Goal: Task Accomplishment & Management: Manage account settings

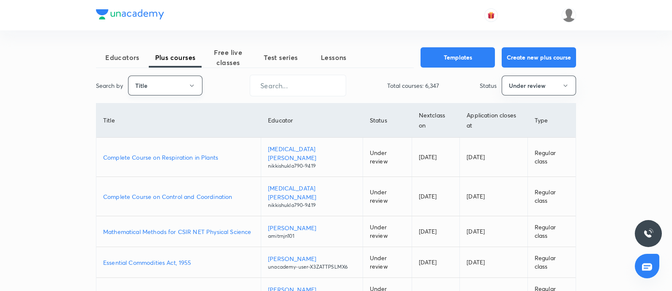
click at [143, 81] on button "Title" at bounding box center [165, 86] width 74 height 20
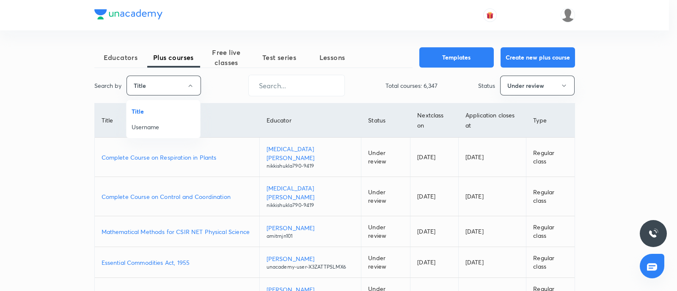
click at [148, 128] on span "Username" at bounding box center [163, 127] width 63 height 9
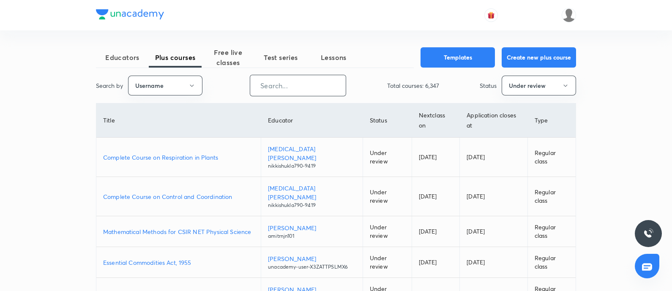
click at [296, 81] on input "text" at bounding box center [298, 86] width 96 height 22
paste input "unacademy-user-1S99UBW93ECF"
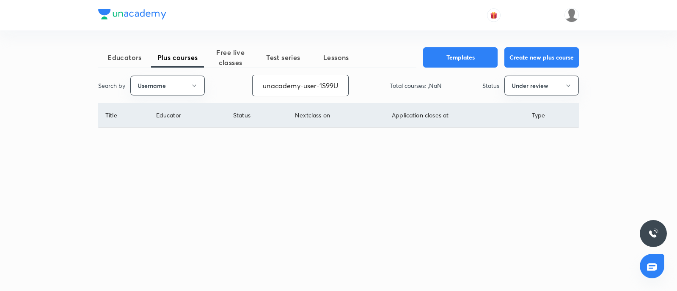
scroll to position [0, 32]
click at [520, 92] on button "Under review" at bounding box center [541, 86] width 74 height 20
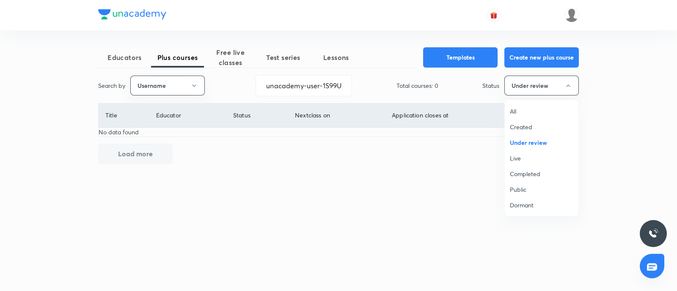
click at [518, 156] on span "Live" at bounding box center [541, 158] width 63 height 9
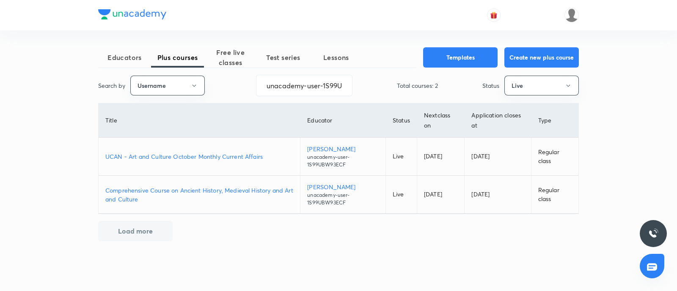
click at [198, 191] on p "Comprehensive Course on Ancient History, Medieval History and Art and Culture" at bounding box center [199, 195] width 188 height 18
drag, startPoint x: 327, startPoint y: 76, endPoint x: 601, endPoint y: 73, distance: 273.7
click at [601, 72] on div "Educators Plus courses Free live classes Test series Lessons Templates Create n…" at bounding box center [338, 145] width 677 height 291
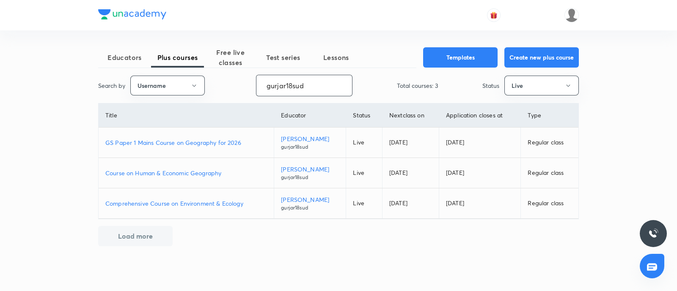
click at [185, 174] on p "Course on Human & Economic Geography" at bounding box center [186, 173] width 162 height 9
drag, startPoint x: 321, startPoint y: 83, endPoint x: 20, endPoint y: 141, distance: 306.2
click at [0, 126] on div "Educators Plus courses Free live classes Test series Lessons Templates Create n…" at bounding box center [338, 145] width 677 height 291
paste input "sidhartharoraofficial"
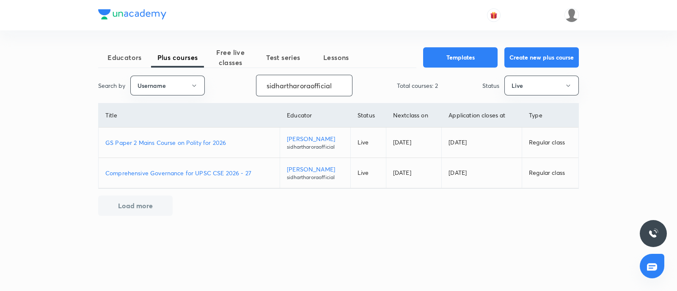
click at [150, 173] on p "Comprehensive Governance for UPSC CSE 2026 - 27" at bounding box center [188, 173] width 167 height 9
click at [524, 90] on button "Live" at bounding box center [541, 86] width 74 height 20
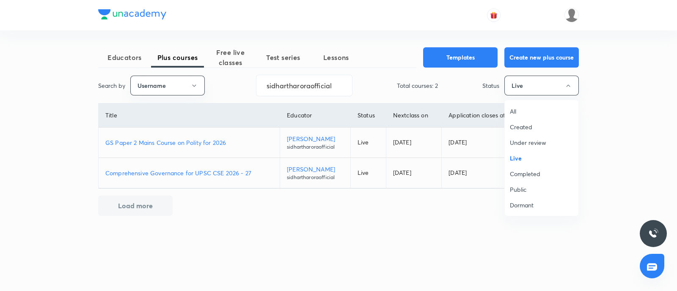
drag, startPoint x: 521, startPoint y: 143, endPoint x: 510, endPoint y: 166, distance: 26.3
click at [521, 142] on span "Under review" at bounding box center [541, 142] width 63 height 9
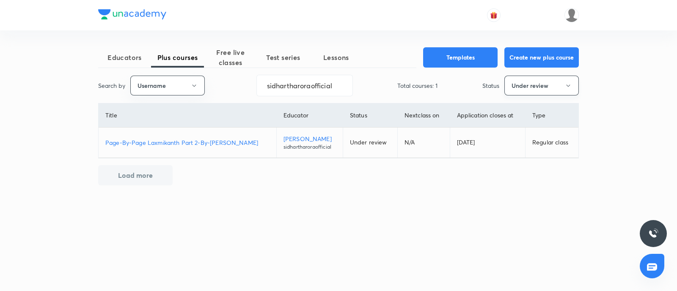
click at [524, 82] on button "Under review" at bounding box center [541, 86] width 74 height 20
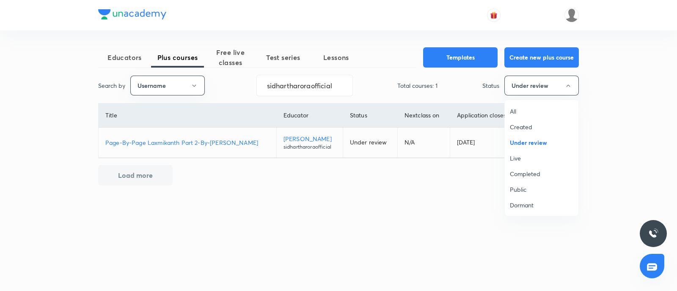
click at [533, 206] on span "Dormant" at bounding box center [541, 205] width 63 height 9
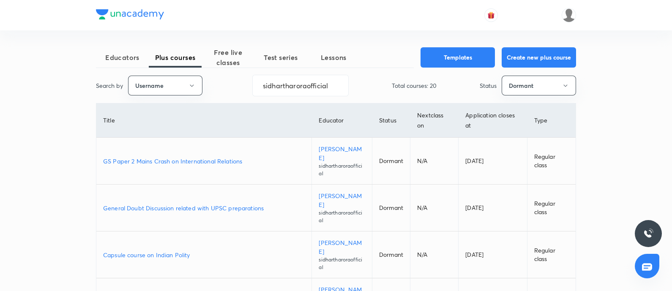
drag, startPoint x: 0, startPoint y: 77, endPoint x: 0, endPoint y: 67, distance: 9.3
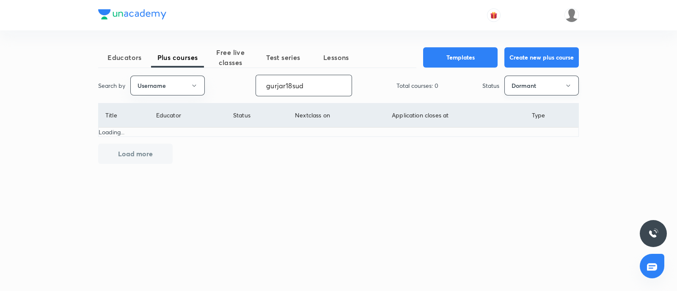
type input "gurjar18sud"
click at [534, 88] on button "Dormant" at bounding box center [541, 86] width 74 height 20
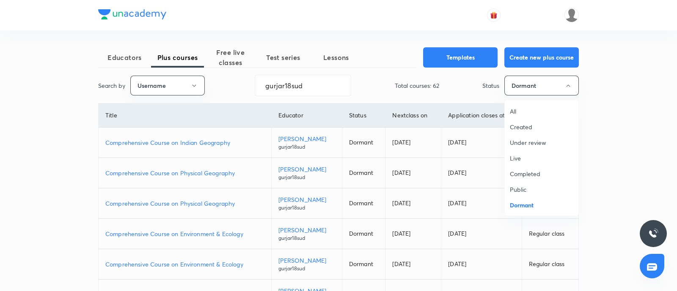
click at [527, 143] on span "Under review" at bounding box center [541, 142] width 63 height 9
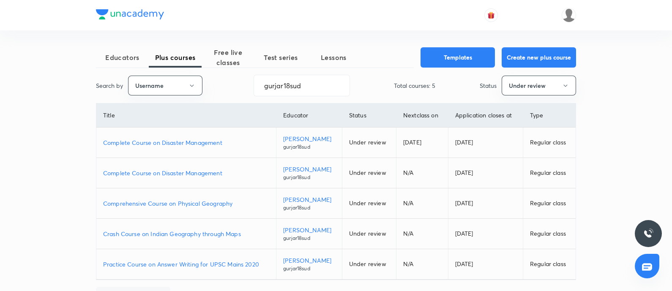
click at [182, 139] on p "Complete Course on Disaster Management" at bounding box center [186, 142] width 166 height 9
drag, startPoint x: 527, startPoint y: 81, endPoint x: 520, endPoint y: 86, distance: 9.1
click at [520, 86] on button "Under review" at bounding box center [539, 86] width 74 height 20
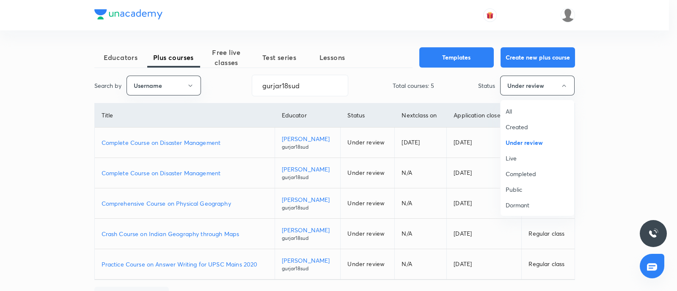
drag, startPoint x: 505, startPoint y: 162, endPoint x: 311, endPoint y: 227, distance: 204.9
click at [505, 161] on span "Live" at bounding box center [536, 158] width 63 height 9
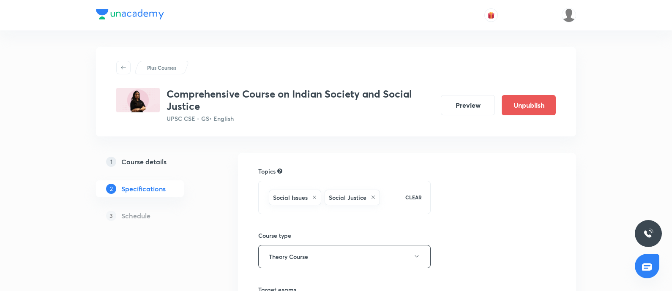
click at [146, 162] on h5 "Course details" at bounding box center [143, 162] width 45 height 10
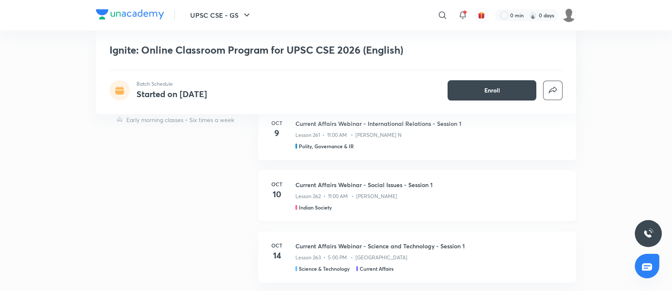
scroll to position [3066, 0]
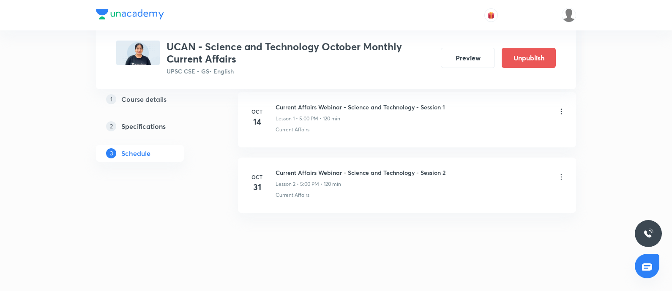
click at [560, 109] on icon at bounding box center [561, 111] width 8 height 8
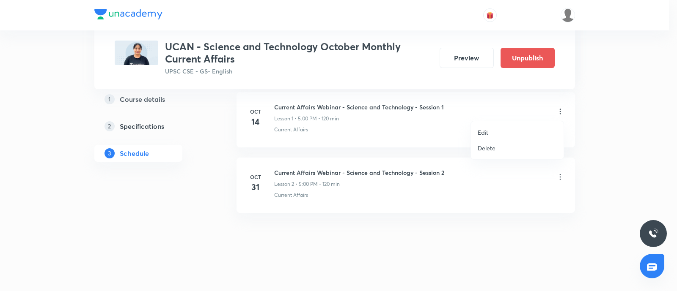
click at [488, 130] on li "Edit" at bounding box center [517, 133] width 93 height 16
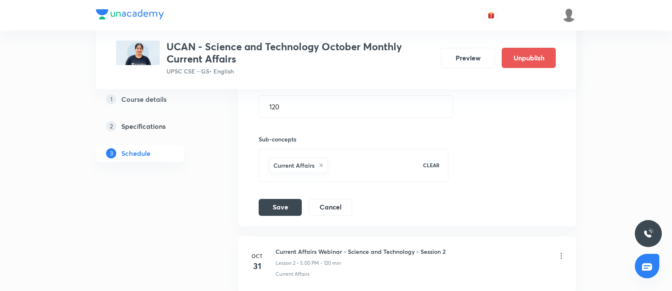
scroll to position [209, 0]
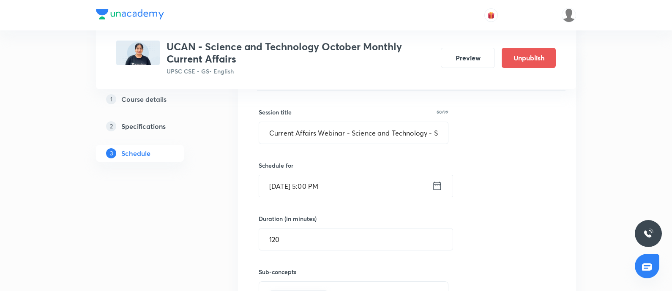
drag, startPoint x: 436, startPoint y: 187, endPoint x: 440, endPoint y: 187, distance: 4.3
click at [440, 187] on icon at bounding box center [437, 186] width 11 height 12
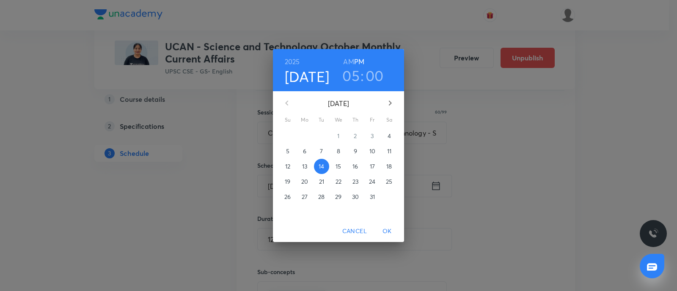
drag, startPoint x: 351, startPoint y: 76, endPoint x: 343, endPoint y: 95, distance: 20.8
click at [351, 76] on h3 "05" at bounding box center [350, 76] width 17 height 18
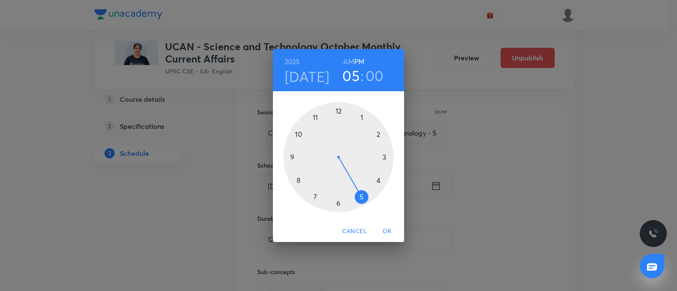
click at [378, 180] on div at bounding box center [338, 157] width 110 height 110
click at [390, 233] on span "OK" at bounding box center [387, 231] width 20 height 11
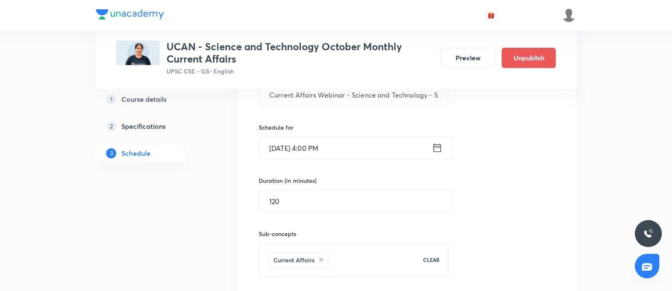
scroll to position [156, 0]
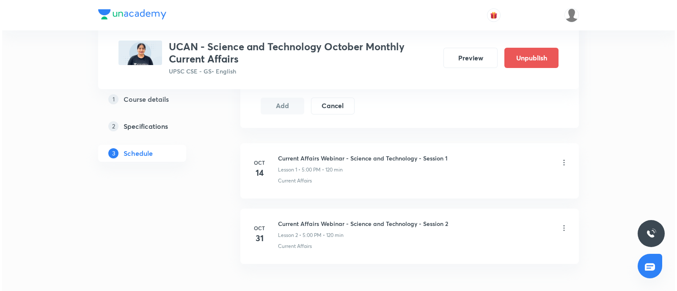
scroll to position [486, 0]
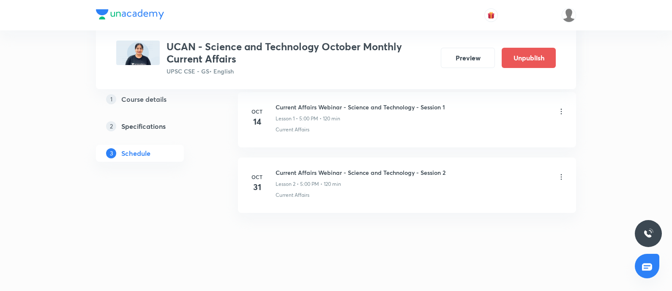
click at [559, 112] on icon at bounding box center [561, 111] width 8 height 8
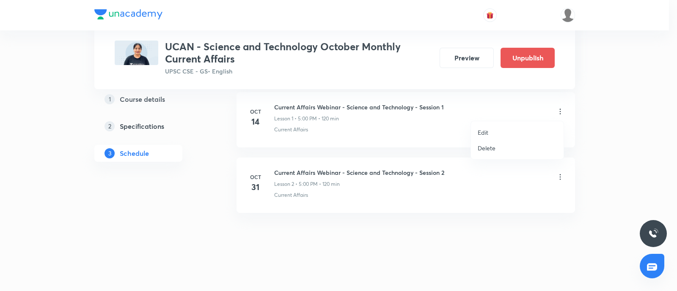
click at [486, 132] on p "Edit" at bounding box center [482, 132] width 11 height 9
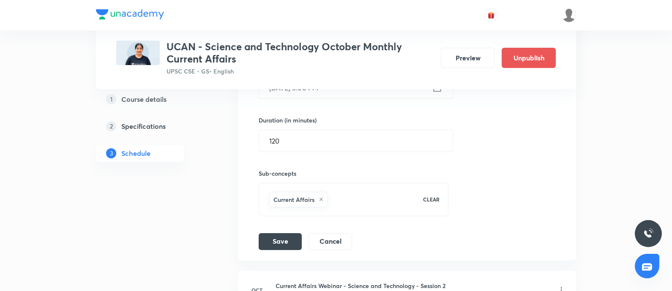
scroll to position [262, 0]
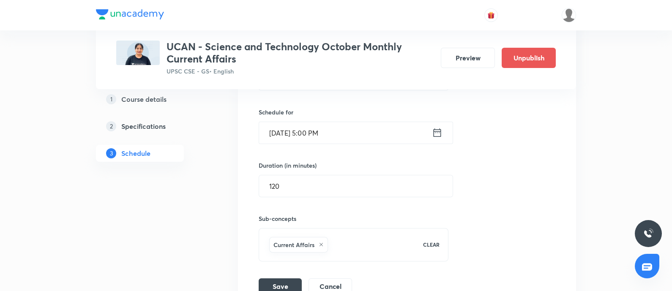
click at [440, 133] on icon at bounding box center [437, 133] width 11 height 12
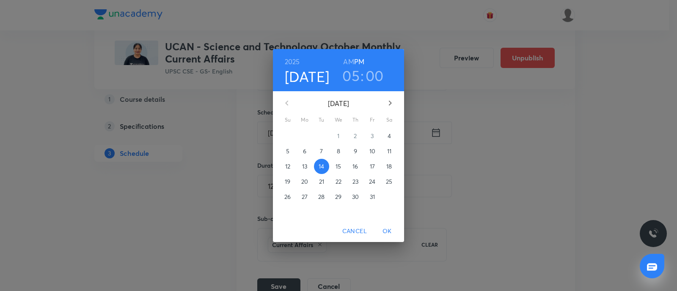
click at [349, 74] on h3 "05" at bounding box center [350, 76] width 17 height 18
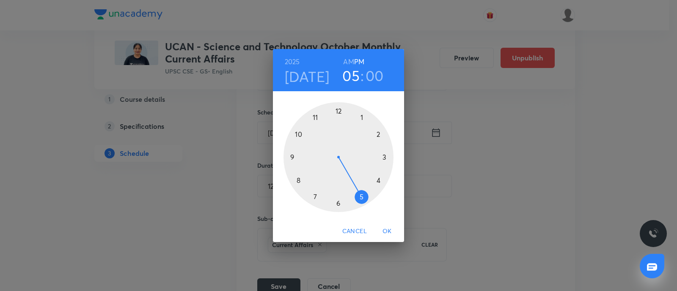
drag, startPoint x: 379, startPoint y: 178, endPoint x: 274, endPoint y: 86, distance: 139.3
click at [379, 178] on div at bounding box center [338, 157] width 110 height 110
drag, startPoint x: 386, startPoint y: 228, endPoint x: 11, endPoint y: 202, distance: 376.0
click at [386, 228] on span "OK" at bounding box center [387, 231] width 20 height 11
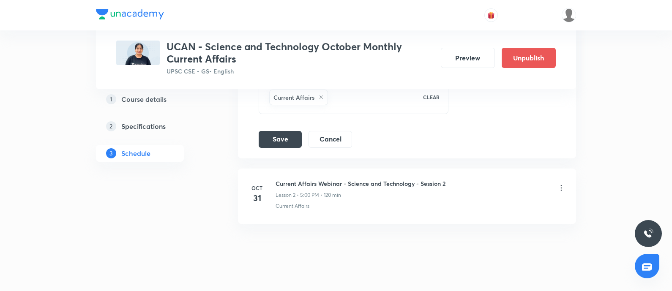
scroll to position [420, 0]
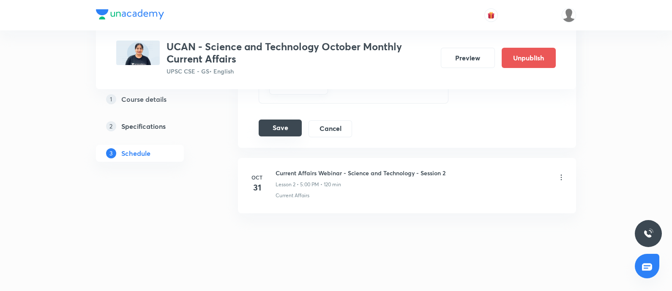
click at [280, 127] on button "Save" at bounding box center [280, 128] width 43 height 17
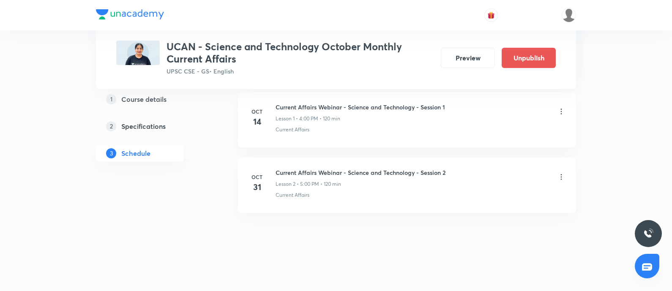
click at [560, 178] on icon at bounding box center [561, 177] width 8 height 8
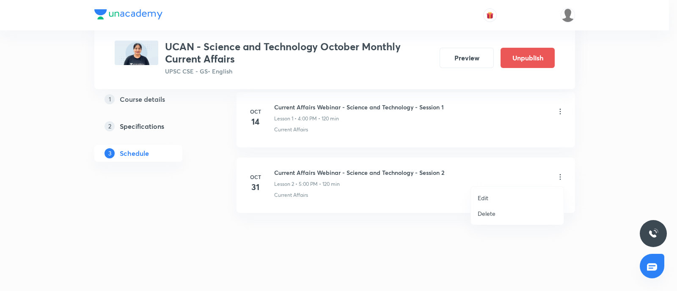
click at [492, 196] on li "Edit" at bounding box center [517, 198] width 93 height 16
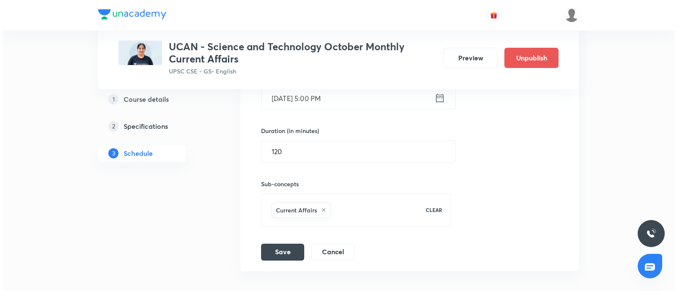
scroll to position [315, 0]
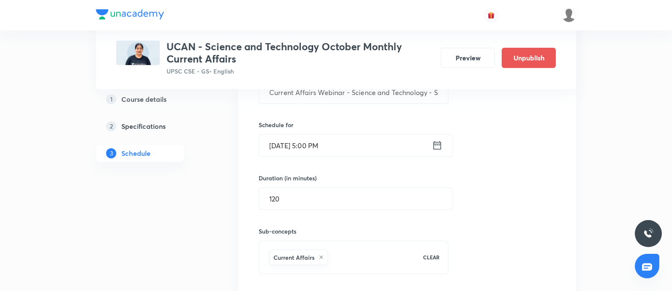
click at [444, 143] on div "[DATE] 5:00 PM ​" at bounding box center [356, 145] width 195 height 22
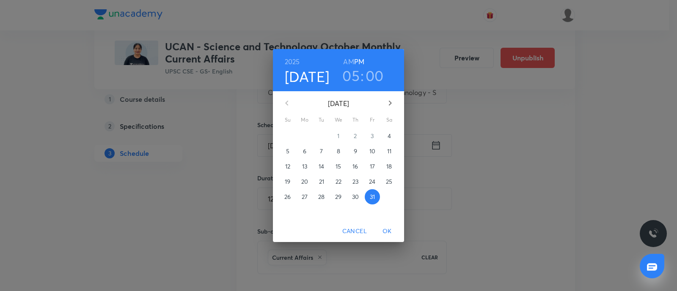
drag, startPoint x: 357, startPoint y: 74, endPoint x: 243, endPoint y: 210, distance: 177.7
click at [356, 76] on h3 "05" at bounding box center [350, 76] width 17 height 18
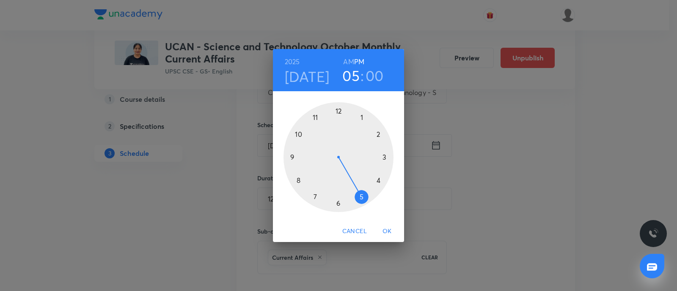
drag, startPoint x: 383, startPoint y: 178, endPoint x: 256, endPoint y: 80, distance: 159.8
click at [383, 178] on div at bounding box center [338, 157] width 110 height 110
drag, startPoint x: 387, startPoint y: 232, endPoint x: 67, endPoint y: 209, distance: 320.6
click at [386, 232] on span "OK" at bounding box center [387, 231] width 20 height 11
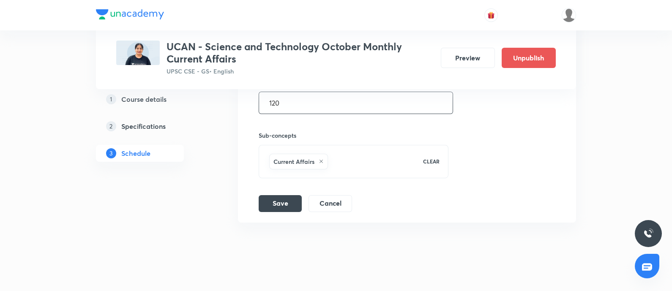
scroll to position [420, 0]
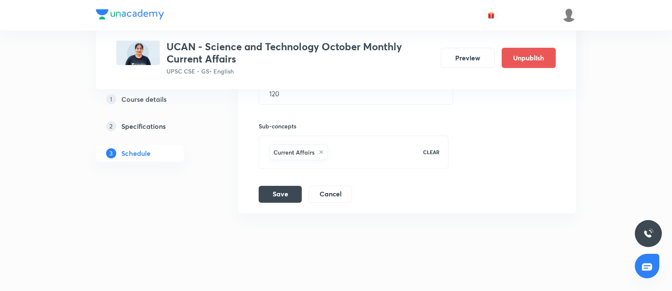
drag, startPoint x: 277, startPoint y: 193, endPoint x: 643, endPoint y: 195, distance: 366.3
click at [281, 193] on button "Save" at bounding box center [280, 194] width 43 height 17
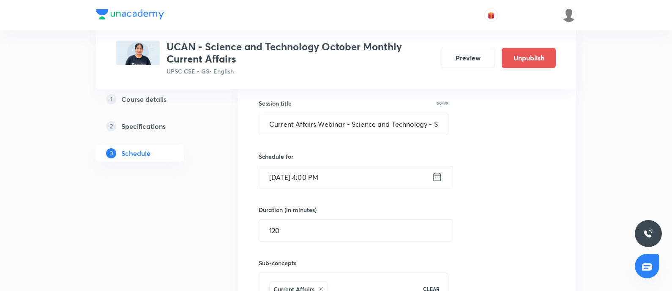
scroll to position [209, 0]
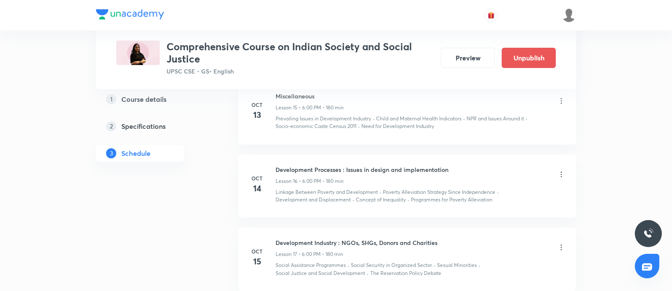
scroll to position [1533, 0]
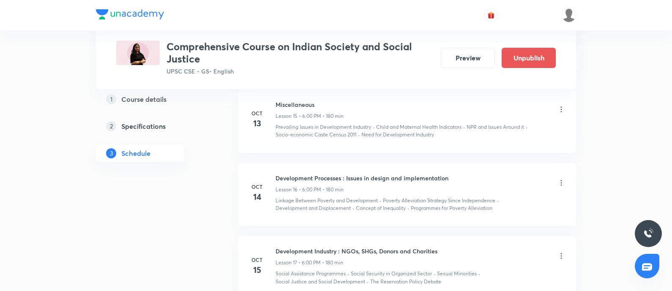
click at [562, 179] on icon at bounding box center [561, 183] width 8 height 8
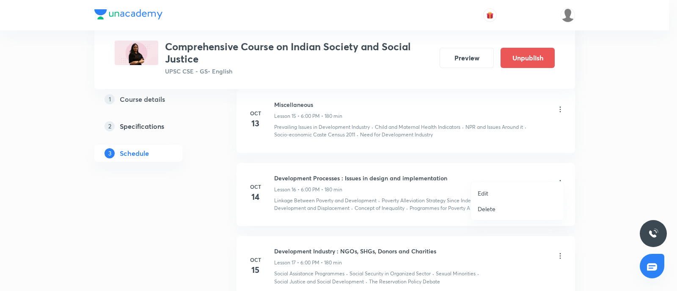
click at [490, 194] on li "Edit" at bounding box center [517, 194] width 93 height 16
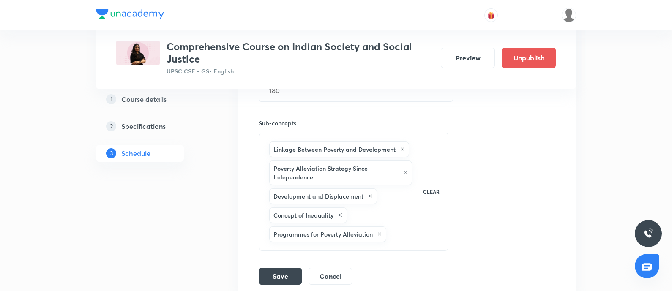
scroll to position [1374, 0]
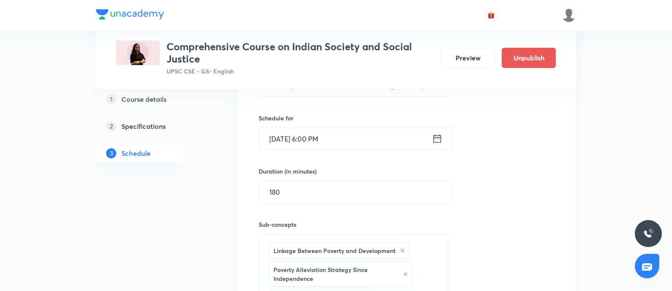
click at [436, 133] on icon at bounding box center [437, 139] width 11 height 12
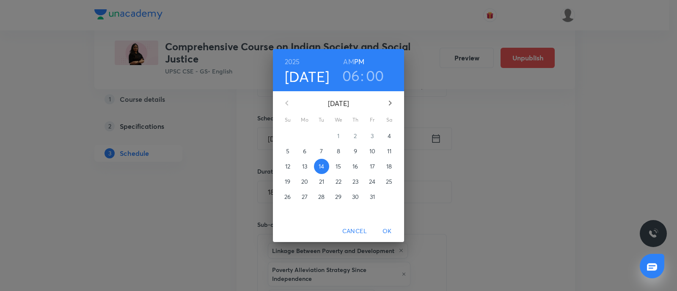
click at [376, 74] on h3 "00" at bounding box center [375, 76] width 18 height 18
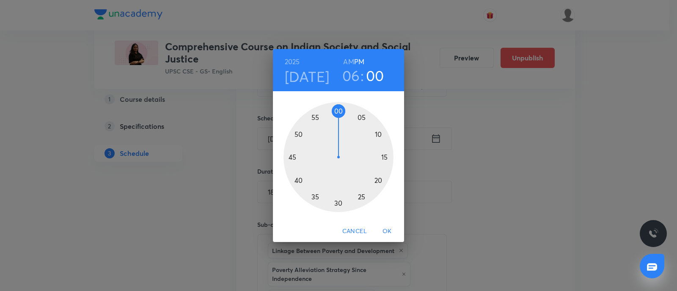
click at [362, 117] on div at bounding box center [338, 157] width 110 height 110
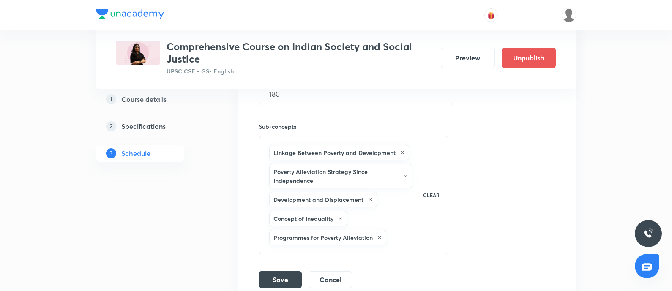
scroll to position [1638, 0]
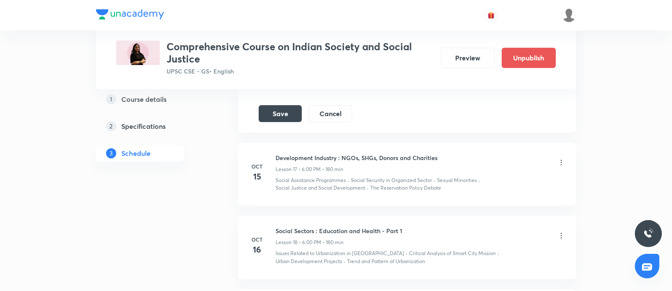
click at [276, 104] on button "Save" at bounding box center [280, 112] width 43 height 17
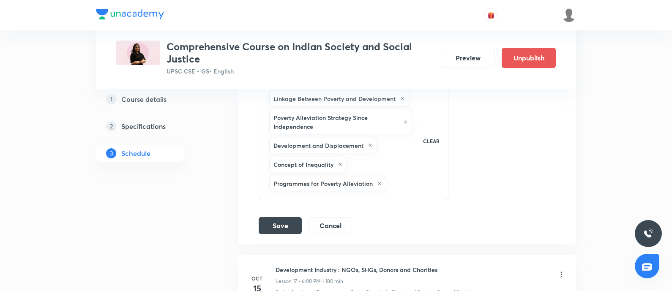
scroll to position [1480, 0]
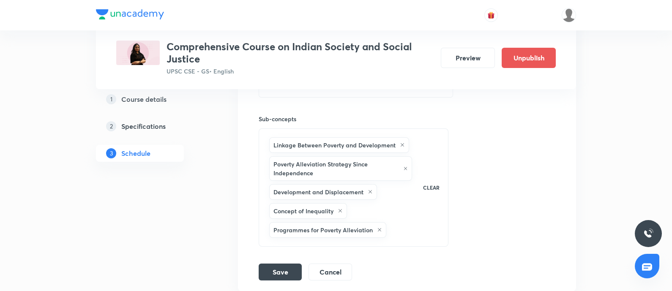
drag, startPoint x: 467, startPoint y: 57, endPoint x: 349, endPoint y: 22, distance: 123.0
click at [467, 56] on button "Preview" at bounding box center [468, 58] width 54 height 20
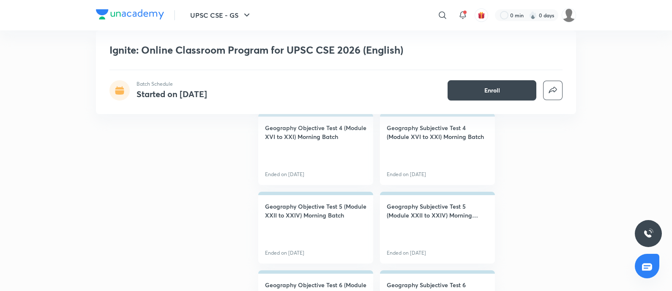
scroll to position [1586, 0]
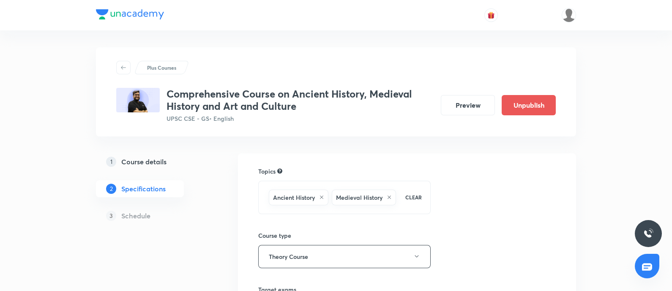
drag, startPoint x: 465, startPoint y: 107, endPoint x: 351, endPoint y: 8, distance: 151.1
click at [462, 106] on button "Preview" at bounding box center [468, 105] width 54 height 20
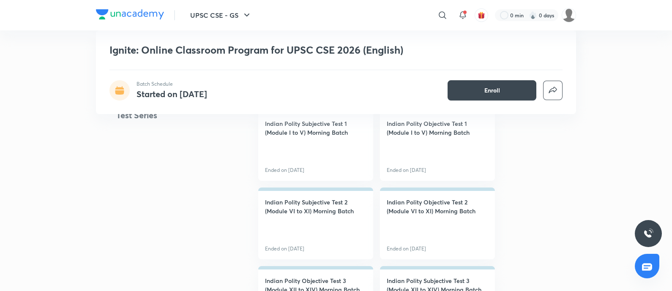
scroll to position [296, 0]
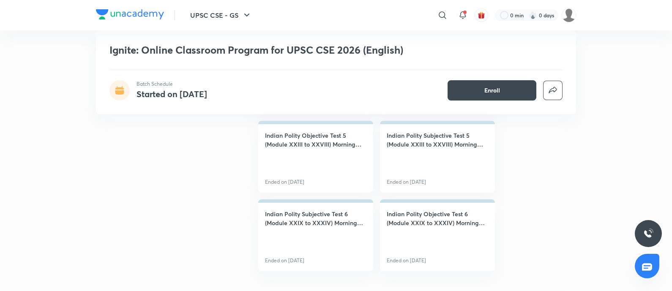
scroll to position [2801, 0]
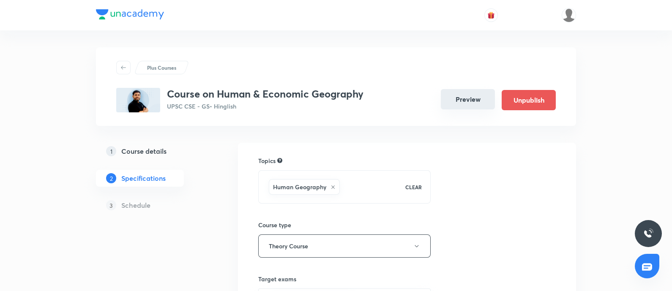
click at [467, 100] on button "Preview" at bounding box center [468, 99] width 54 height 20
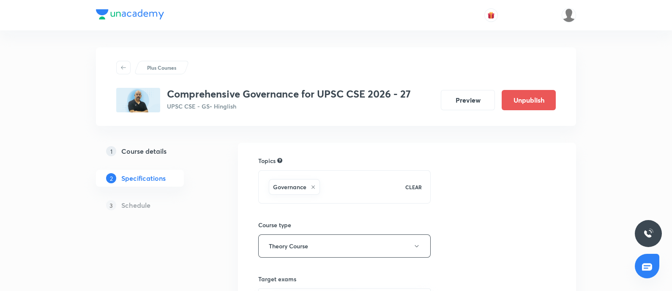
drag, startPoint x: 152, startPoint y: 151, endPoint x: 201, endPoint y: 3, distance: 156.2
click at [152, 151] on h5 "Course details" at bounding box center [143, 151] width 45 height 10
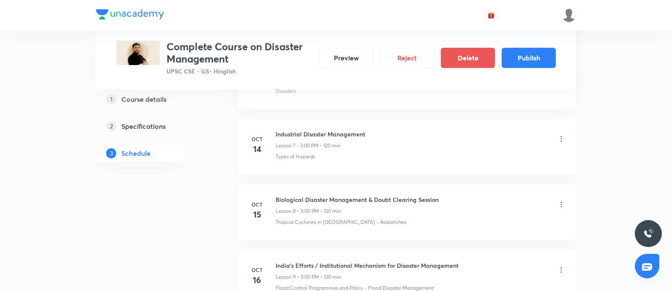
scroll to position [899, 0]
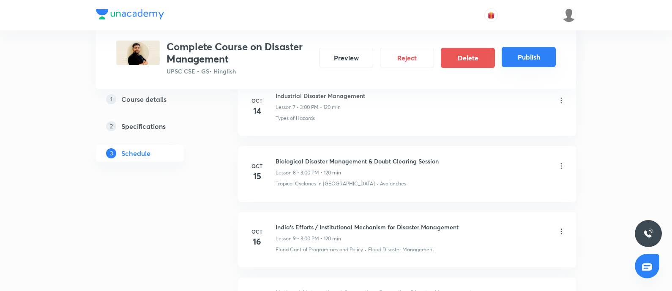
click at [532, 62] on button "Publish" at bounding box center [529, 57] width 54 height 20
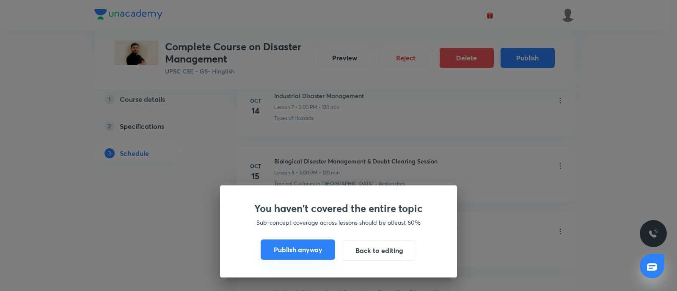
click at [294, 251] on button "Publish anyway" at bounding box center [298, 250] width 74 height 20
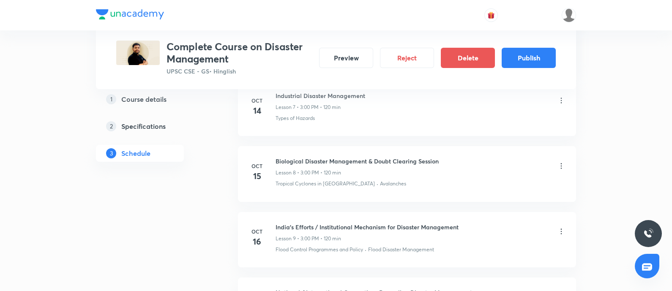
scroll to position [888, 0]
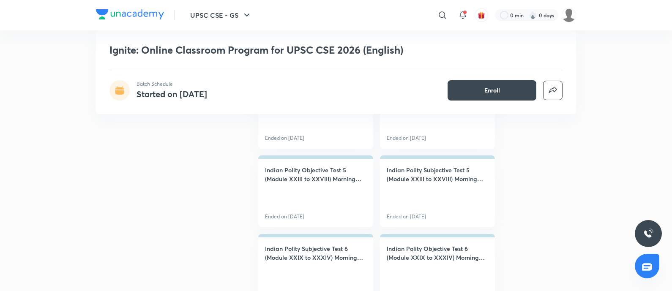
scroll to position [2749, 0]
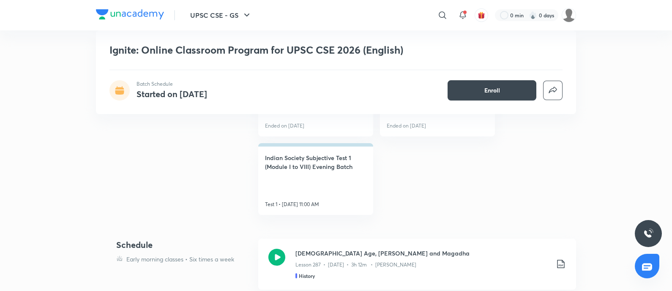
scroll to position [2717, 0]
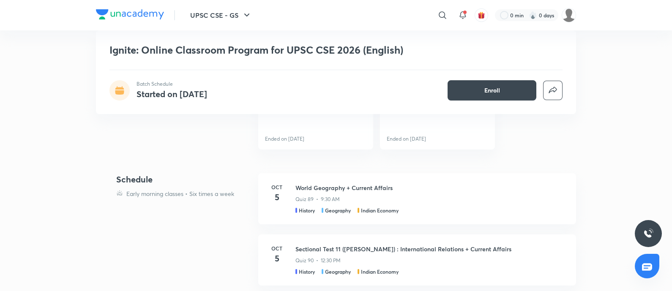
scroll to position [2854, 0]
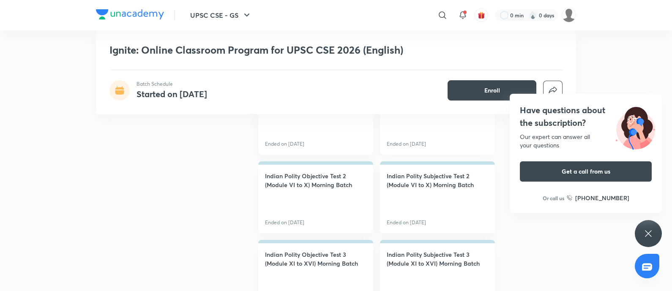
scroll to position [2009, 0]
drag, startPoint x: 539, startPoint y: 111, endPoint x: 517, endPoint y: 122, distance: 24.4
click at [539, 111] on h4 "Have questions about the subscription?" at bounding box center [586, 116] width 132 height 25
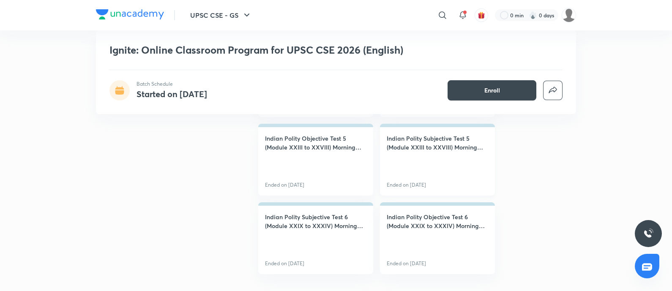
scroll to position [2326, 0]
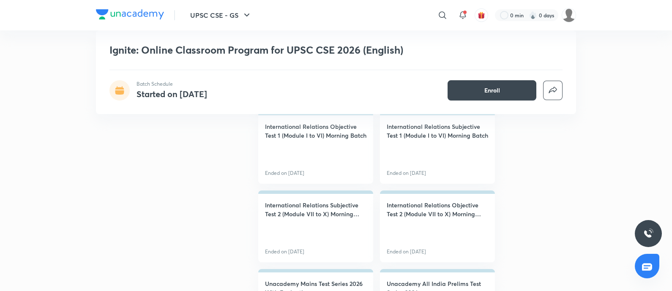
scroll to position [1004, 0]
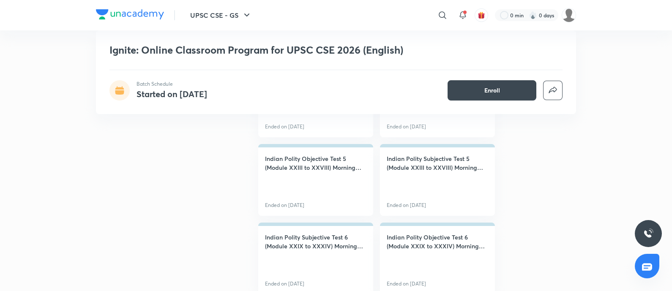
scroll to position [1850, 0]
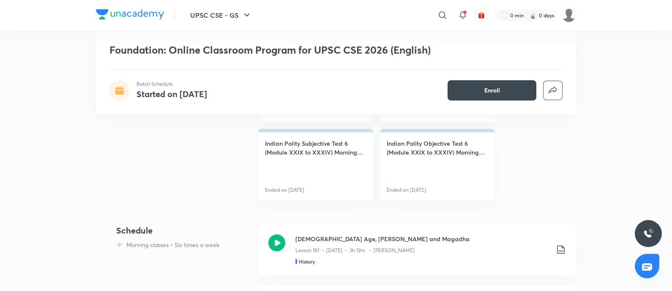
scroll to position [1797, 0]
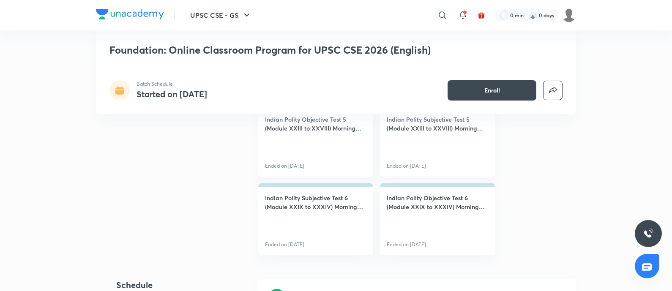
scroll to position [1480, 0]
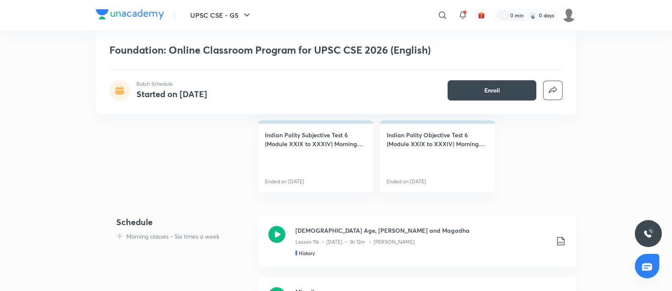
scroll to position [1269, 0]
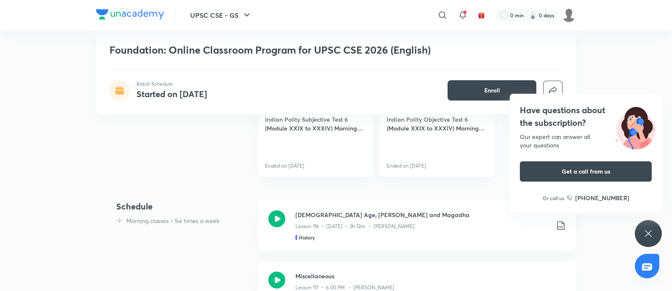
click at [573, 116] on h4 "Have questions about the subscription?" at bounding box center [586, 116] width 132 height 25
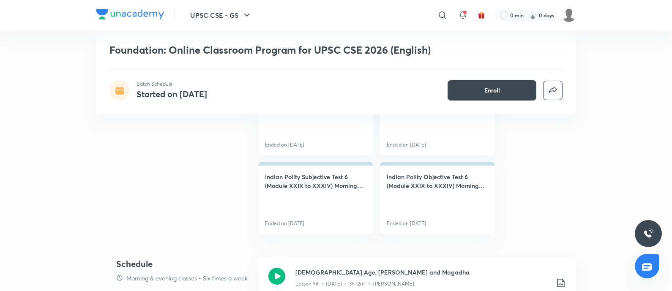
scroll to position [793, 0]
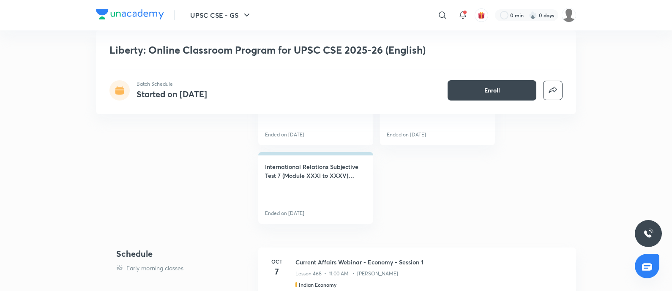
scroll to position [3119, 0]
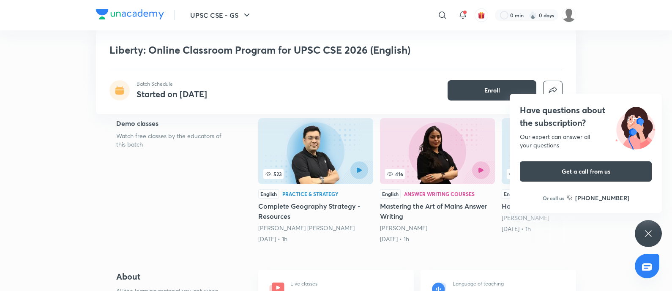
click at [541, 112] on h4 "Have questions about the subscription?" at bounding box center [586, 116] width 132 height 25
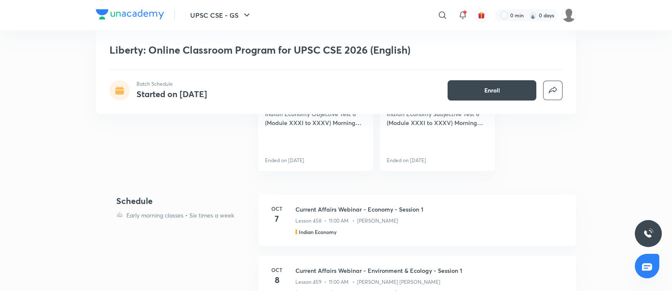
scroll to position [3330, 0]
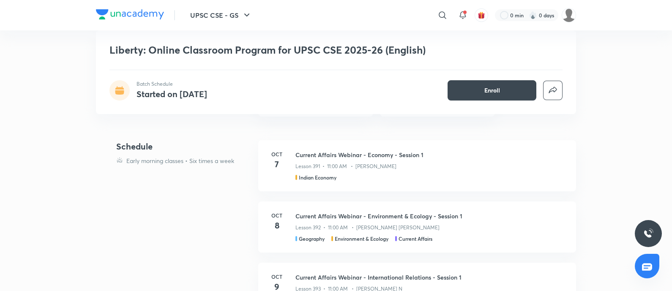
scroll to position [3383, 0]
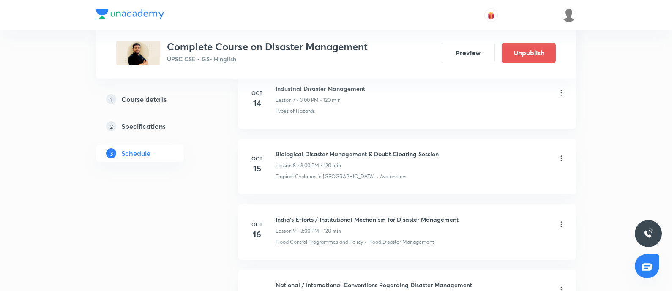
drag, startPoint x: 444, startPoint y: 54, endPoint x: 456, endPoint y: 22, distance: 34.4
click at [444, 54] on button "Preview" at bounding box center [468, 53] width 54 height 20
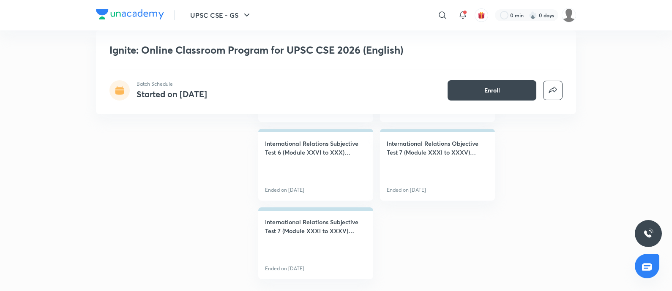
scroll to position [2749, 0]
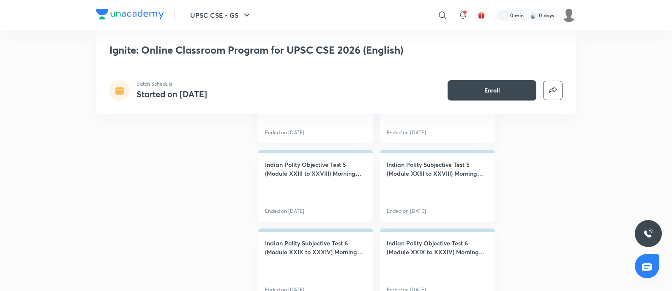
scroll to position [2854, 0]
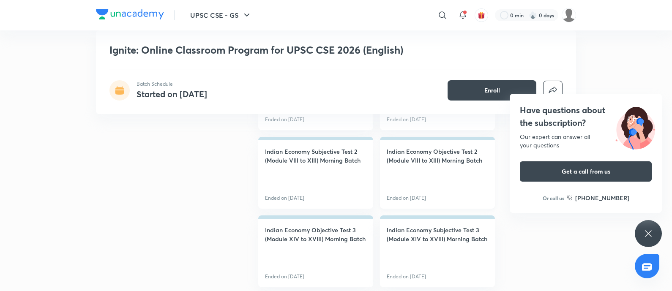
scroll to position [476, 0]
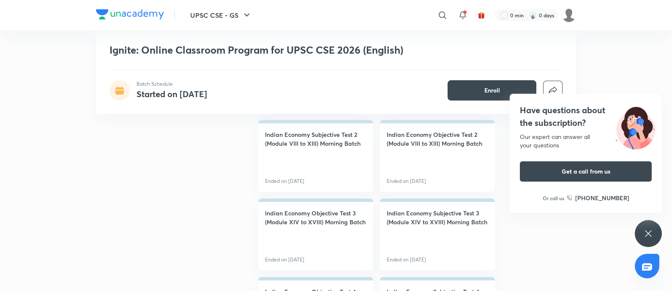
click at [551, 106] on h4 "Have questions about the subscription?" at bounding box center [586, 116] width 132 height 25
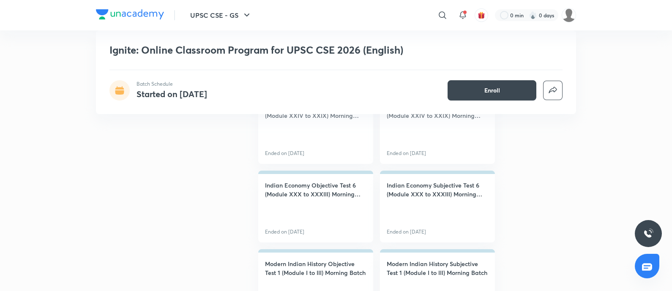
scroll to position [899, 0]
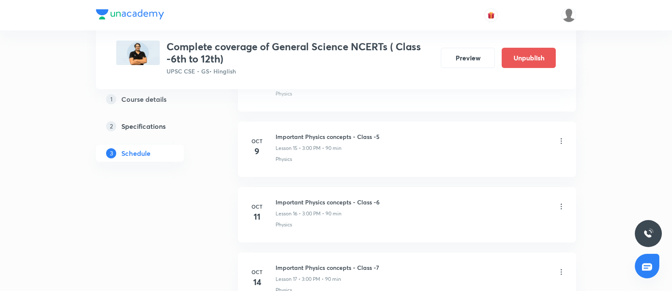
scroll to position [1321, 0]
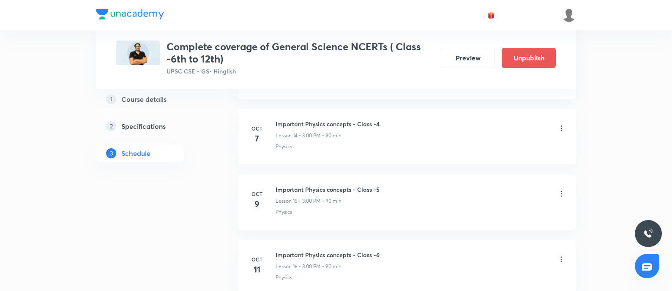
drag, startPoint x: 560, startPoint y: 191, endPoint x: 395, endPoint y: 225, distance: 168.3
click at [556, 190] on div "Important Physics concepts - Class -5 Lesson 15 • 3:00 PM • 90 min" at bounding box center [421, 195] width 290 height 20
click at [560, 190] on icon at bounding box center [561, 194] width 8 height 8
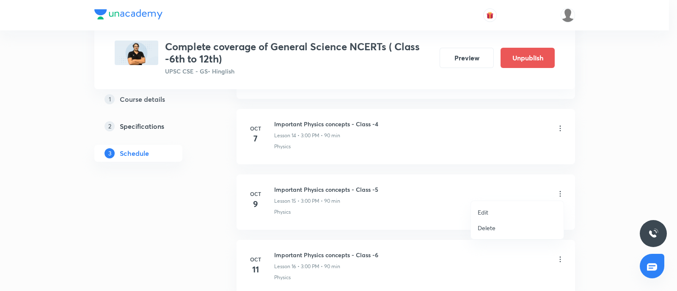
click at [485, 209] on p "Edit" at bounding box center [482, 212] width 11 height 9
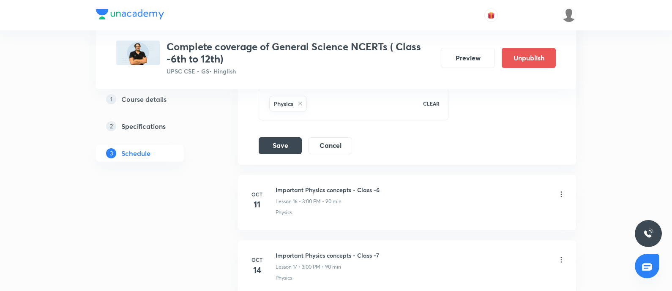
scroll to position [1163, 0]
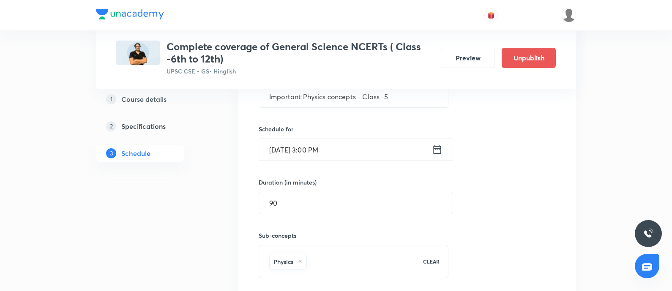
click at [435, 145] on icon at bounding box center [437, 150] width 11 height 12
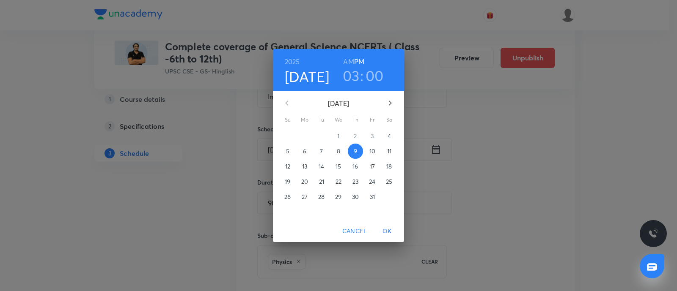
click at [360, 75] on h3 ":" at bounding box center [361, 76] width 3 height 18
click at [350, 75] on h3 "03" at bounding box center [351, 76] width 17 height 18
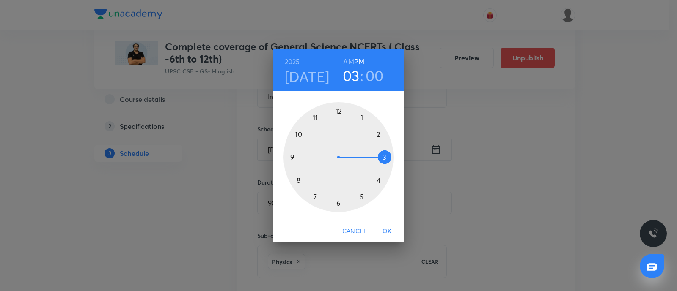
drag, startPoint x: 337, startPoint y: 110, endPoint x: 353, endPoint y: 44, distance: 68.3
click at [339, 106] on div at bounding box center [338, 157] width 110 height 110
click at [352, 58] on h6 "AM" at bounding box center [348, 62] width 11 height 12
click at [338, 203] on div at bounding box center [338, 157] width 110 height 110
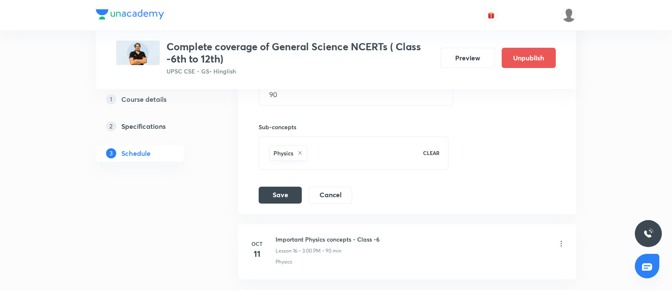
scroll to position [1321, 0]
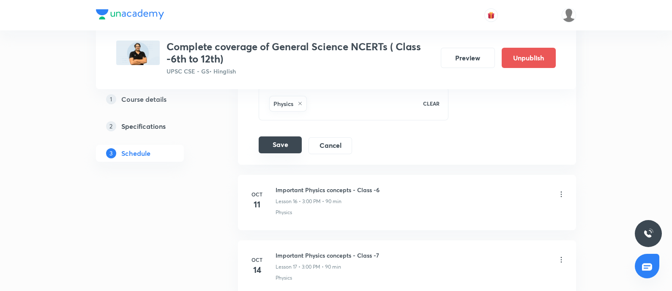
click at [274, 146] on button "Save" at bounding box center [280, 145] width 43 height 17
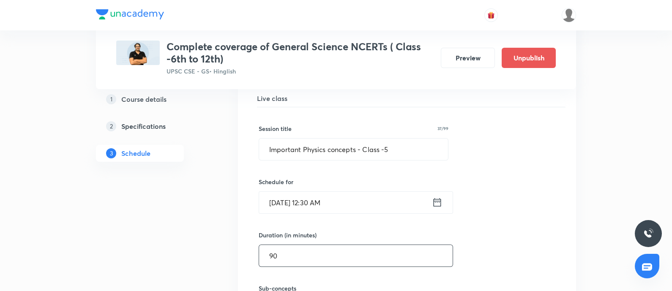
scroll to position [1269, 0]
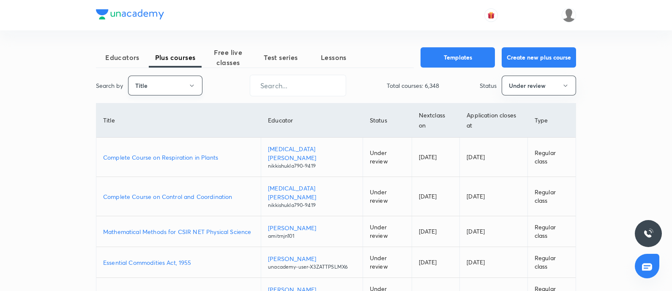
drag, startPoint x: 0, startPoint y: 0, endPoint x: 144, endPoint y: 86, distance: 167.5
click at [144, 86] on button "Title" at bounding box center [165, 86] width 74 height 20
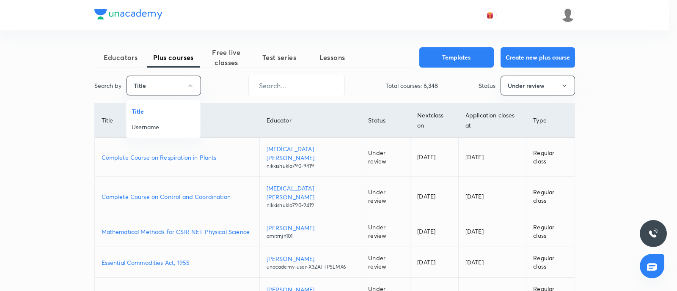
click at [151, 127] on li "Username" at bounding box center [163, 127] width 74 height 16
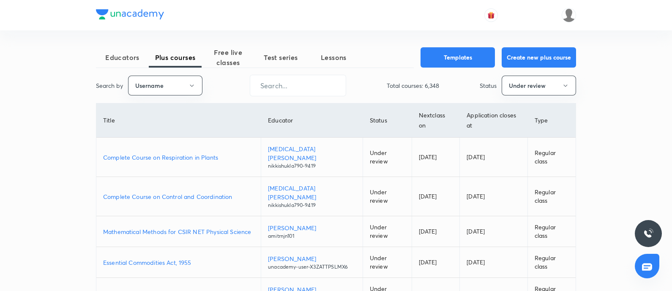
click at [288, 99] on div "Educators Plus courses Free live classes Test series Lessons Templates Create n…" at bounding box center [336, 281] width 480 height 469
click at [279, 89] on input "text" at bounding box center [298, 86] width 96 height 22
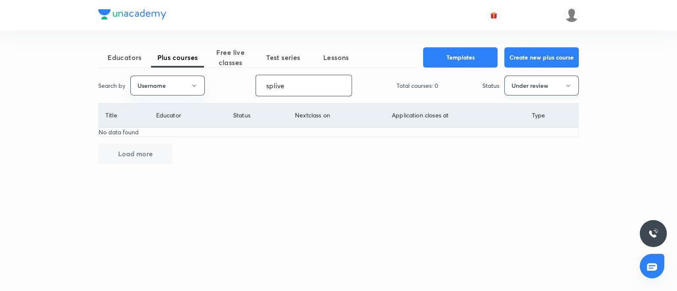
type input "splive"
click at [556, 80] on button "Under review" at bounding box center [541, 86] width 74 height 20
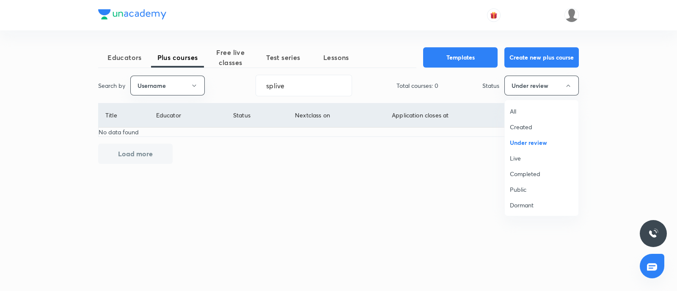
click at [529, 158] on span "Live" at bounding box center [541, 158] width 63 height 9
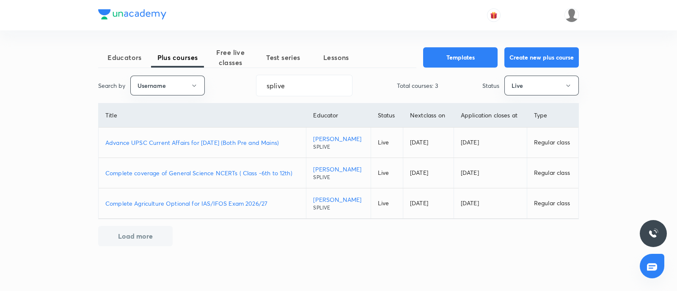
click at [240, 143] on p "Advance UPSC Current Affairs for [DATE] (Both Pre and Mains)" at bounding box center [202, 142] width 194 height 9
click at [249, 203] on p "Complete Agriculture Optional for IAS/IFOS Exam 2026/27" at bounding box center [202, 203] width 194 height 9
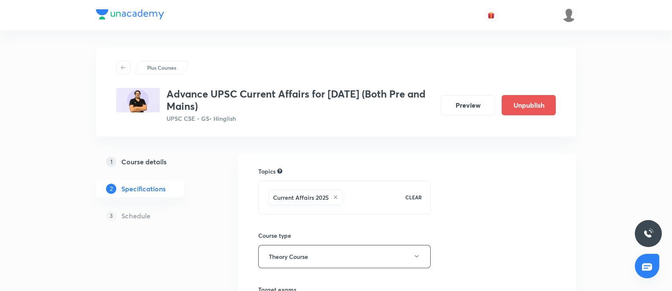
click at [143, 159] on h5 "Course details" at bounding box center [143, 162] width 45 height 10
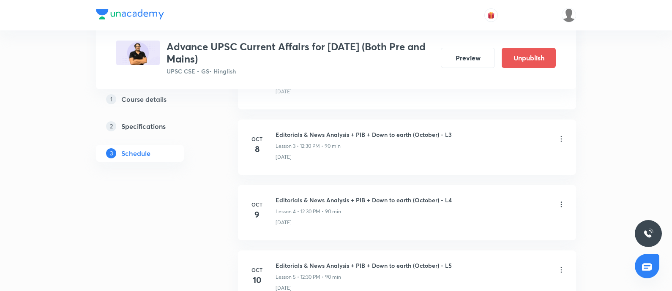
scroll to position [606, 0]
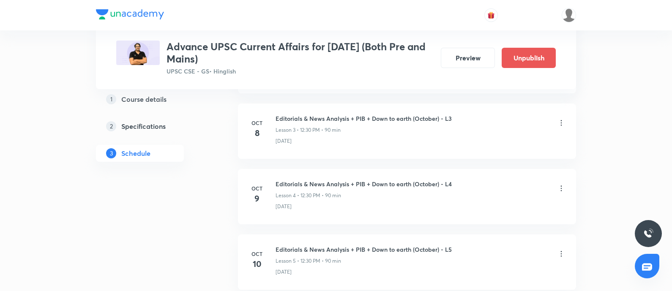
click at [562, 187] on icon at bounding box center [561, 188] width 8 height 8
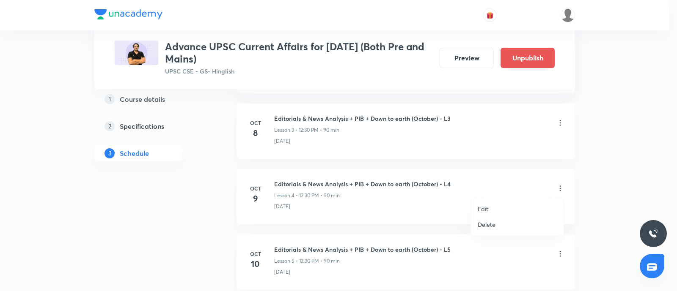
click at [488, 209] on li "Edit" at bounding box center [517, 209] width 93 height 16
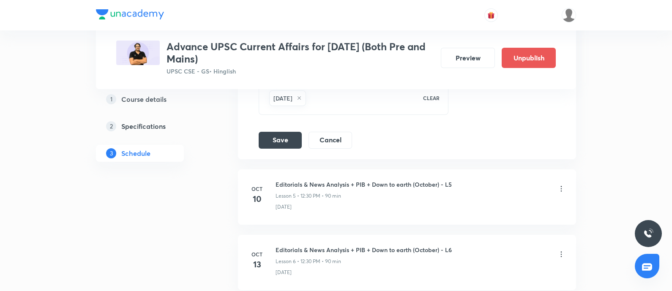
scroll to position [500, 0]
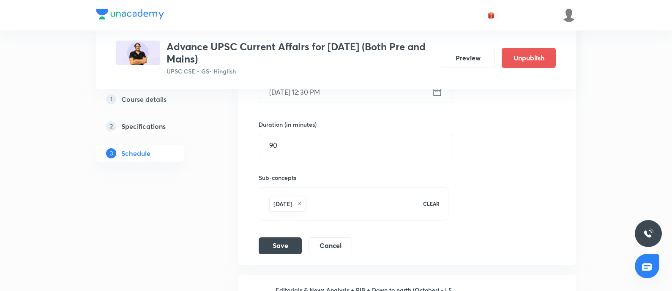
click at [435, 92] on icon at bounding box center [437, 92] width 11 height 12
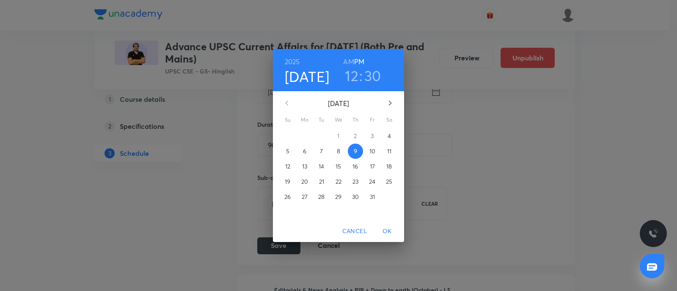
click at [350, 73] on h3 "12" at bounding box center [352, 76] width 14 height 18
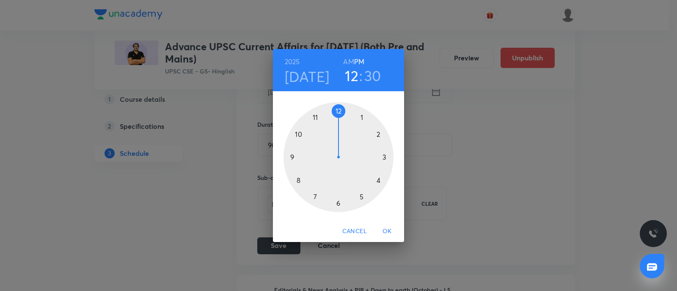
drag, startPoint x: 382, startPoint y: 157, endPoint x: 288, endPoint y: 108, distance: 105.9
click at [382, 155] on div at bounding box center [338, 157] width 110 height 110
click at [338, 109] on div at bounding box center [338, 157] width 110 height 110
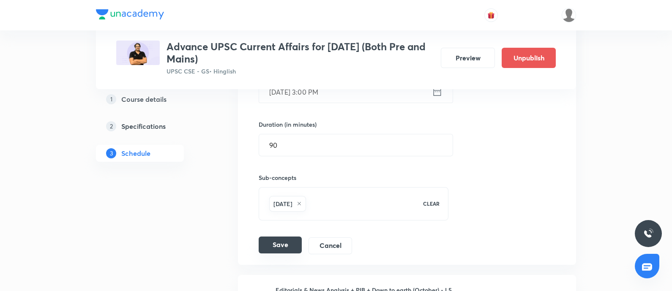
click at [275, 240] on button "Save" at bounding box center [280, 245] width 43 height 17
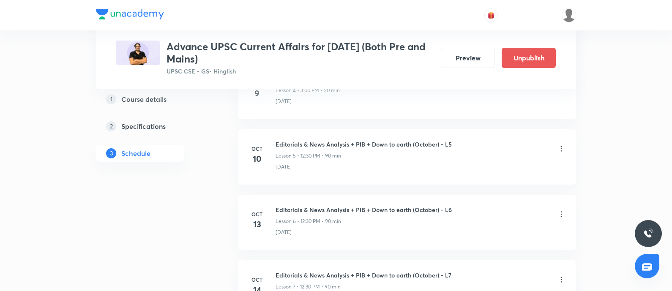
scroll to position [447, 0]
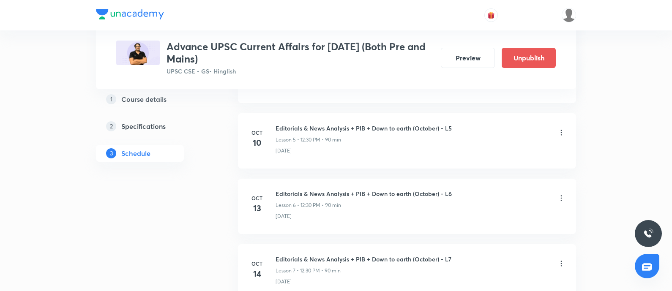
click at [562, 197] on icon at bounding box center [561, 198] width 8 height 8
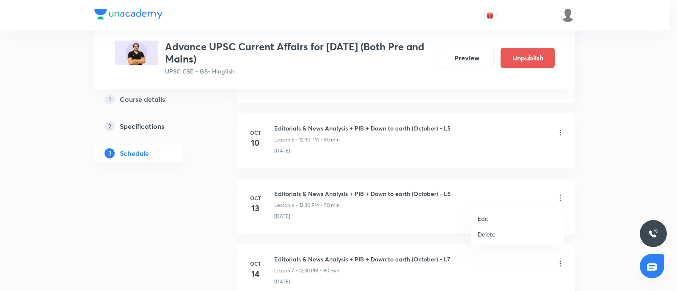
click at [483, 214] on li "Edit" at bounding box center [517, 219] width 93 height 16
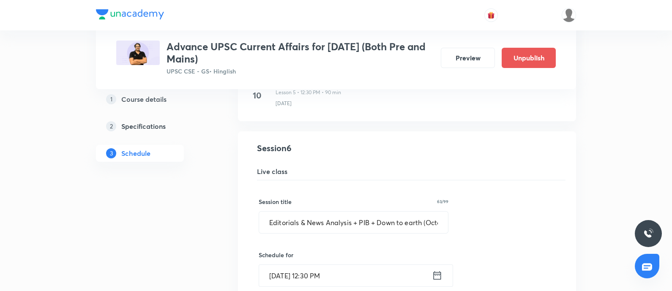
scroll to position [553, 0]
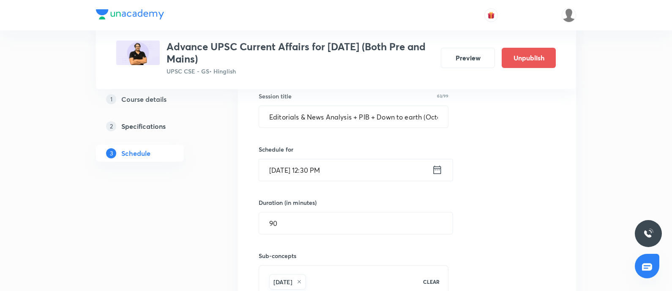
click at [442, 170] on icon at bounding box center [437, 170] width 11 height 12
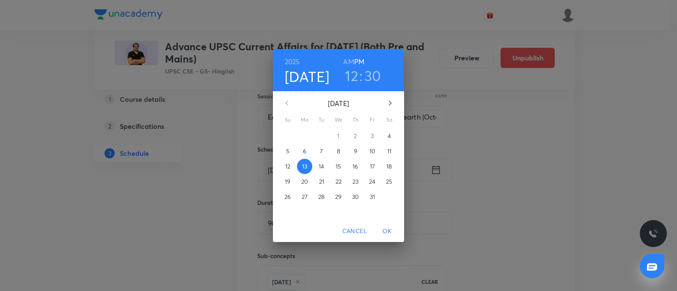
click at [351, 75] on h3 "12" at bounding box center [352, 76] width 14 height 18
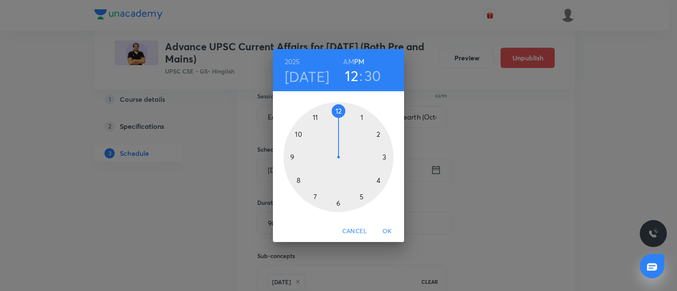
drag, startPoint x: 384, startPoint y: 157, endPoint x: 330, endPoint y: 73, distance: 100.2
click at [384, 153] on div at bounding box center [338, 157] width 110 height 110
click at [336, 111] on div at bounding box center [338, 157] width 110 height 110
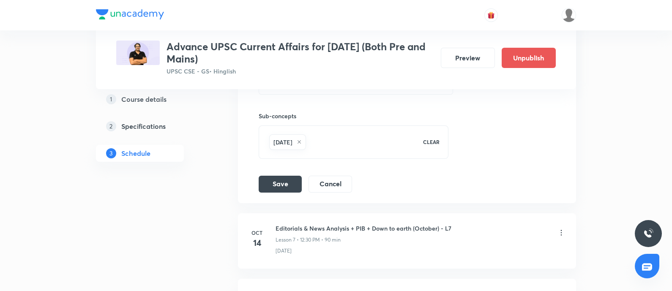
scroll to position [764, 0]
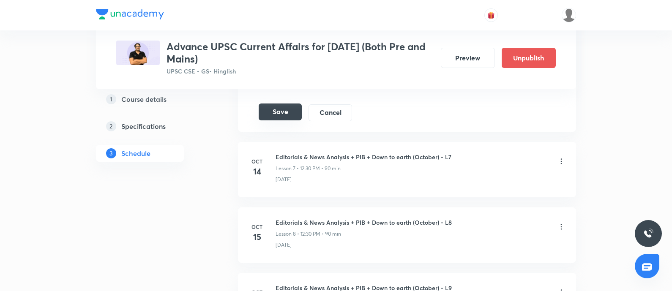
click at [285, 107] on button "Save" at bounding box center [280, 112] width 43 height 17
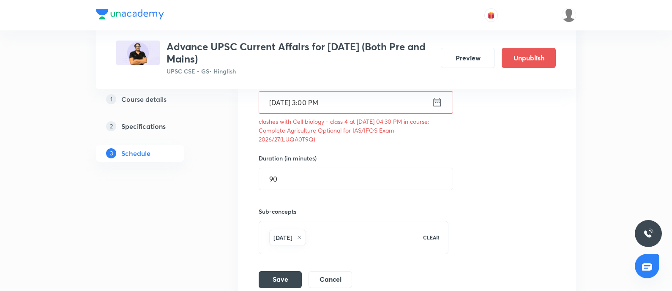
scroll to position [553, 0]
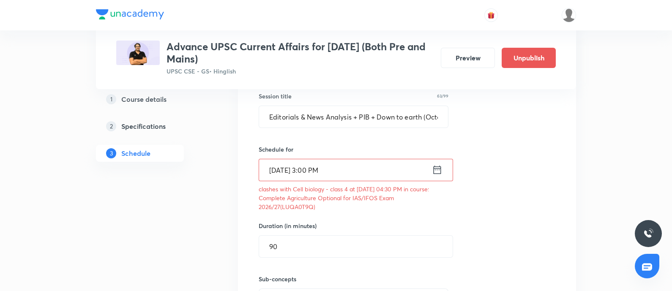
click at [436, 169] on icon at bounding box center [437, 170] width 11 height 12
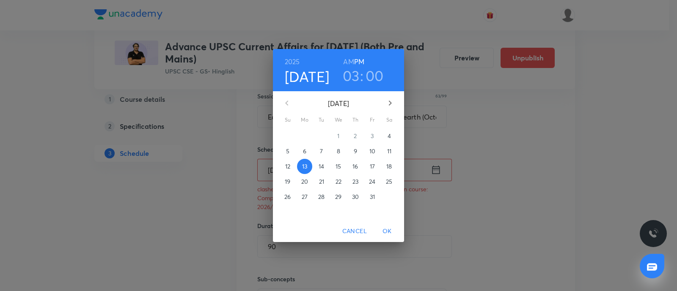
click at [346, 74] on h3 "03" at bounding box center [351, 76] width 17 height 18
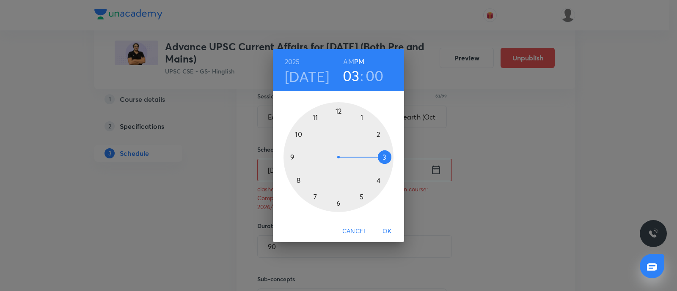
drag, startPoint x: 375, startPoint y: 137, endPoint x: 337, endPoint y: 113, distance: 45.0
click at [376, 136] on div at bounding box center [338, 157] width 110 height 110
drag, startPoint x: 390, startPoint y: 232, endPoint x: 385, endPoint y: 228, distance: 6.7
click at [390, 232] on span "OK" at bounding box center [387, 231] width 20 height 11
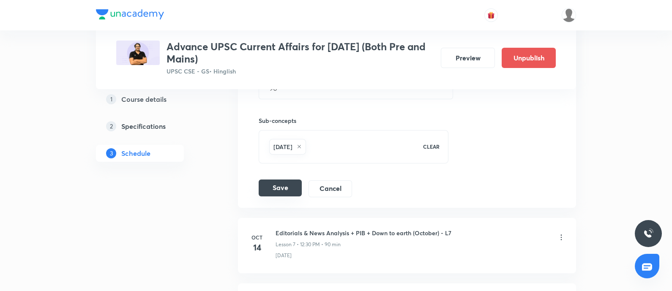
click at [282, 184] on button "Save" at bounding box center [280, 188] width 43 height 17
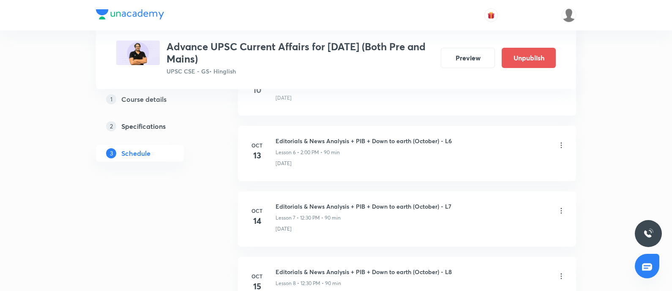
scroll to position [447, 0]
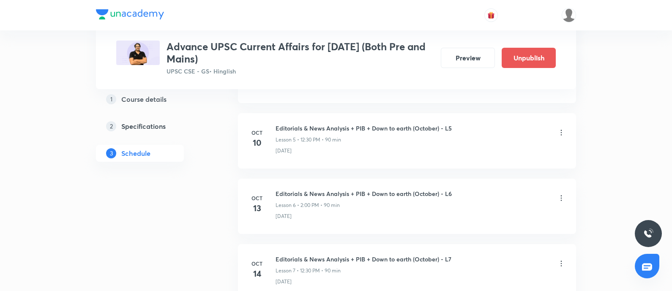
click at [561, 198] on icon at bounding box center [561, 198] width 8 height 8
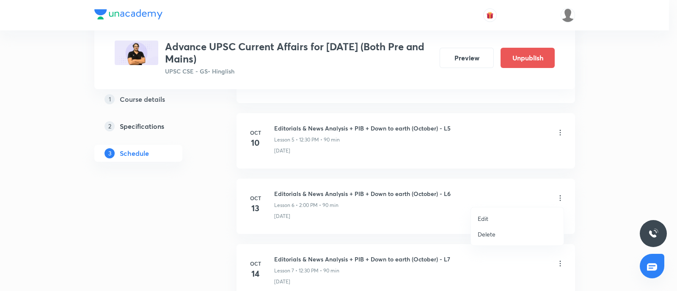
click at [486, 218] on p "Edit" at bounding box center [482, 218] width 11 height 9
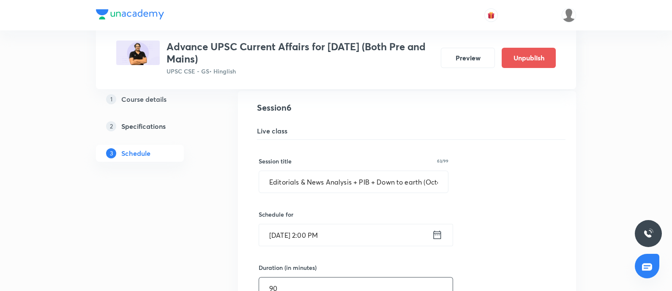
scroll to position [553, 0]
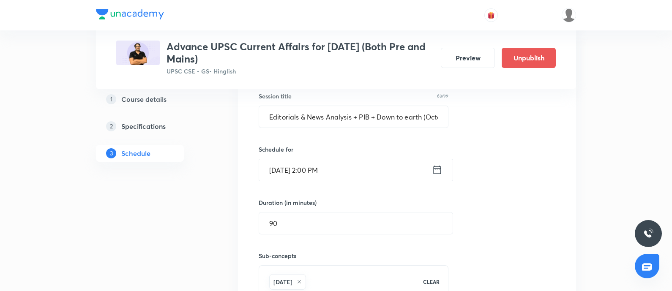
click at [439, 167] on icon at bounding box center [437, 170] width 11 height 12
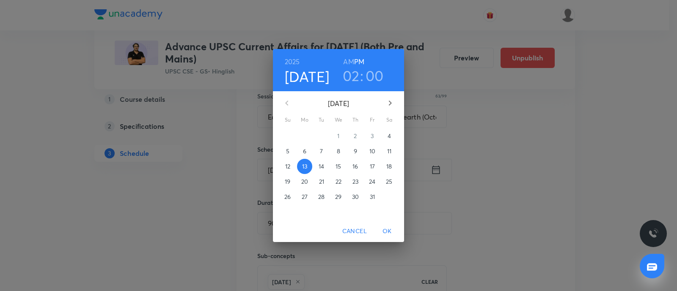
click at [373, 77] on h3 "00" at bounding box center [374, 76] width 18 height 18
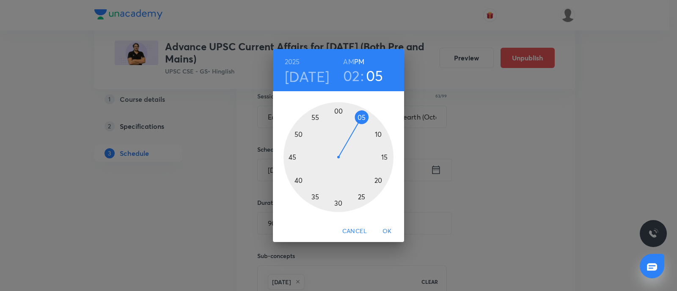
drag, startPoint x: 336, startPoint y: 112, endPoint x: 364, endPoint y: 118, distance: 28.2
click at [364, 118] on div at bounding box center [338, 157] width 110 height 110
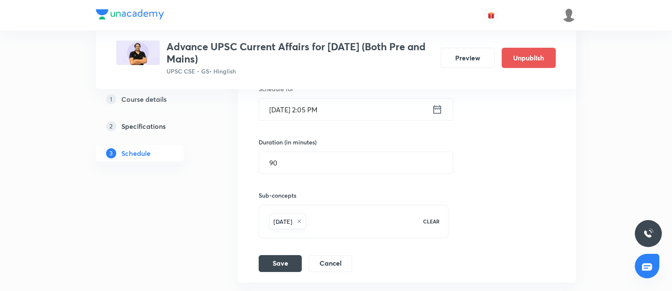
scroll to position [659, 0]
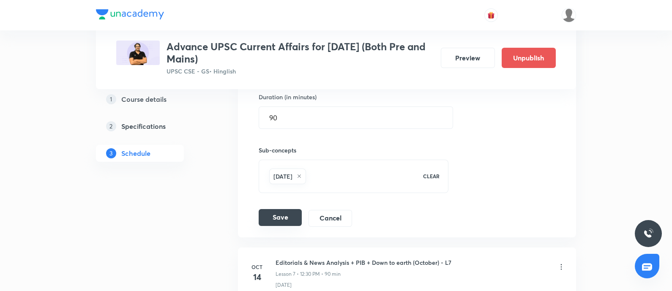
click at [291, 209] on button "Save" at bounding box center [280, 217] width 43 height 17
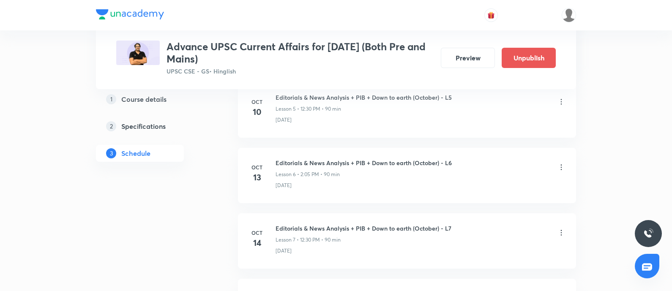
scroll to position [500, 0]
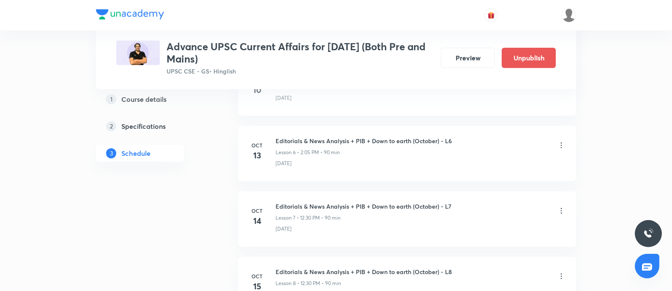
click at [563, 210] on icon at bounding box center [561, 211] width 8 height 8
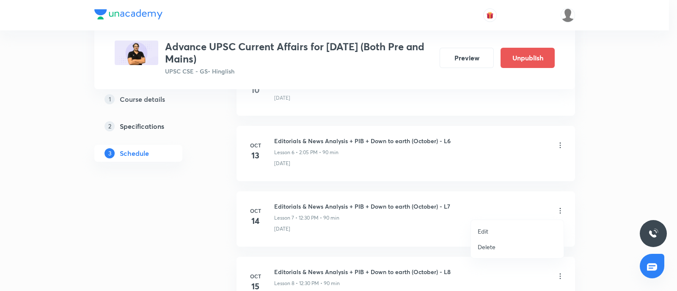
click at [484, 230] on p "Edit" at bounding box center [482, 231] width 11 height 9
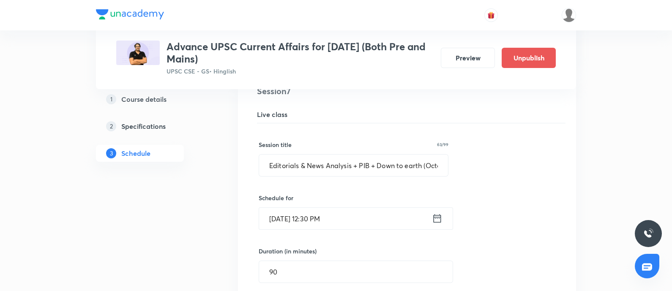
scroll to position [606, 0]
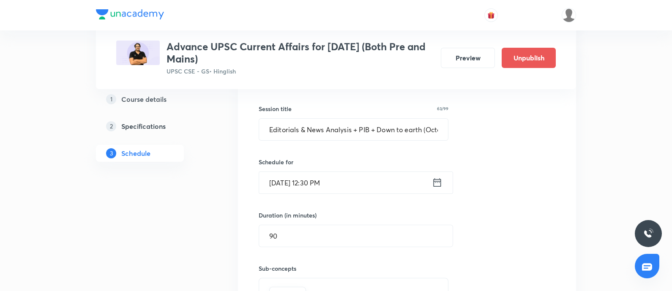
click at [438, 178] on icon at bounding box center [437, 183] width 11 height 12
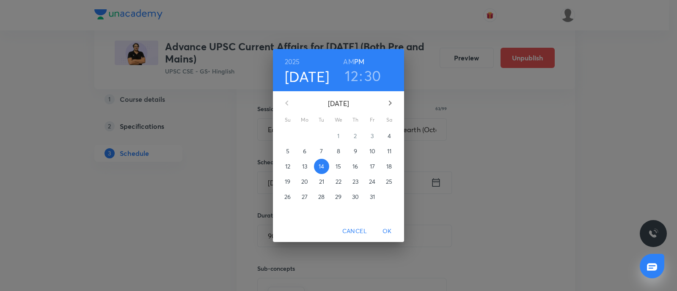
click at [556, 192] on div "2025 Oct 14 12 : 30 AM PM October 2025 Su Mo Tu We Th Fr Sa 28 29 30 1 2 3 4 5 …" at bounding box center [338, 145] width 677 height 291
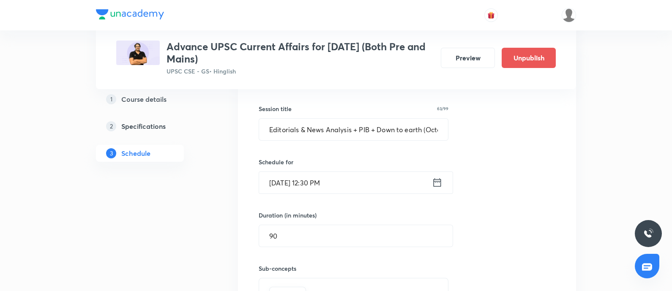
scroll to position [711, 0]
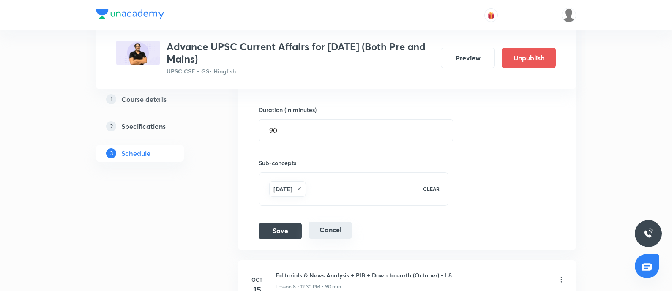
click at [322, 227] on button "Cancel" at bounding box center [331, 230] width 44 height 17
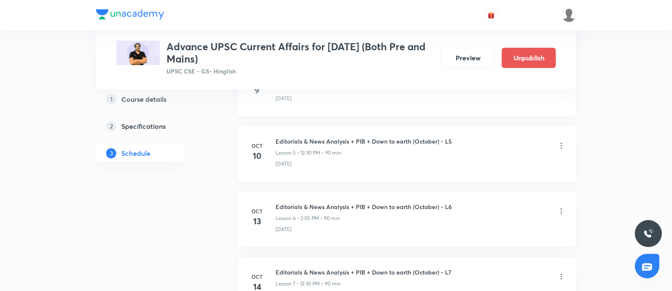
scroll to position [500, 0]
click at [562, 211] on icon at bounding box center [561, 211] width 8 height 8
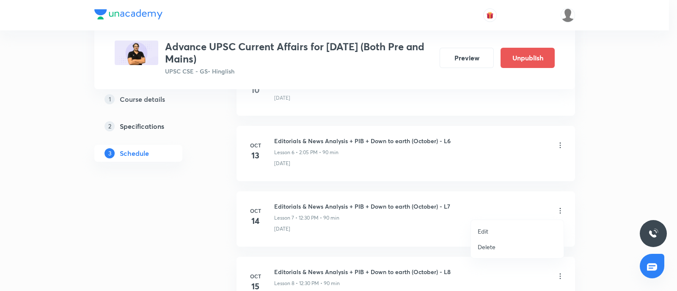
click at [485, 231] on p "Edit" at bounding box center [482, 231] width 11 height 9
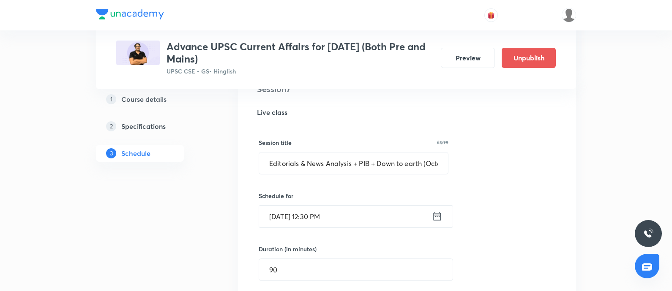
scroll to position [606, 0]
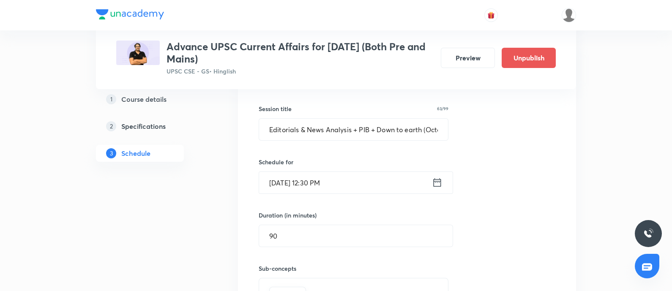
click at [437, 184] on icon at bounding box center [437, 183] width 11 height 12
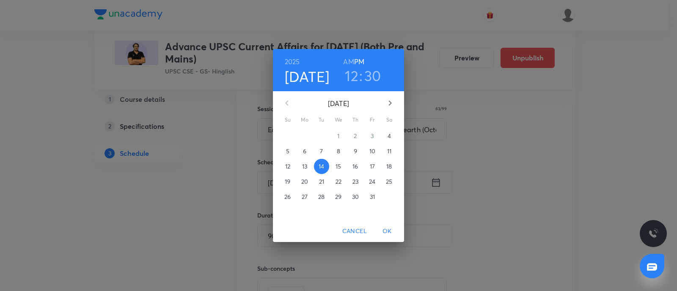
click at [350, 76] on h3 "12" at bounding box center [352, 76] width 14 height 18
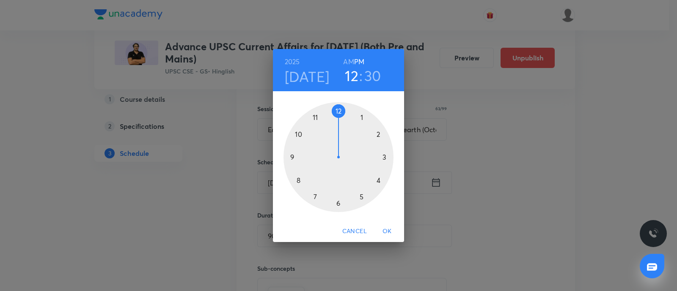
drag, startPoint x: 382, startPoint y: 157, endPoint x: 368, endPoint y: 92, distance: 66.4
click at [383, 152] on div at bounding box center [338, 157] width 110 height 110
click at [337, 110] on div at bounding box center [338, 157] width 110 height 110
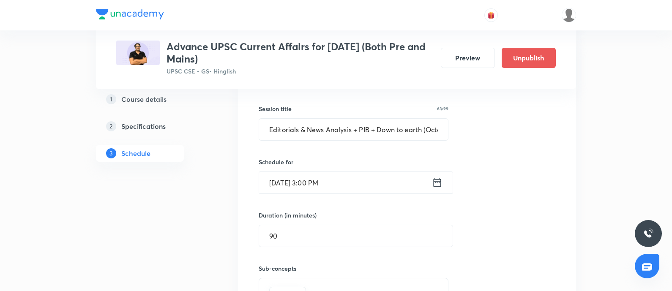
scroll to position [764, 0]
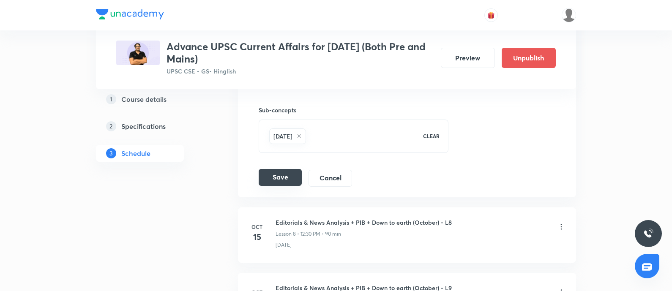
click at [285, 169] on button "Save" at bounding box center [280, 177] width 43 height 17
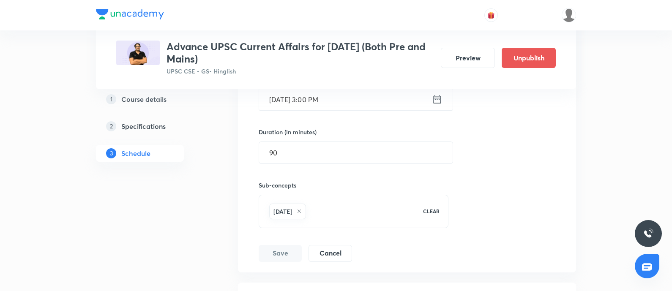
scroll to position [606, 0]
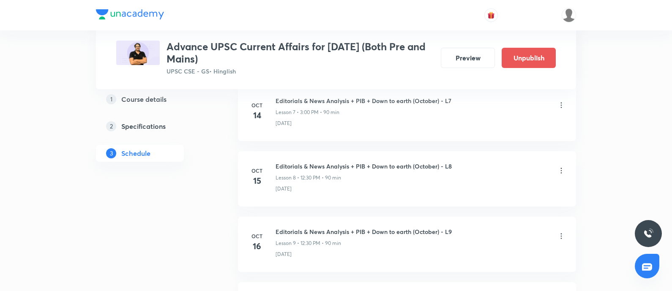
click at [562, 233] on icon at bounding box center [561, 236] width 8 height 8
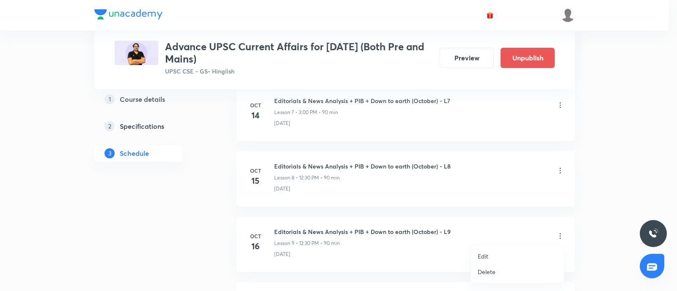
click at [488, 254] on li "Edit" at bounding box center [517, 257] width 93 height 16
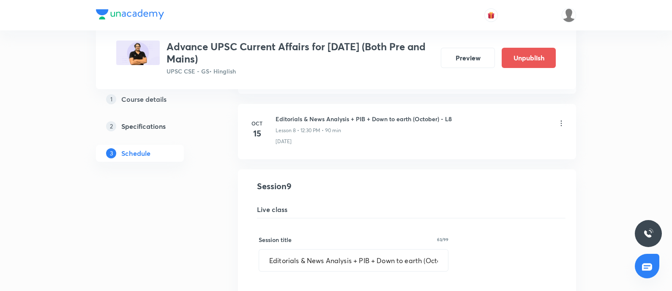
scroll to position [764, 0]
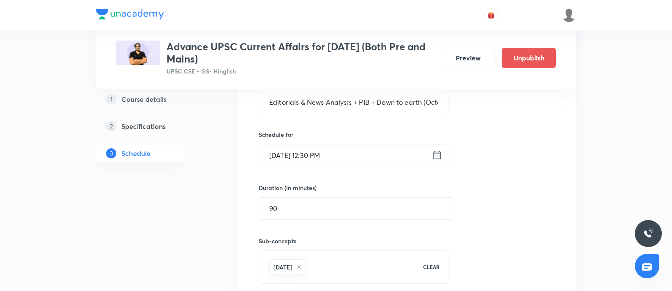
click at [436, 154] on icon at bounding box center [437, 155] width 11 height 12
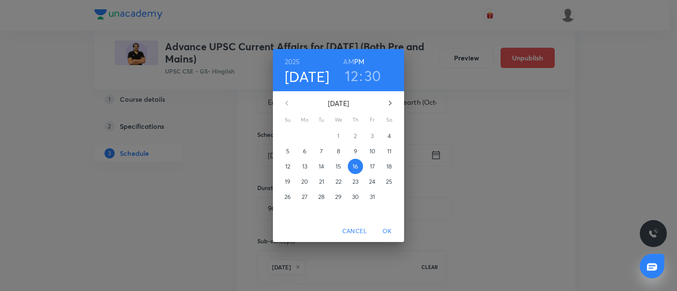
click at [347, 78] on h3 "12" at bounding box center [352, 76] width 14 height 18
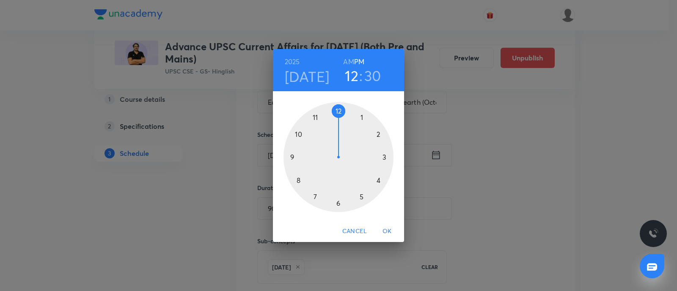
click at [384, 158] on div at bounding box center [338, 157] width 110 height 110
click at [339, 111] on div at bounding box center [338, 157] width 110 height 110
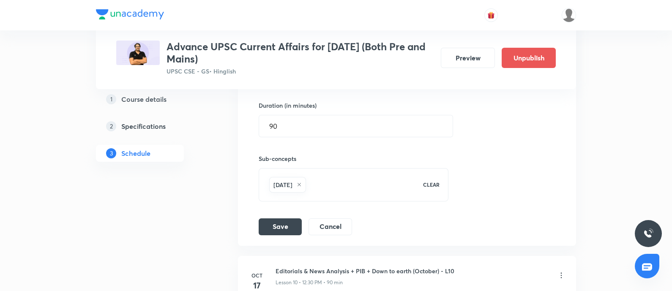
scroll to position [923, 0]
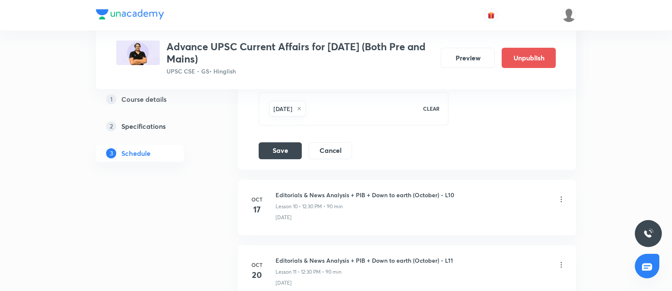
drag, startPoint x: 282, startPoint y: 143, endPoint x: 643, endPoint y: 162, distance: 361.2
click at [282, 143] on button "Save" at bounding box center [280, 151] width 43 height 17
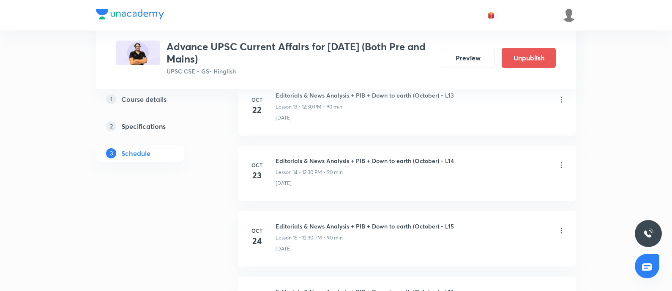
scroll to position [1163, 0]
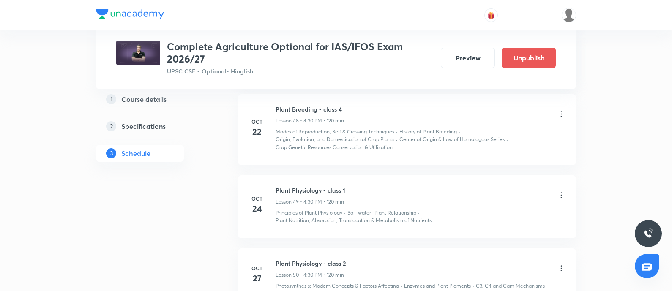
scroll to position [3595, 0]
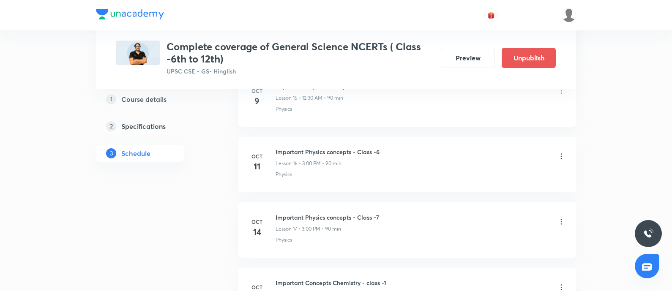
scroll to position [1427, 0]
click at [558, 150] on icon at bounding box center [561, 154] width 8 height 8
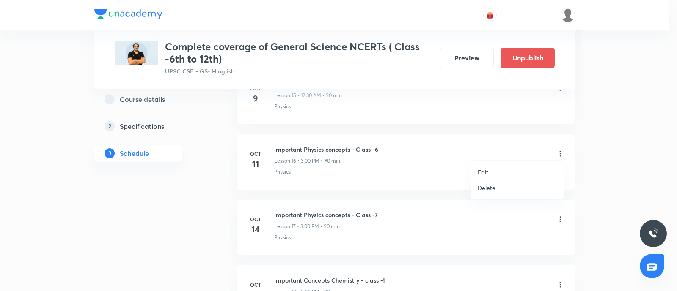
click at [488, 171] on li "Edit" at bounding box center [517, 173] width 93 height 16
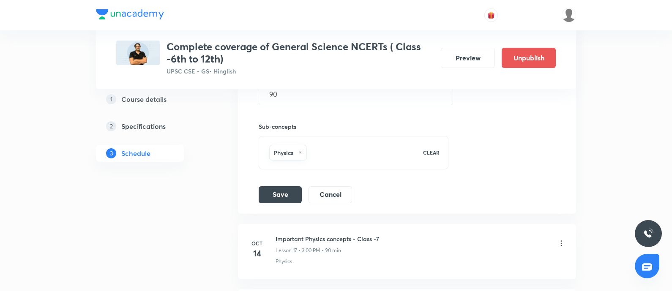
scroll to position [1269, 0]
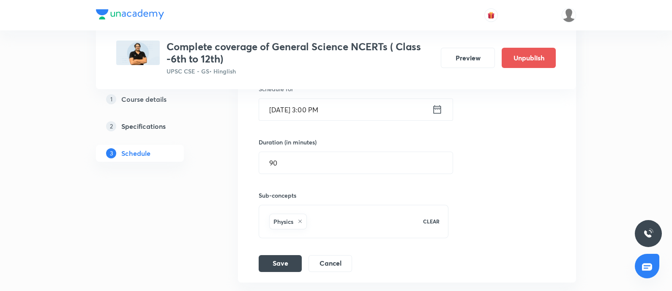
click at [441, 108] on icon at bounding box center [438, 109] width 8 height 8
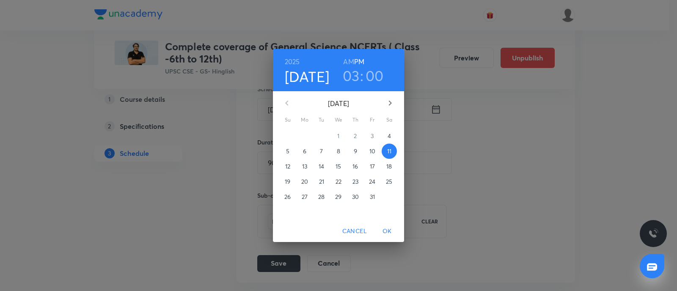
click at [345, 228] on span "Cancel" at bounding box center [354, 231] width 25 height 11
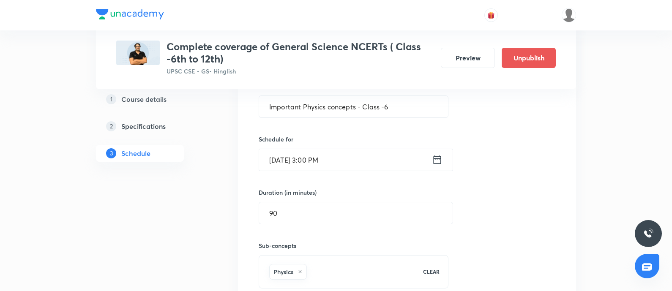
scroll to position [1163, 0]
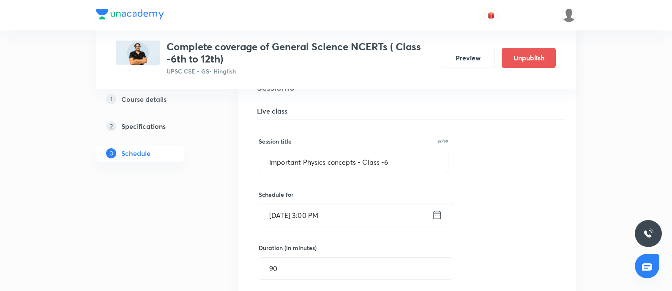
click at [432, 209] on icon at bounding box center [437, 215] width 11 height 12
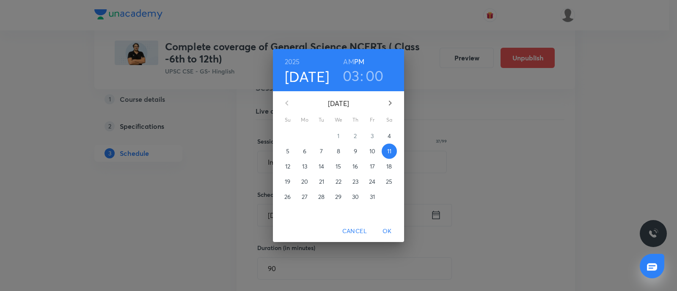
drag, startPoint x: 353, startPoint y: 81, endPoint x: 353, endPoint y: 76, distance: 5.5
click at [353, 77] on h3 "03" at bounding box center [351, 76] width 17 height 18
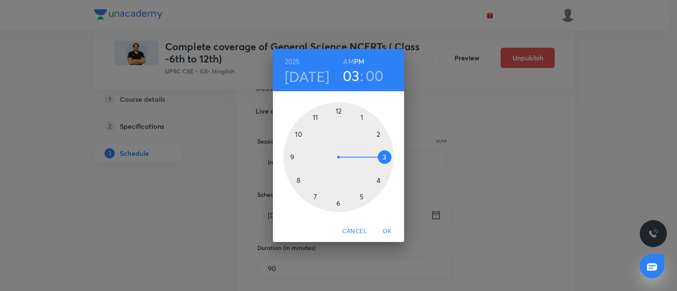
click at [341, 111] on div at bounding box center [338, 157] width 110 height 110
click at [336, 203] on div at bounding box center [338, 157] width 110 height 110
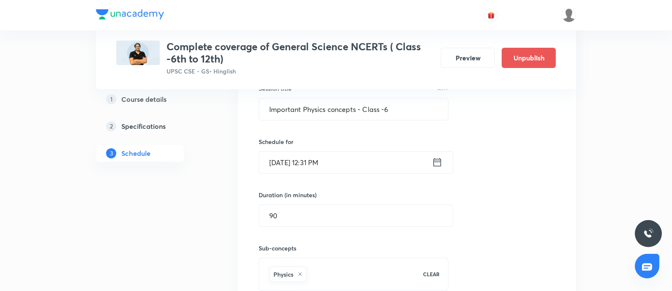
scroll to position [1216, 0]
click at [441, 161] on icon at bounding box center [438, 162] width 8 height 8
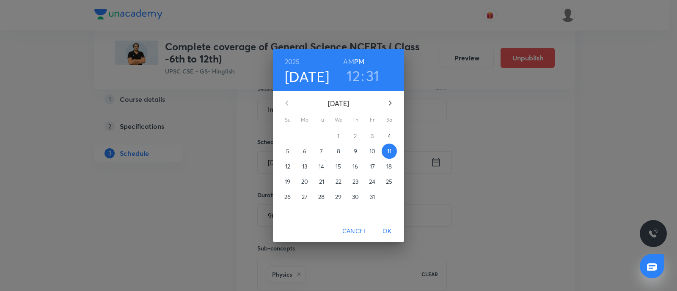
click at [351, 57] on h6 "AM" at bounding box center [348, 62] width 11 height 12
click at [389, 228] on span "OK" at bounding box center [387, 231] width 20 height 11
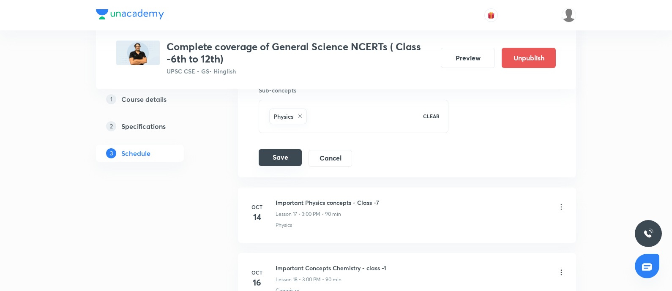
click at [271, 160] on button "Save" at bounding box center [280, 157] width 43 height 17
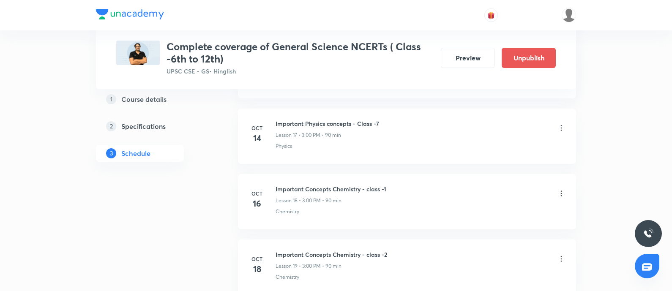
scroll to position [1480, 0]
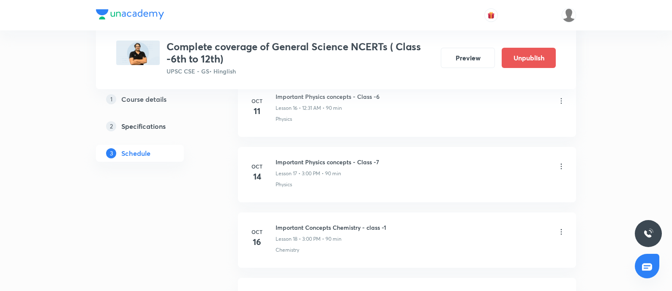
click at [559, 162] on icon at bounding box center [561, 166] width 8 height 8
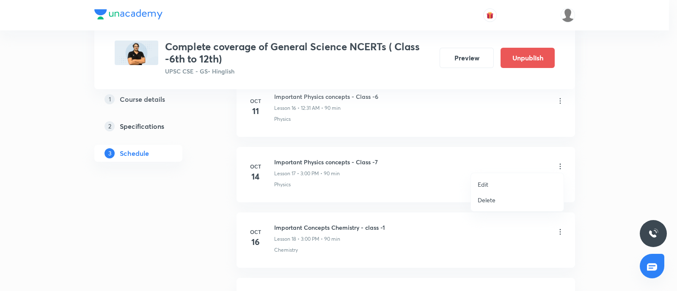
click at [484, 183] on p "Edit" at bounding box center [482, 184] width 11 height 9
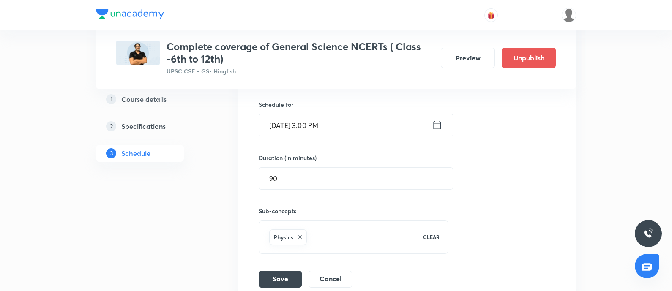
scroll to position [1269, 0]
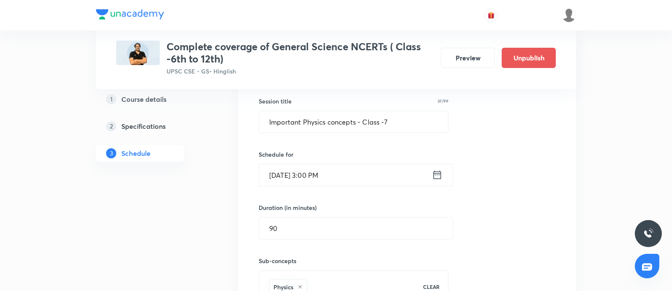
click at [435, 171] on icon at bounding box center [438, 175] width 8 height 8
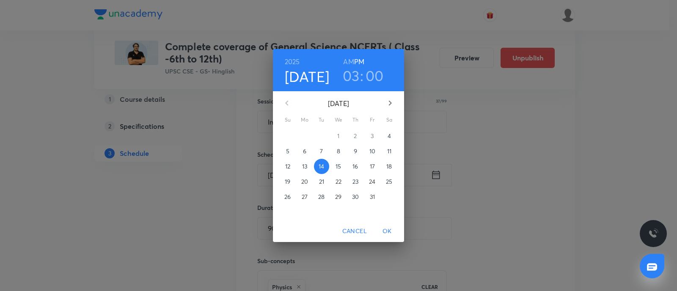
click at [349, 82] on h3 "03" at bounding box center [351, 76] width 17 height 18
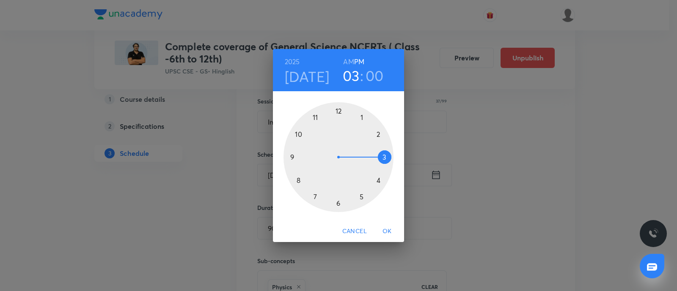
click at [335, 111] on div at bounding box center [338, 157] width 110 height 110
click at [348, 57] on h6 "AM" at bounding box center [348, 62] width 11 height 12
click at [336, 204] on div at bounding box center [338, 157] width 110 height 110
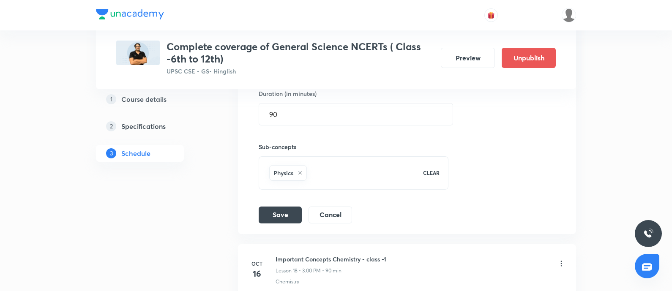
scroll to position [1427, 0]
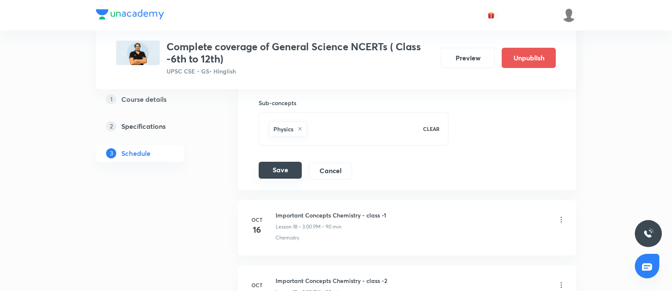
click at [276, 166] on button "Save" at bounding box center [280, 170] width 43 height 17
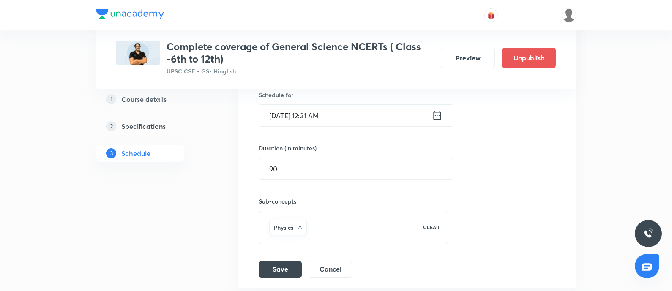
scroll to position [1269, 0]
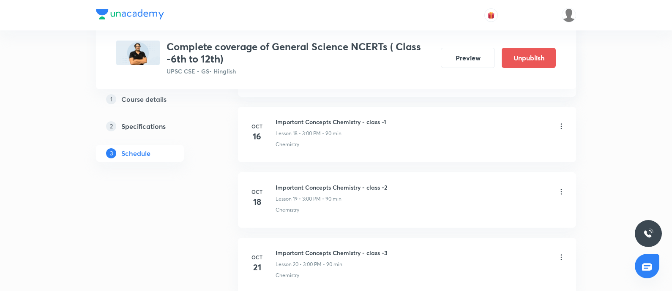
scroll to position [1586, 0]
click at [559, 122] on icon at bounding box center [561, 126] width 8 height 8
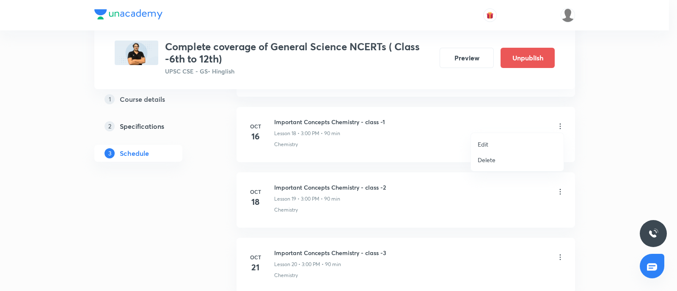
click at [482, 141] on p "Edit" at bounding box center [482, 144] width 11 height 9
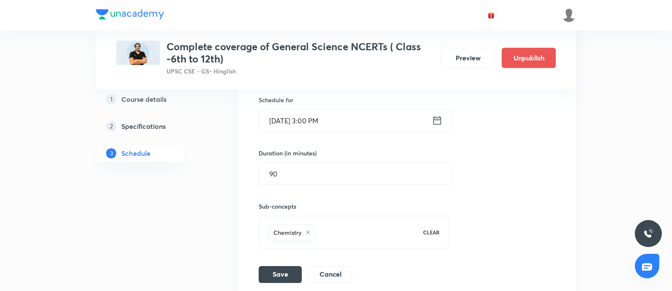
scroll to position [1374, 0]
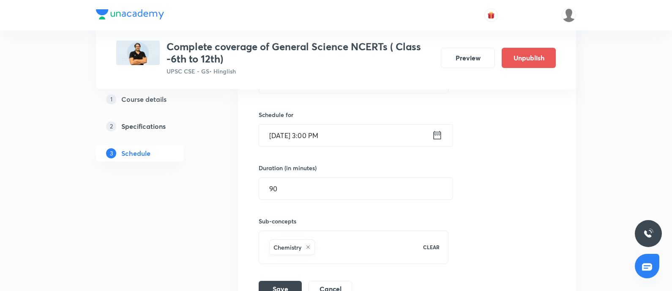
click at [441, 129] on icon at bounding box center [437, 135] width 11 height 12
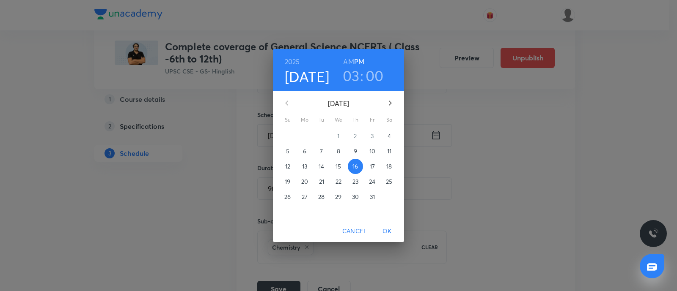
click at [348, 73] on h3 "03" at bounding box center [351, 76] width 17 height 18
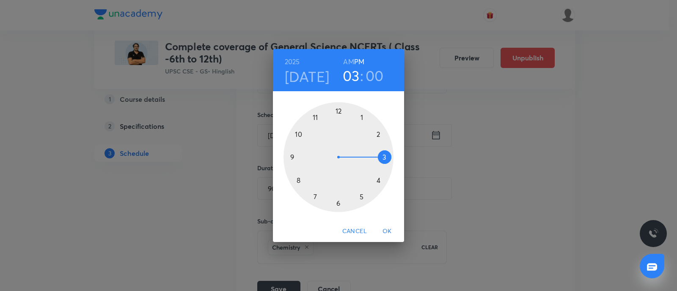
click at [337, 109] on div at bounding box center [338, 157] width 110 height 110
click at [349, 59] on h6 "AM" at bounding box center [348, 62] width 11 height 12
click at [338, 203] on div at bounding box center [338, 157] width 110 height 110
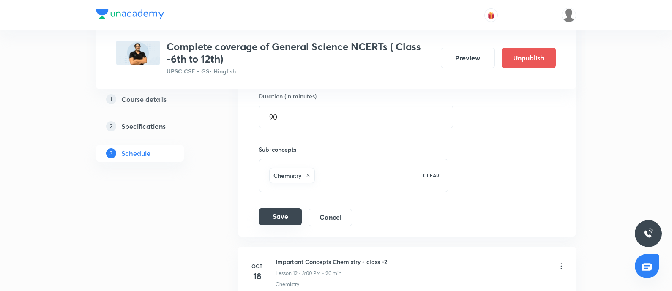
scroll to position [1480, 0]
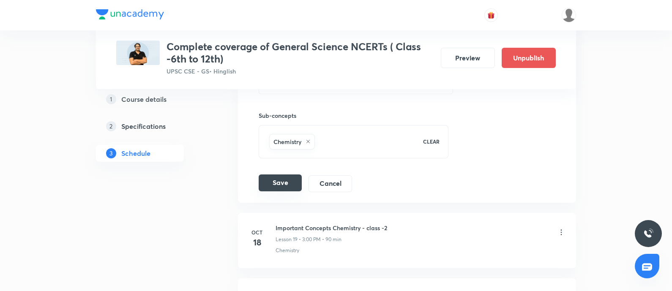
click at [280, 175] on button "Save" at bounding box center [280, 183] width 43 height 17
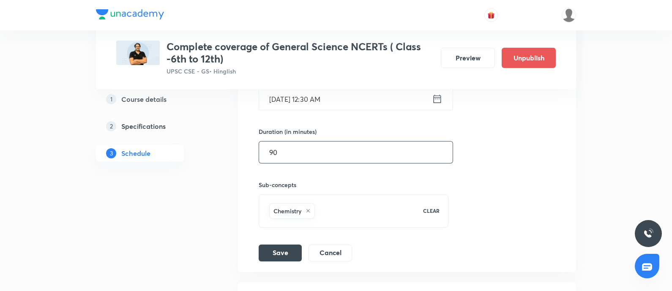
scroll to position [1427, 0]
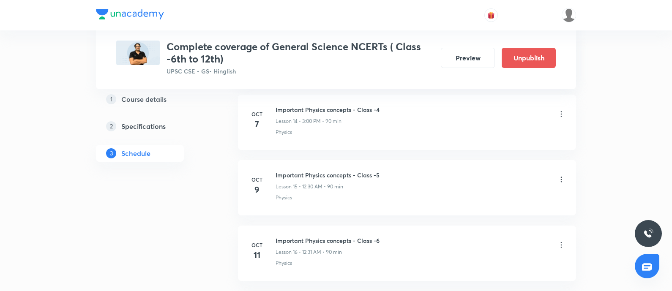
scroll to position [1321, 0]
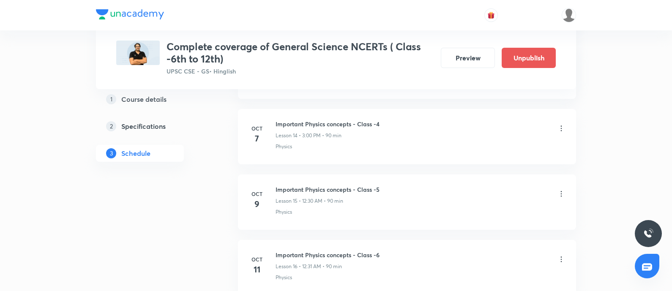
click at [564, 190] on icon at bounding box center [561, 194] width 8 height 8
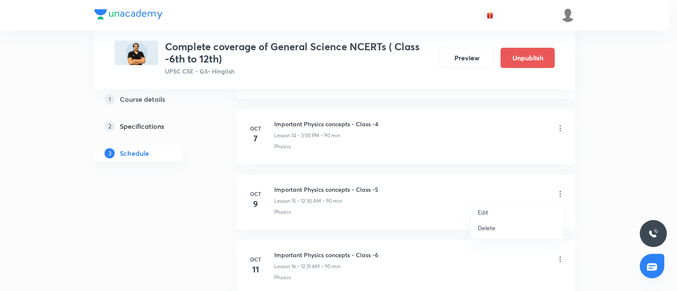
click at [490, 209] on li "Edit" at bounding box center [517, 213] width 93 height 16
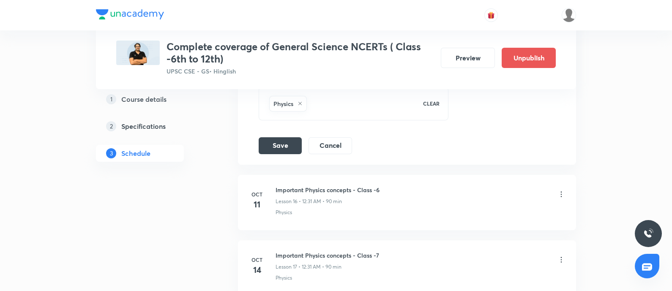
scroll to position [1163, 0]
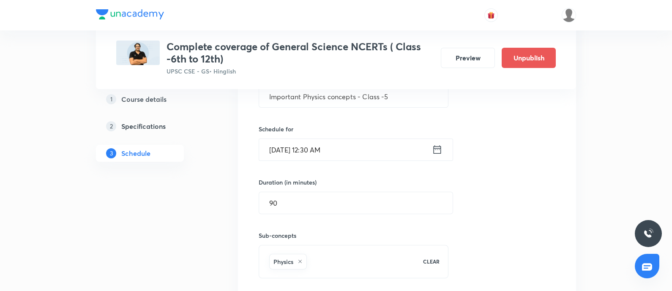
click at [434, 147] on icon at bounding box center [437, 150] width 11 height 12
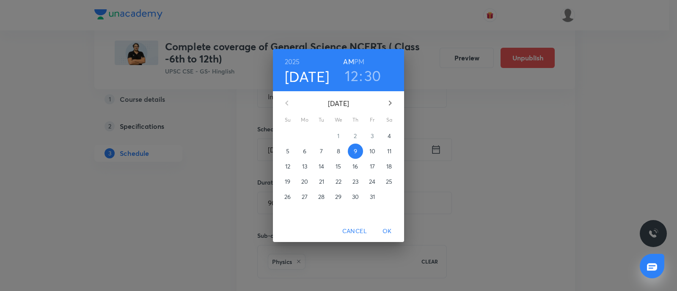
click at [358, 58] on h6 "PM" at bounding box center [359, 62] width 10 height 12
click at [386, 229] on span "OK" at bounding box center [387, 231] width 20 height 11
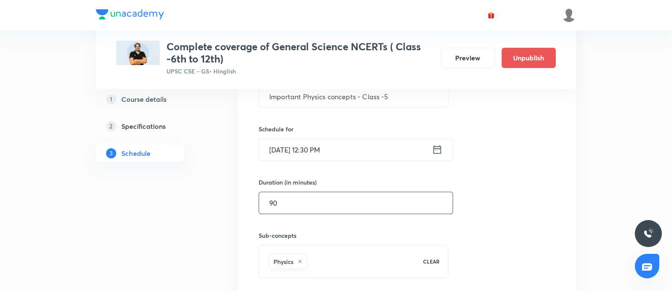
scroll to position [1321, 0]
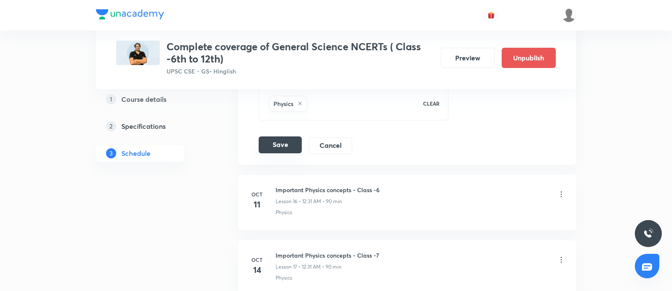
click at [273, 141] on button "Save" at bounding box center [280, 145] width 43 height 17
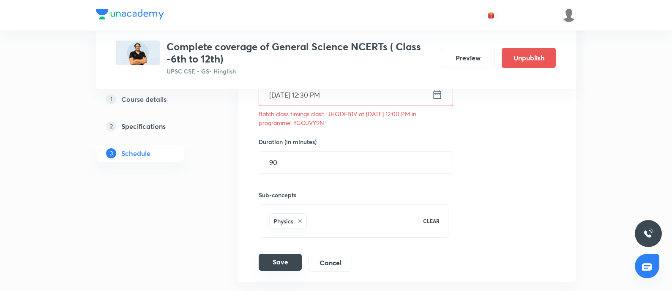
scroll to position [1269, 0]
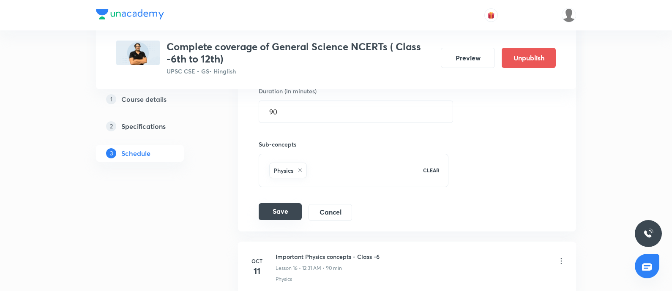
click at [272, 204] on button "Save" at bounding box center [280, 211] width 43 height 17
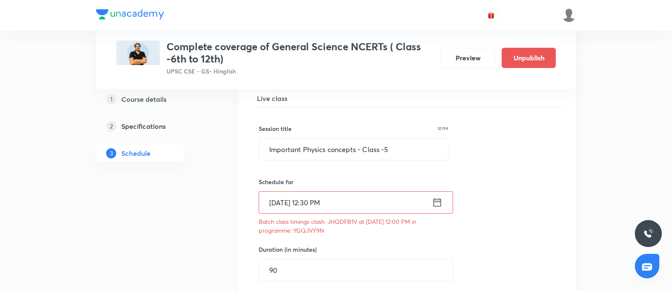
drag, startPoint x: 294, startPoint y: 227, endPoint x: 401, endPoint y: 231, distance: 107.5
click at [401, 231] on p "Batch class timings clash. JHQDFB1V at 09 Oct 2025 12:00 PM in programme: YGQJV…" at bounding box center [354, 226] width 190 height 18
copy p "YGQJVY9N"
click at [436, 202] on icon at bounding box center [437, 203] width 11 height 12
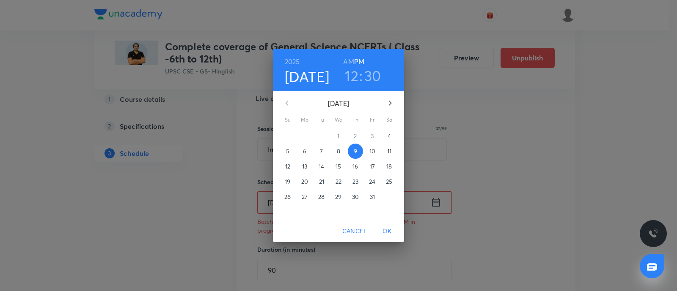
click at [351, 230] on span "Cancel" at bounding box center [354, 231] width 25 height 11
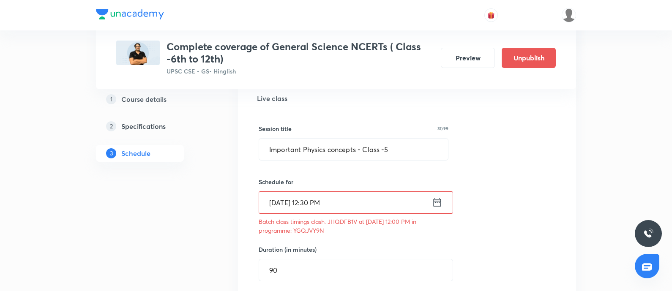
scroll to position [1321, 0]
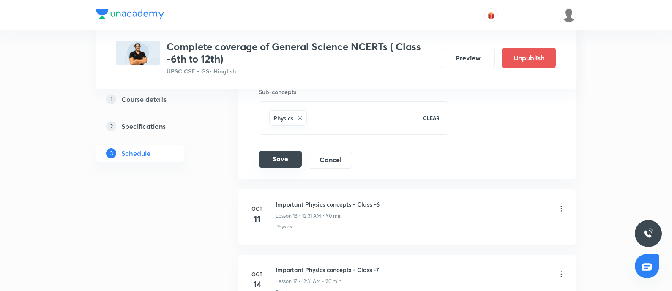
click at [277, 157] on button "Save" at bounding box center [280, 159] width 43 height 17
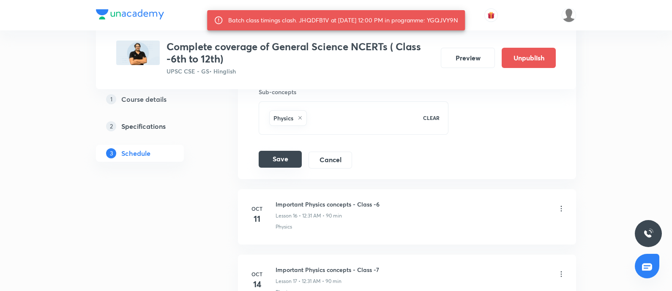
click at [280, 157] on button "Save" at bounding box center [280, 159] width 43 height 17
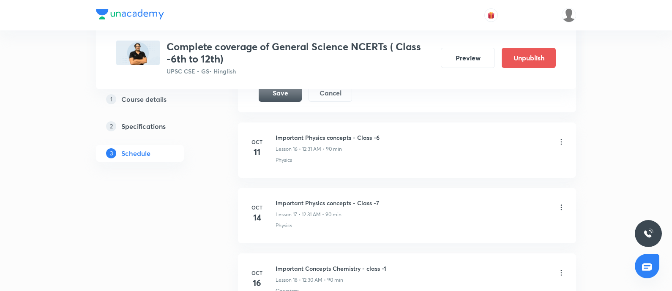
scroll to position [1279, 0]
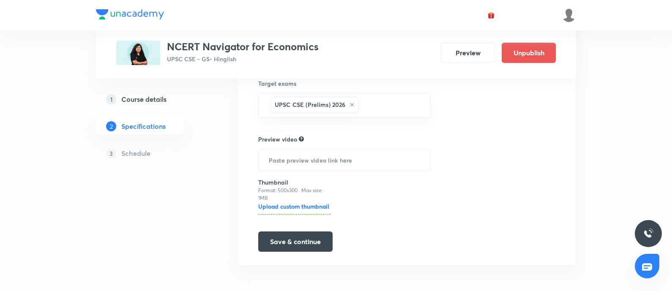
drag, startPoint x: 138, startPoint y: 99, endPoint x: 206, endPoint y: 2, distance: 118.3
click at [138, 98] on h5 "Course details" at bounding box center [143, 99] width 45 height 10
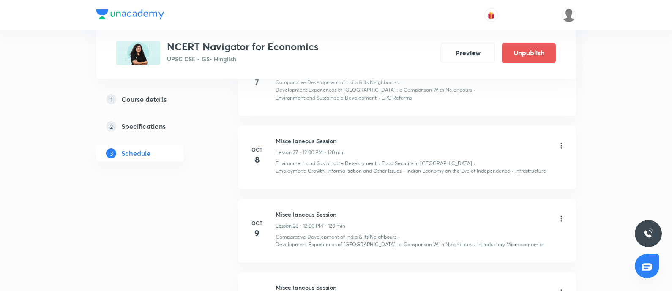
scroll to position [2115, 0]
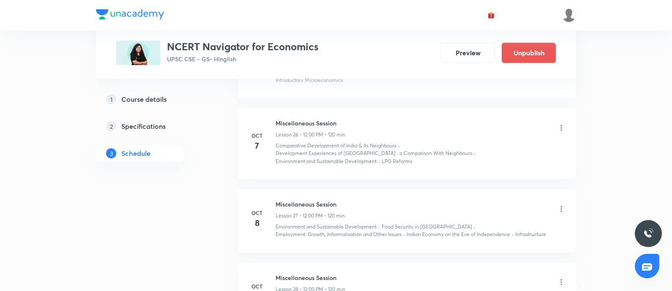
click at [558, 205] on icon at bounding box center [561, 209] width 8 height 8
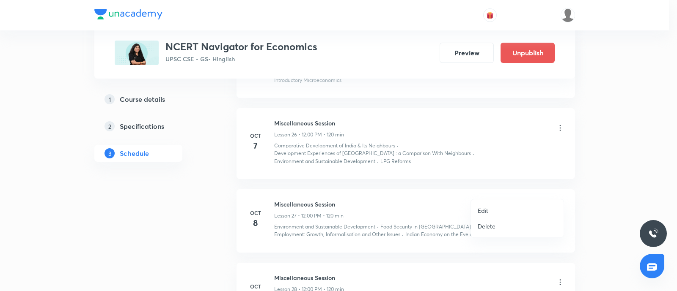
click at [480, 209] on p "Edit" at bounding box center [482, 210] width 11 height 9
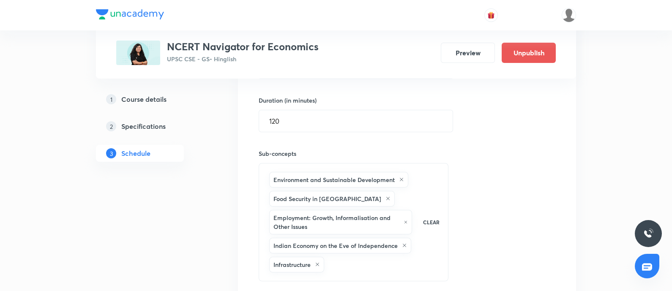
scroll to position [2009, 0]
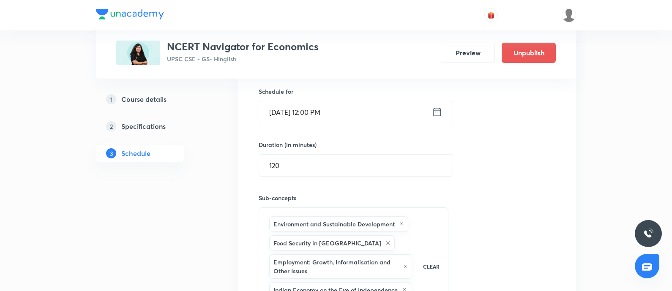
click at [434, 108] on icon at bounding box center [438, 112] width 8 height 8
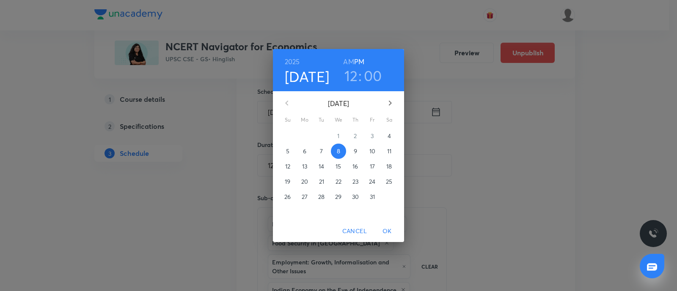
click at [352, 74] on h3 "12" at bounding box center [351, 76] width 14 height 18
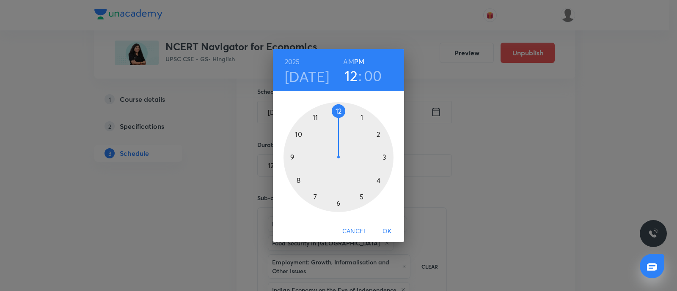
drag, startPoint x: 296, startPoint y: 136, endPoint x: 321, endPoint y: 86, distance: 56.0
click at [296, 134] on div at bounding box center [338, 157] width 110 height 110
click at [347, 62] on h6 "AM" at bounding box center [348, 62] width 11 height 12
click at [385, 226] on span "OK" at bounding box center [387, 231] width 20 height 11
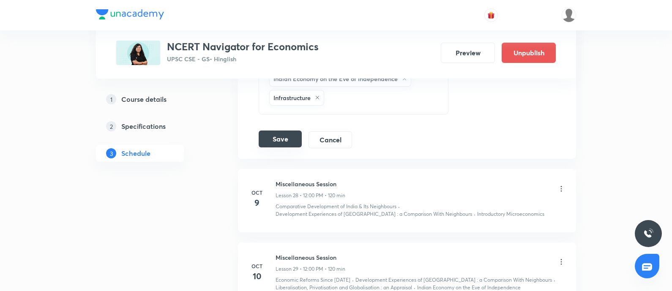
click at [275, 131] on button "Save" at bounding box center [280, 139] width 43 height 17
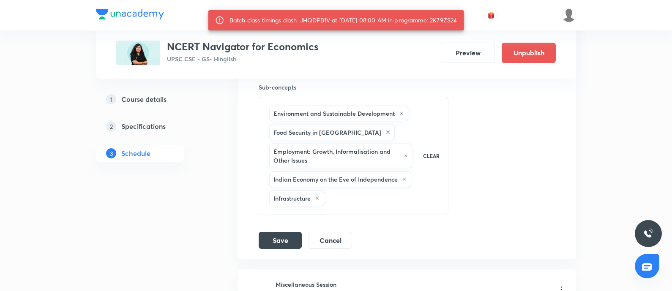
scroll to position [1976, 0]
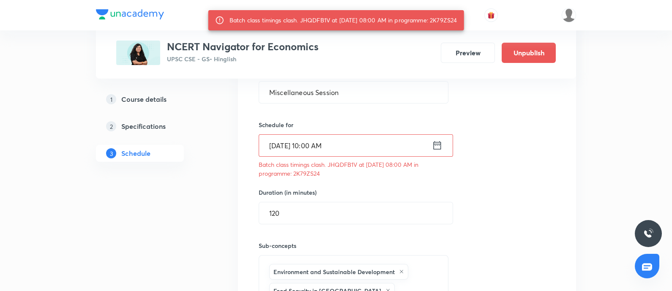
click at [440, 140] on icon at bounding box center [437, 146] width 11 height 12
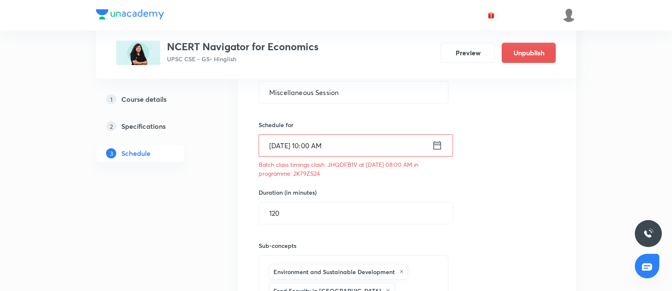
click at [436, 140] on icon at bounding box center [437, 146] width 11 height 12
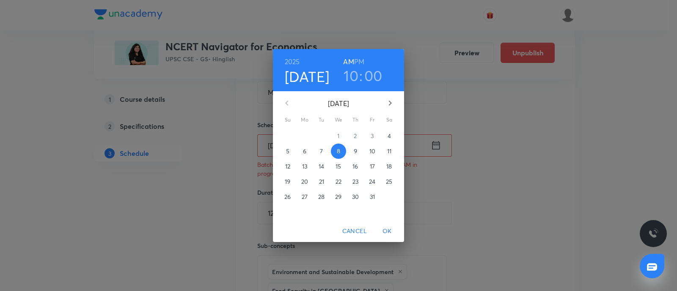
click at [349, 73] on h3 "10" at bounding box center [350, 76] width 15 height 18
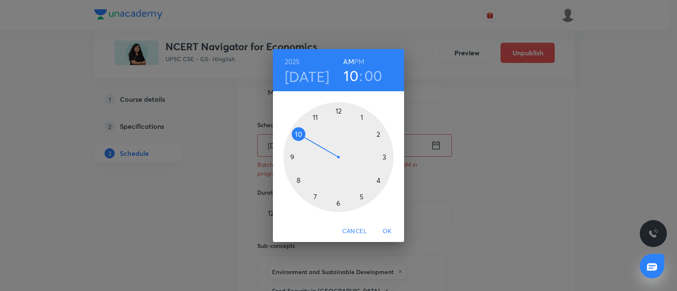
click at [387, 156] on div at bounding box center [338, 157] width 110 height 110
click at [359, 60] on h6 "PM" at bounding box center [359, 62] width 10 height 12
drag, startPoint x: 386, startPoint y: 229, endPoint x: 176, endPoint y: 182, distance: 214.6
click at [385, 228] on span "OK" at bounding box center [387, 231] width 20 height 11
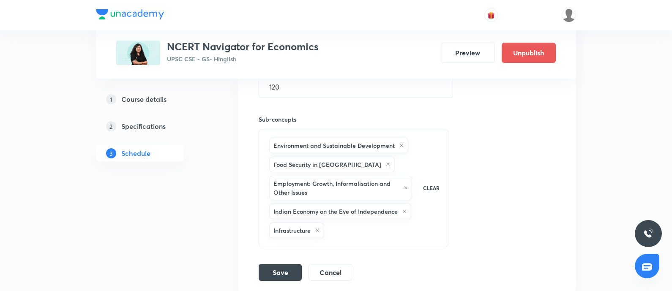
scroll to position [2134, 0]
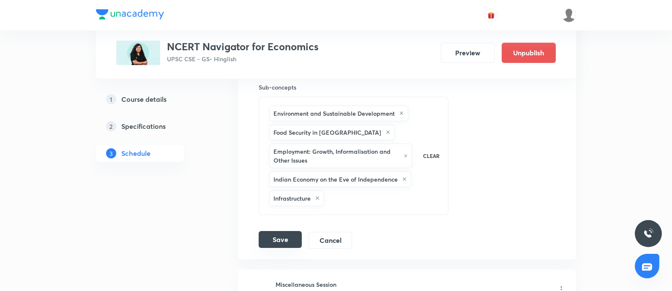
click at [278, 231] on button "Save" at bounding box center [280, 239] width 43 height 17
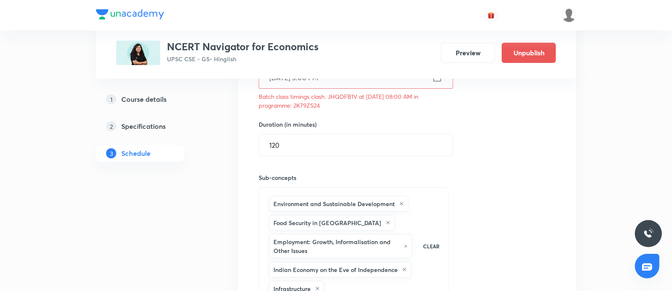
scroll to position [1976, 0]
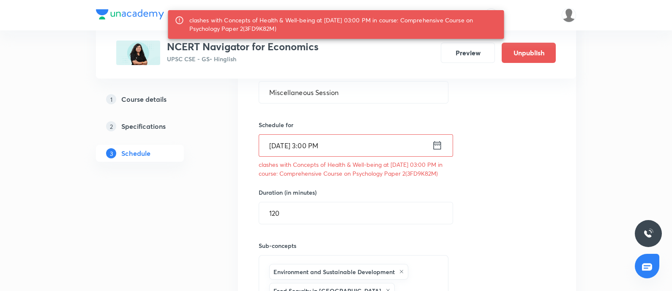
click at [436, 140] on icon at bounding box center [437, 146] width 11 height 12
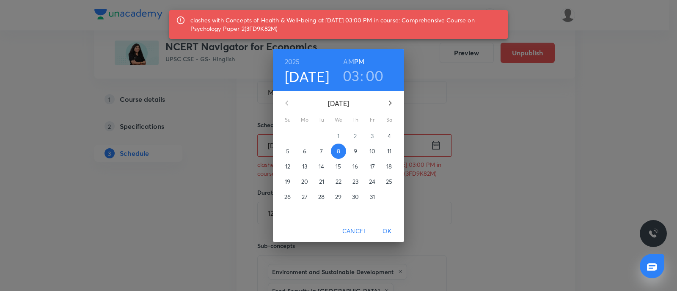
click at [351, 72] on h3 "03" at bounding box center [351, 76] width 17 height 18
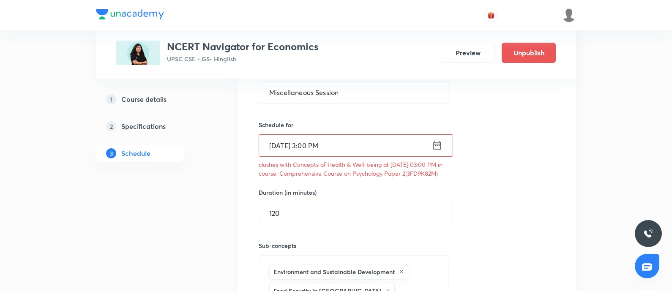
click at [435, 140] on icon at bounding box center [437, 146] width 11 height 12
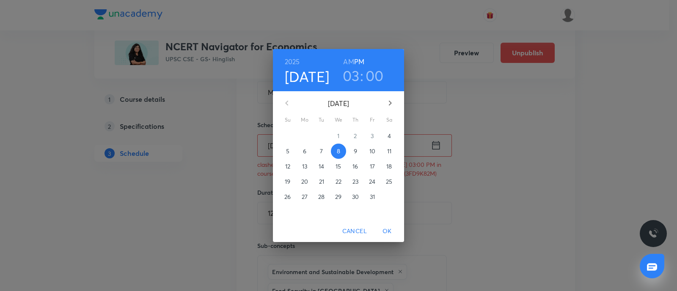
click at [340, 77] on div "03 : 00" at bounding box center [362, 76] width 59 height 18
click at [348, 73] on h3 "03" at bounding box center [351, 76] width 17 height 18
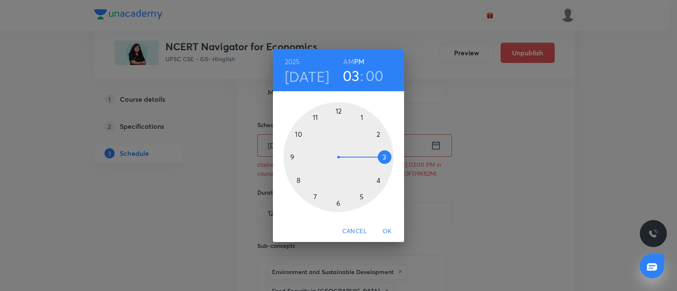
click at [377, 134] on div at bounding box center [338, 157] width 110 height 110
click at [316, 197] on div at bounding box center [338, 157] width 110 height 110
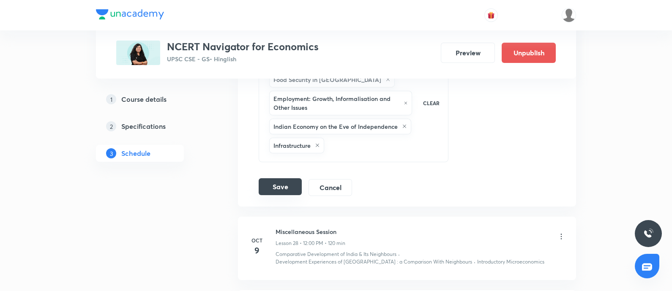
click at [283, 178] on button "Save" at bounding box center [280, 186] width 43 height 17
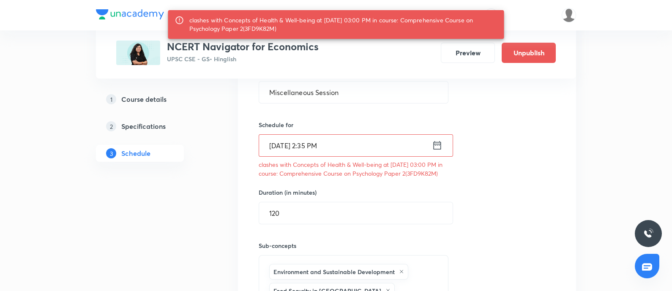
click at [438, 140] on icon at bounding box center [437, 146] width 11 height 12
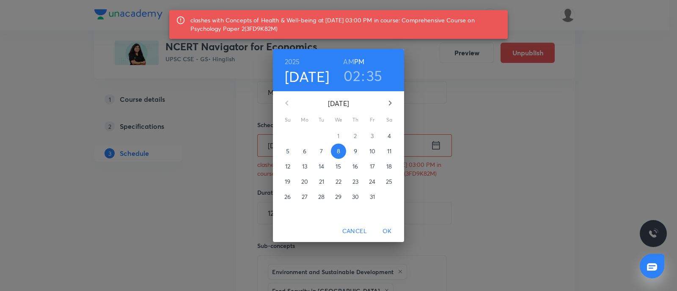
click at [353, 75] on h3 "02" at bounding box center [351, 76] width 17 height 18
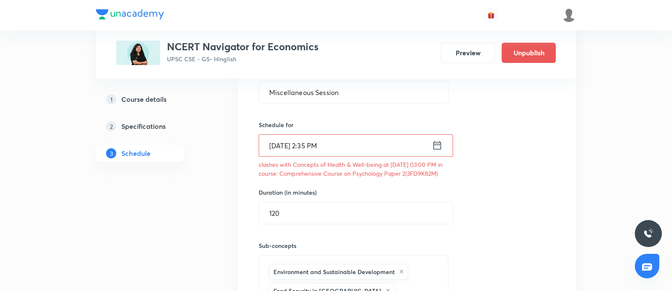
click at [437, 141] on icon at bounding box center [438, 145] width 8 height 8
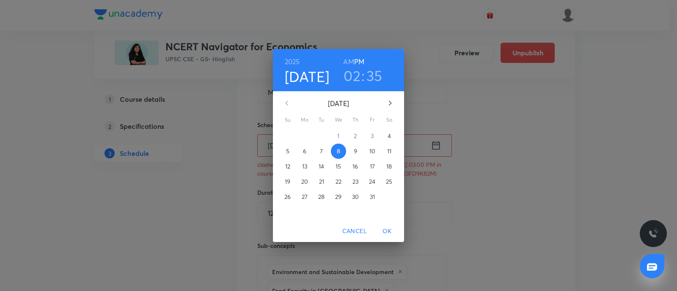
drag, startPoint x: 349, startPoint y: 74, endPoint x: 269, endPoint y: 186, distance: 137.9
click at [349, 74] on h3 "02" at bounding box center [351, 76] width 17 height 18
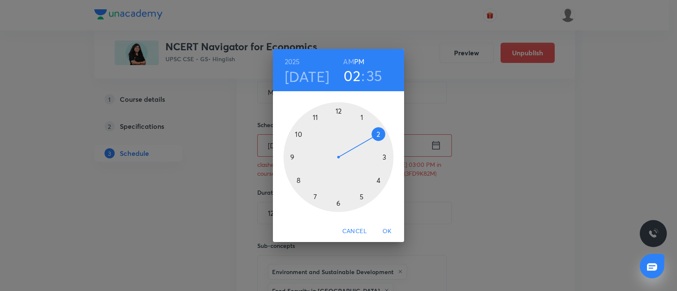
drag, startPoint x: 336, startPoint y: 201, endPoint x: 340, endPoint y: 130, distance: 71.6
click at [336, 202] on div at bounding box center [338, 157] width 110 height 110
click at [339, 110] on div at bounding box center [338, 157] width 110 height 110
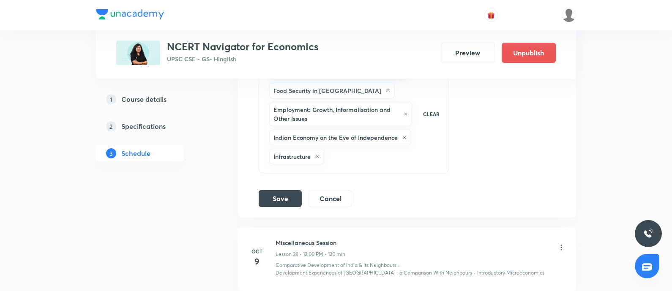
scroll to position [2187, 0]
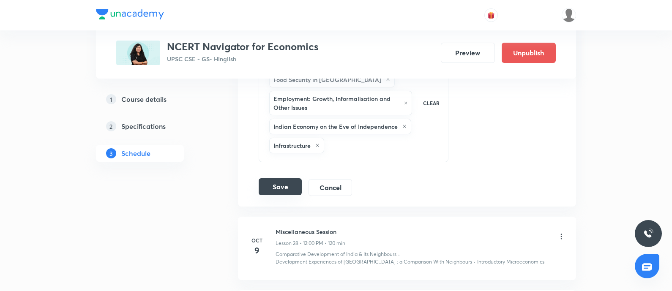
click at [277, 178] on button "Save" at bounding box center [280, 186] width 43 height 17
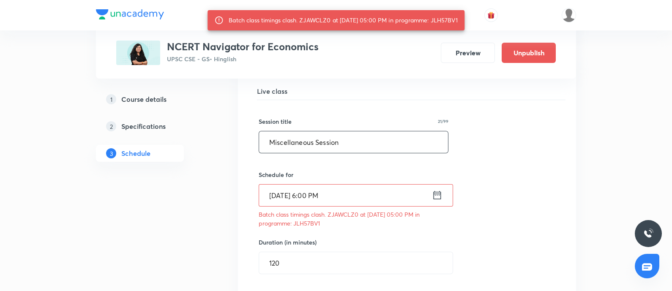
scroll to position [1923, 0]
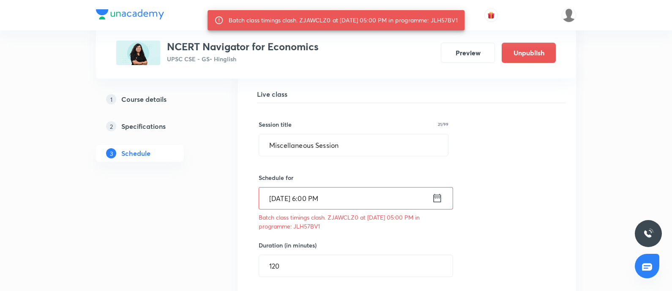
click at [437, 194] on icon at bounding box center [438, 198] width 8 height 8
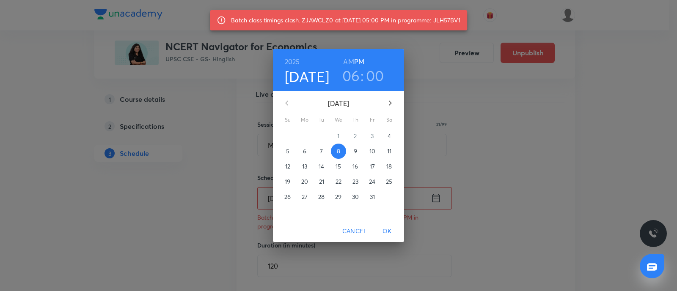
click at [351, 75] on h3 "06" at bounding box center [351, 76] width 18 height 18
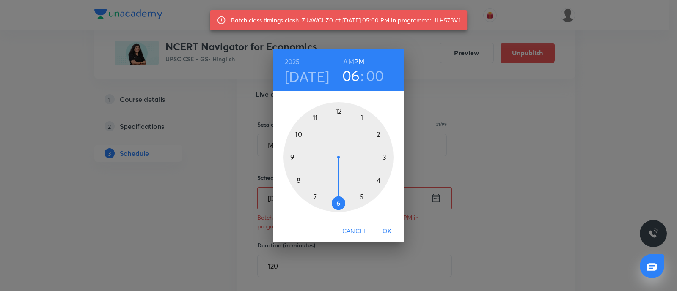
click at [317, 197] on div at bounding box center [338, 157] width 110 height 110
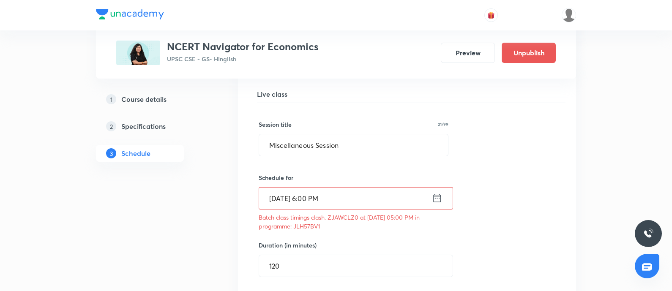
click at [428, 188] on input "Oct 8, 2025, 6:00 PM" at bounding box center [345, 199] width 173 height 22
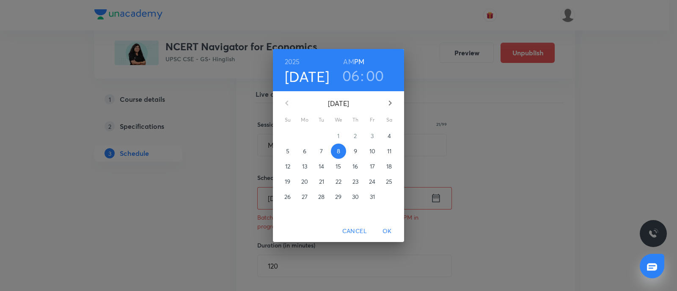
drag, startPoint x: 343, startPoint y: 79, endPoint x: 343, endPoint y: 101, distance: 21.6
click at [344, 79] on h3 "06" at bounding box center [351, 76] width 18 height 18
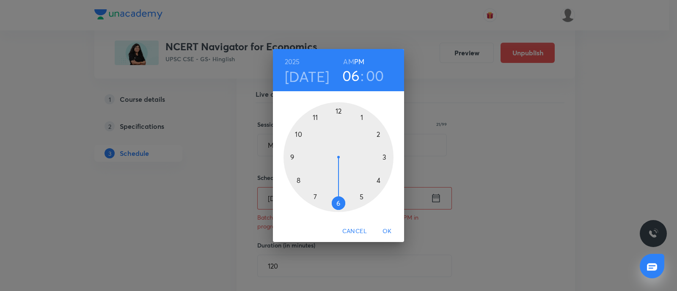
click at [311, 198] on div at bounding box center [338, 157] width 110 height 110
drag, startPoint x: 387, startPoint y: 229, endPoint x: 186, endPoint y: 178, distance: 208.2
click at [387, 229] on span "OK" at bounding box center [387, 231] width 20 height 11
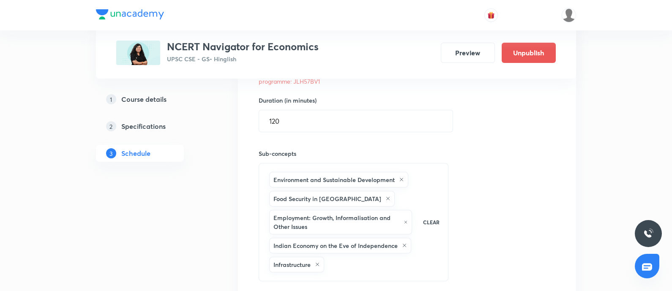
scroll to position [2134, 0]
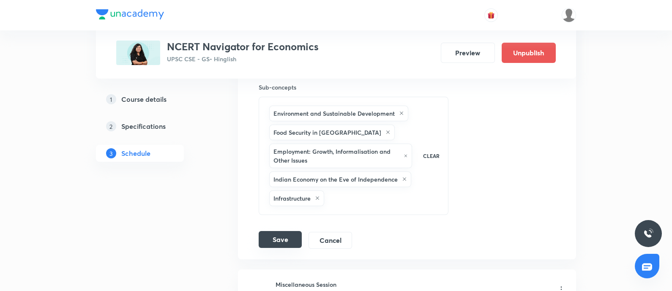
click at [288, 231] on button "Save" at bounding box center [280, 239] width 43 height 17
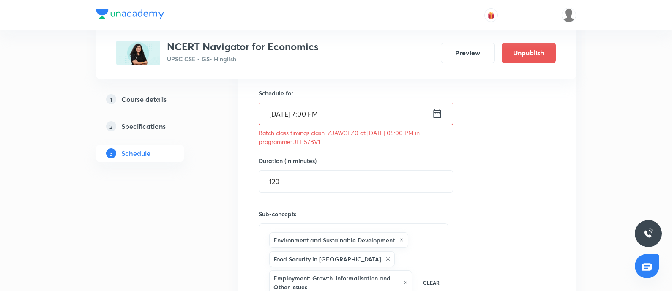
scroll to position [1923, 0]
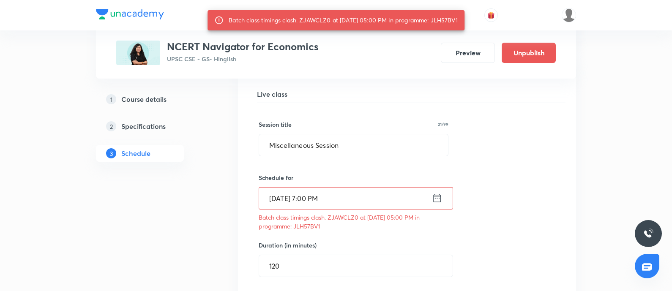
click at [437, 192] on icon at bounding box center [437, 198] width 11 height 12
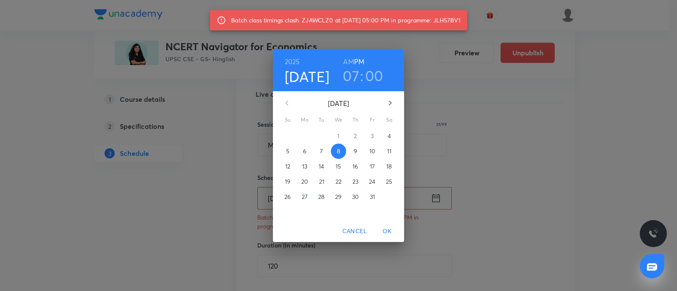
click at [372, 74] on h3 "00" at bounding box center [374, 76] width 18 height 18
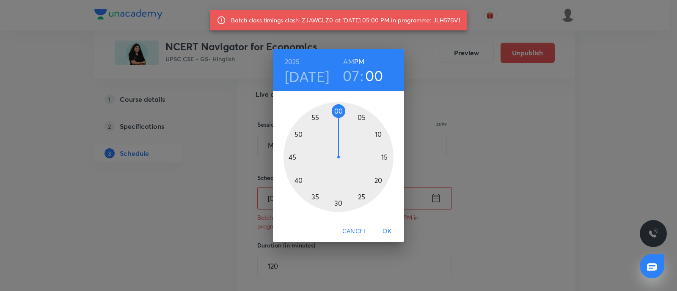
click at [337, 204] on div at bounding box center [338, 157] width 110 height 110
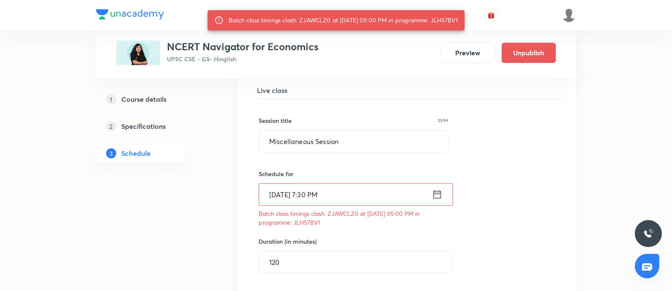
scroll to position [2187, 0]
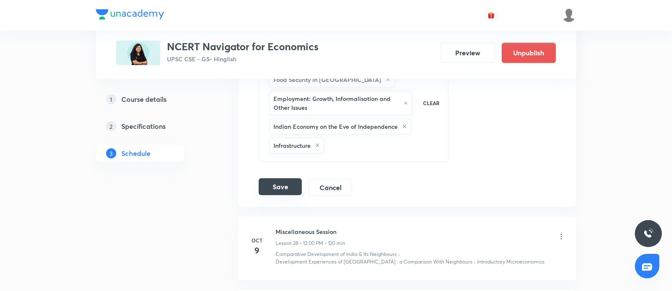
click at [285, 178] on button "Save" at bounding box center [280, 186] width 43 height 17
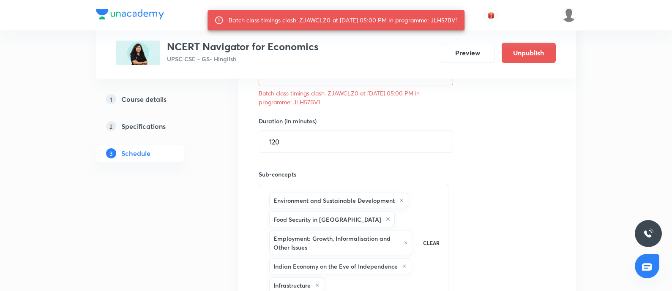
scroll to position [1976, 0]
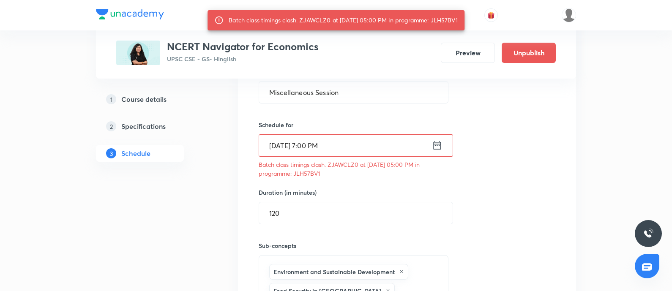
click at [440, 141] on icon at bounding box center [438, 145] width 8 height 8
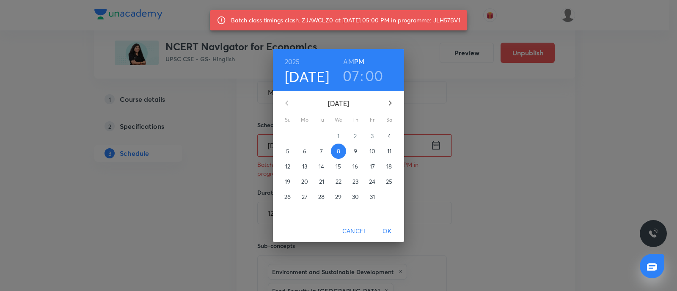
drag, startPoint x: 370, startPoint y: 76, endPoint x: 352, endPoint y: 99, distance: 29.3
click at [370, 77] on h3 "00" at bounding box center [374, 76] width 18 height 18
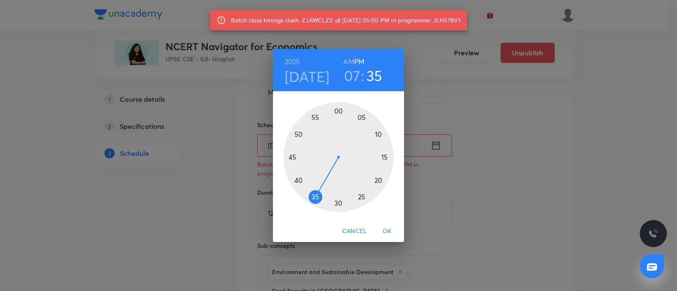
click at [313, 197] on div at bounding box center [338, 157] width 110 height 110
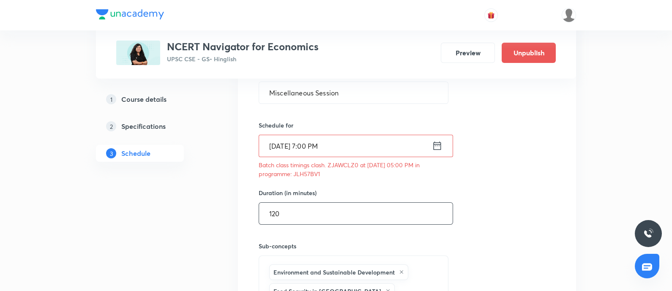
scroll to position [1923, 0]
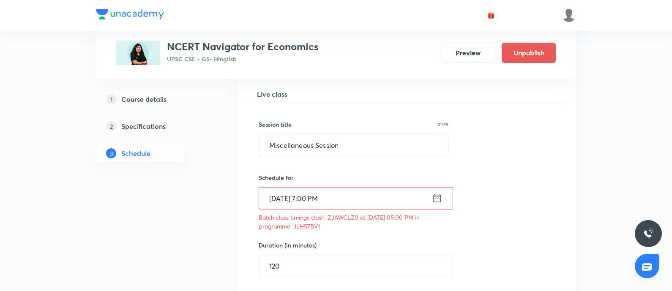
click at [436, 192] on icon at bounding box center [437, 198] width 11 height 12
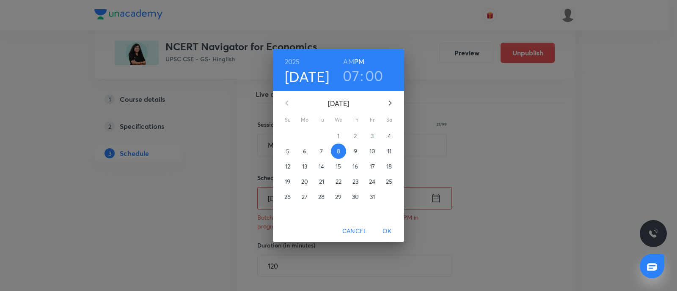
click at [372, 77] on h3 "00" at bounding box center [374, 76] width 18 height 18
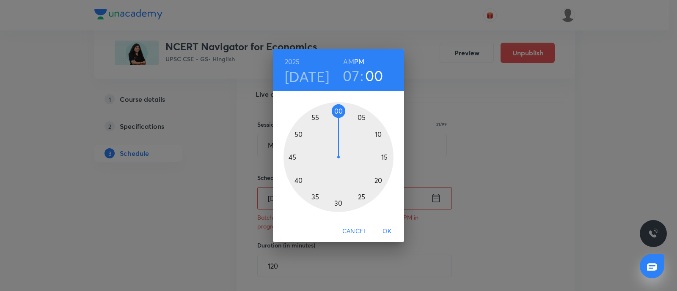
click at [317, 197] on div at bounding box center [338, 157] width 110 height 110
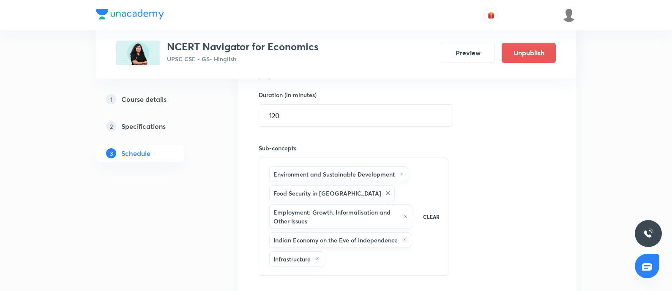
scroll to position [2134, 0]
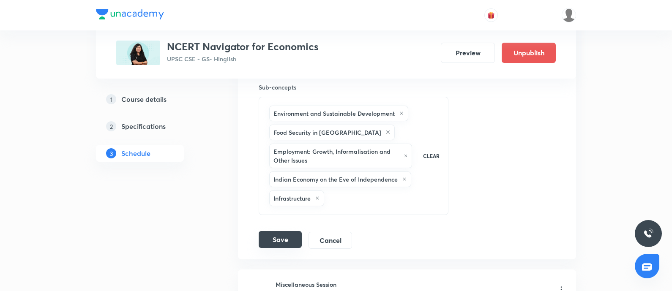
click at [274, 231] on button "Save" at bounding box center [280, 239] width 43 height 17
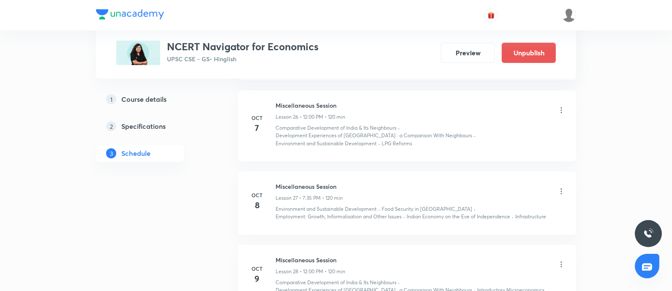
scroll to position [1897, 0]
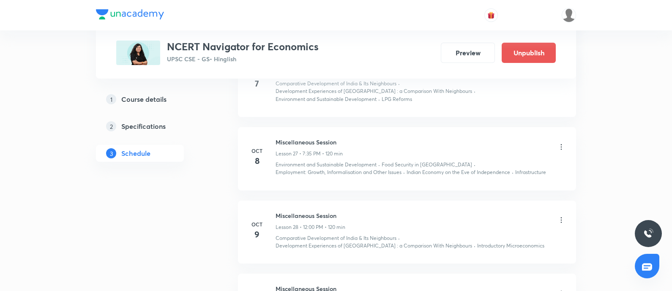
click at [558, 216] on icon at bounding box center [561, 220] width 8 height 8
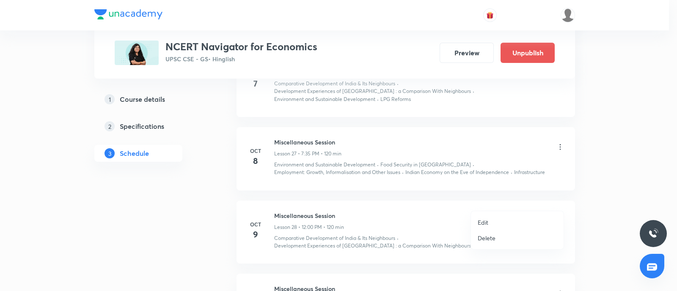
click at [488, 222] on li "Edit" at bounding box center [517, 223] width 93 height 16
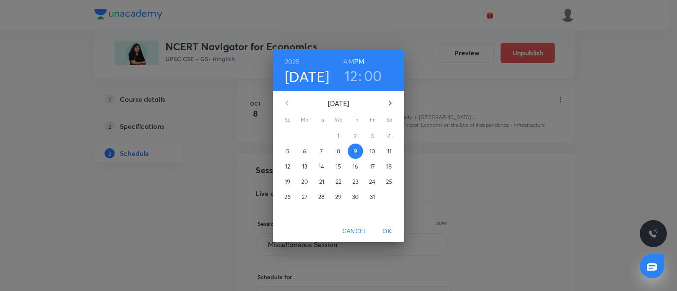
click at [348, 79] on h3 "12" at bounding box center [351, 76] width 14 height 18
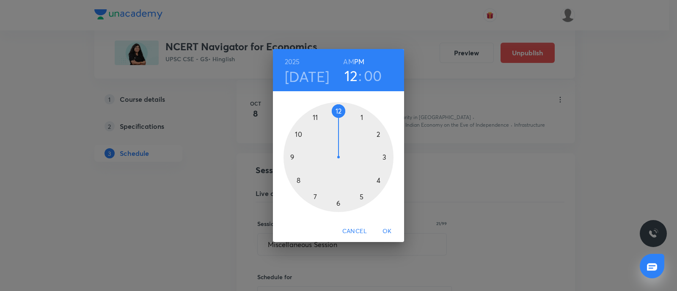
click at [317, 198] on div at bounding box center [338, 157] width 110 height 110
click at [314, 195] on div at bounding box center [338, 157] width 110 height 110
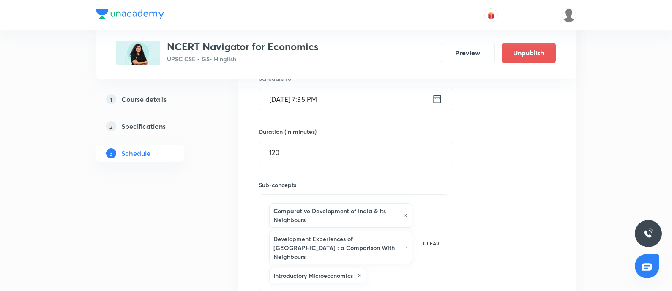
scroll to position [2108, 0]
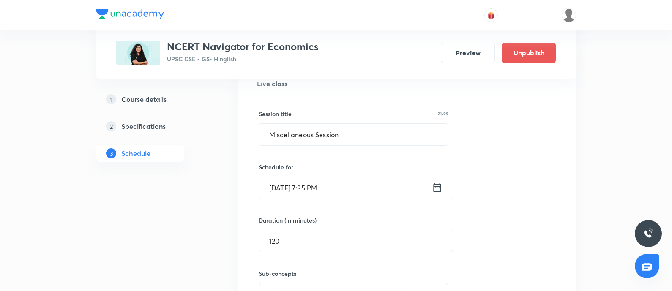
scroll to position [1947, 0]
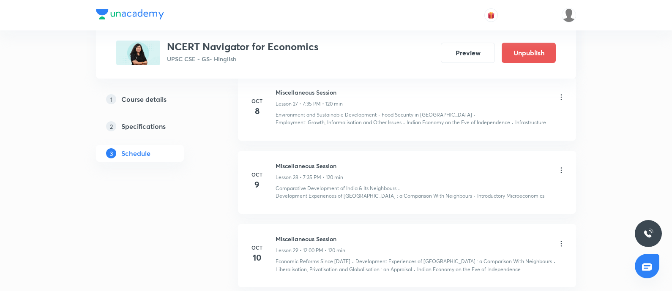
click at [559, 240] on icon at bounding box center [561, 244] width 8 height 8
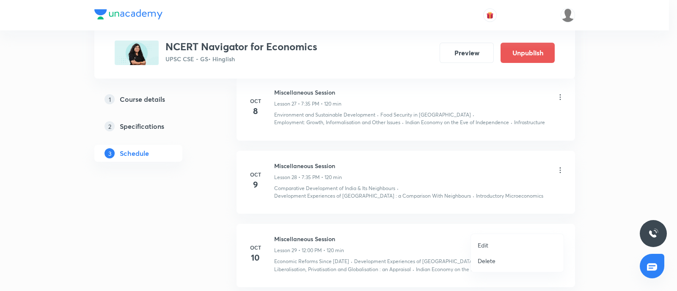
click at [487, 244] on p "Edit" at bounding box center [482, 245] width 11 height 9
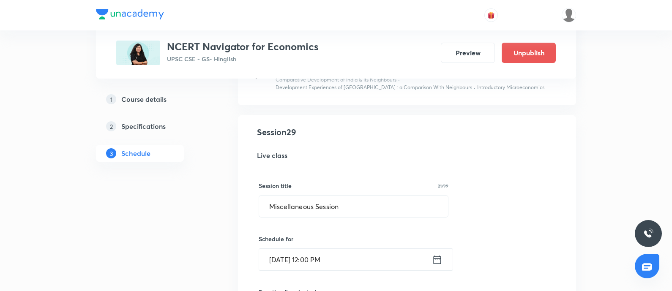
scroll to position [2052, 0]
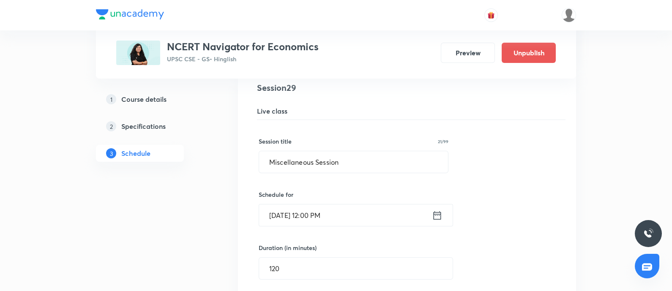
click at [437, 210] on icon at bounding box center [437, 216] width 11 height 12
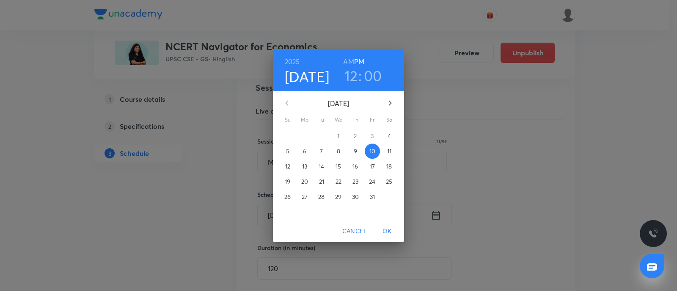
click at [346, 76] on h3 "12" at bounding box center [351, 76] width 14 height 18
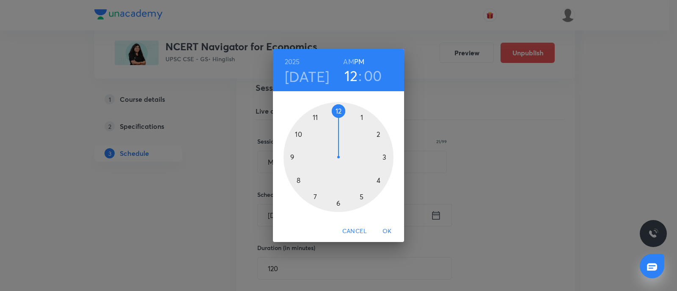
click at [316, 194] on div at bounding box center [338, 157] width 110 height 110
click at [315, 197] on div at bounding box center [338, 157] width 110 height 110
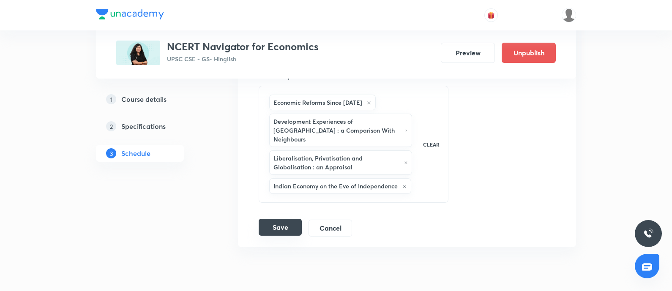
scroll to position [2283, 0]
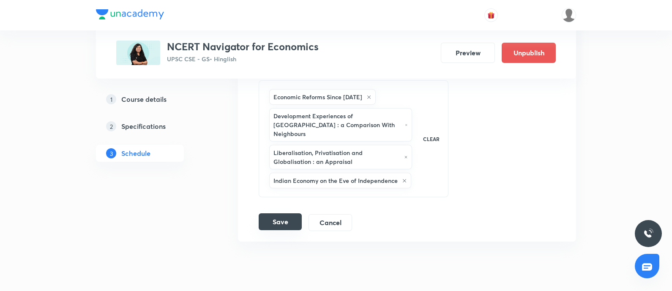
click at [279, 214] on button "Save" at bounding box center [280, 222] width 43 height 17
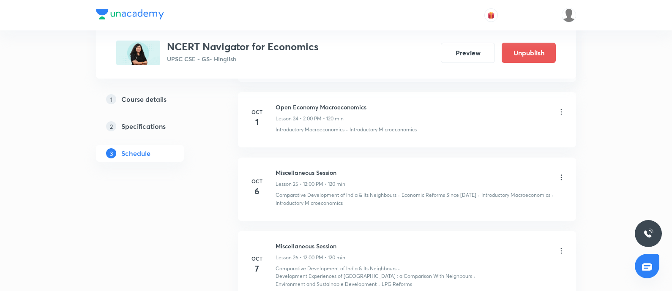
scroll to position [1701, 0]
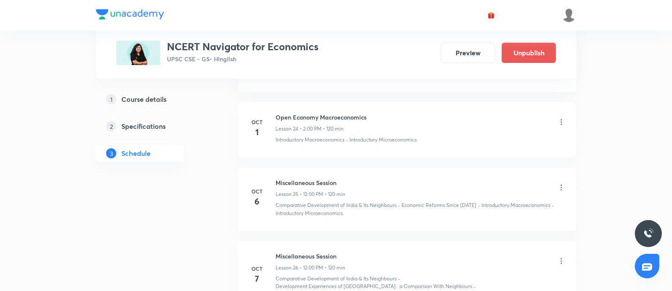
click at [564, 184] on icon at bounding box center [561, 188] width 8 height 8
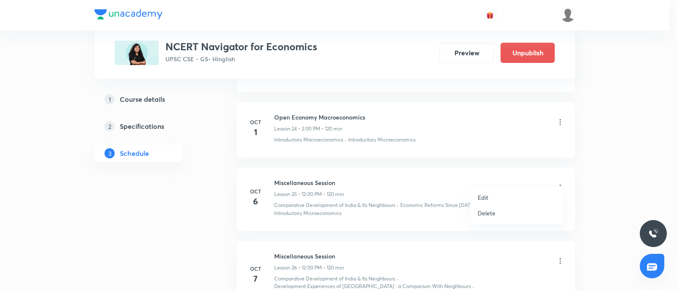
click at [487, 197] on p "Edit" at bounding box center [482, 197] width 11 height 9
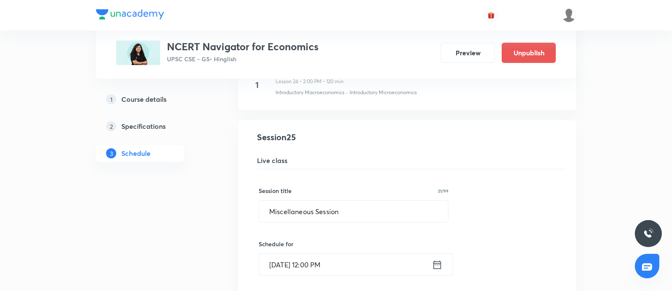
click at [438, 259] on icon at bounding box center [437, 265] width 11 height 12
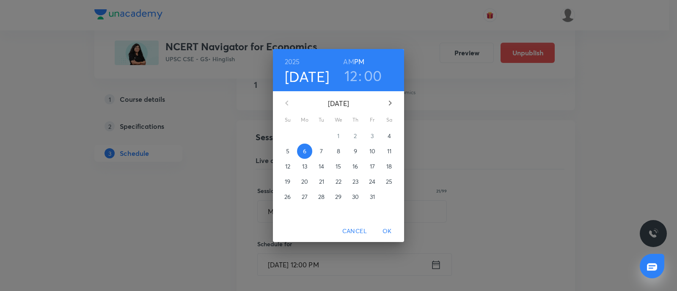
click at [349, 77] on h3 "12" at bounding box center [351, 76] width 14 height 18
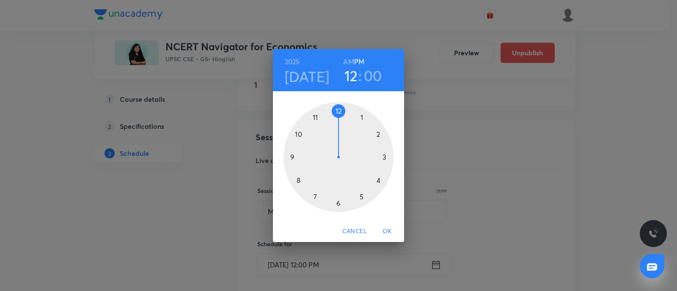
click at [316, 193] on div at bounding box center [338, 157] width 110 height 110
click at [315, 196] on div at bounding box center [338, 157] width 110 height 110
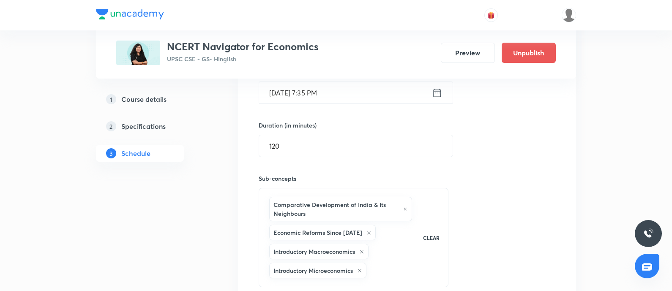
scroll to position [1913, 0]
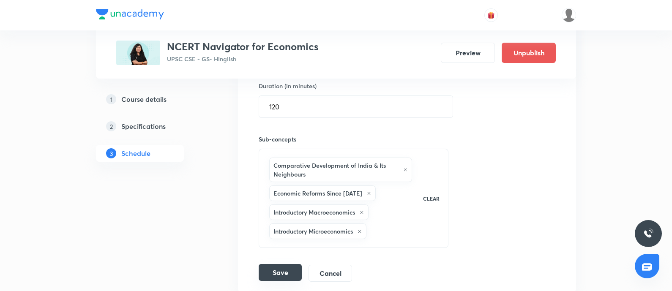
click at [269, 264] on button "Save" at bounding box center [280, 272] width 43 height 17
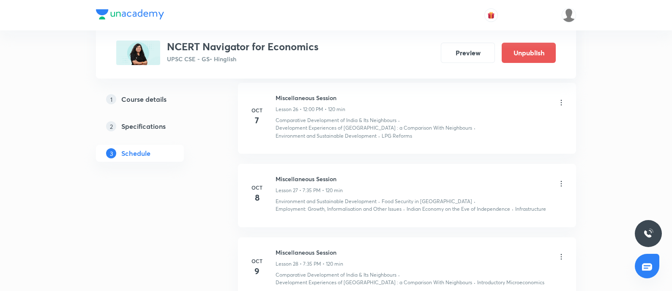
scroll to position [1754, 0]
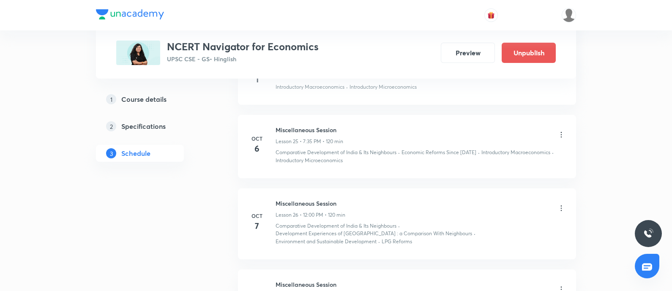
click at [560, 204] on icon at bounding box center [561, 208] width 8 height 8
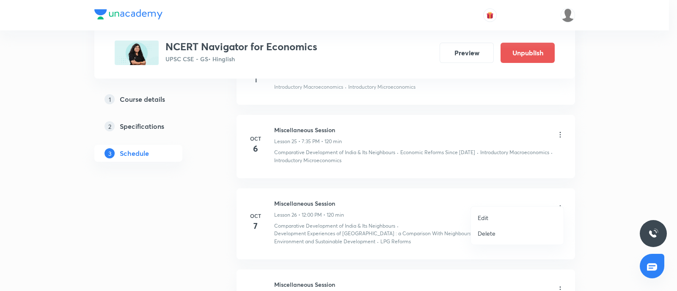
click at [481, 217] on p "Edit" at bounding box center [482, 218] width 11 height 9
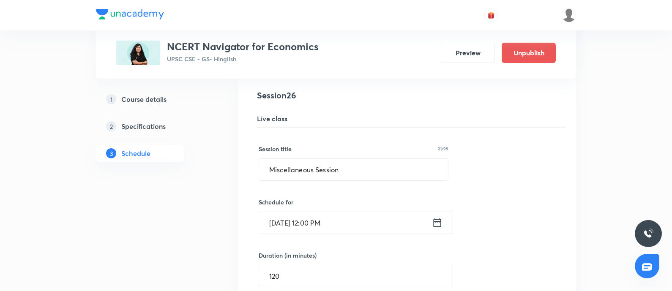
scroll to position [1860, 0]
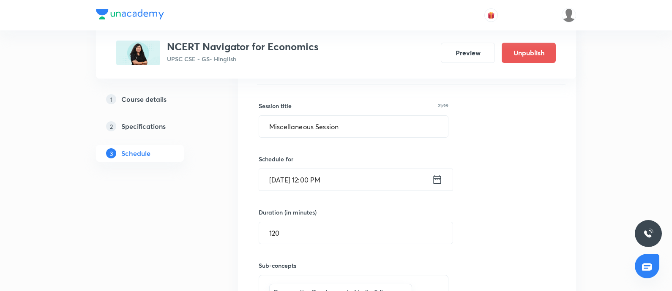
click at [434, 174] on icon at bounding box center [437, 180] width 11 height 12
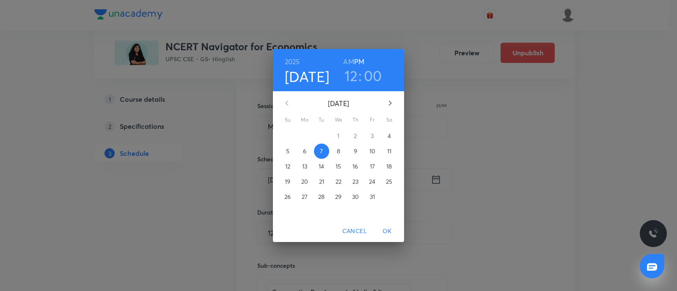
click at [348, 77] on h3 "12" at bounding box center [351, 76] width 14 height 18
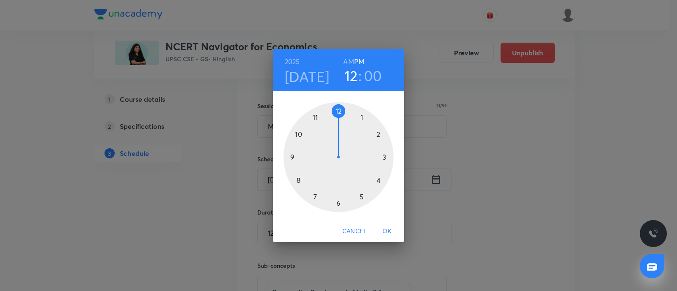
drag, startPoint x: 314, startPoint y: 198, endPoint x: 370, endPoint y: 62, distance: 146.6
click at [314, 196] on div at bounding box center [338, 157] width 110 height 110
click at [315, 196] on div at bounding box center [338, 157] width 110 height 110
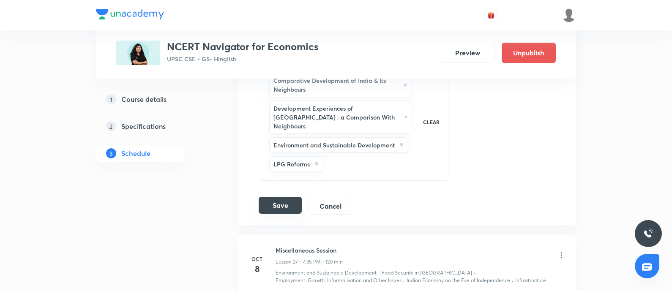
click at [269, 197] on button "Save" at bounding box center [280, 205] width 43 height 17
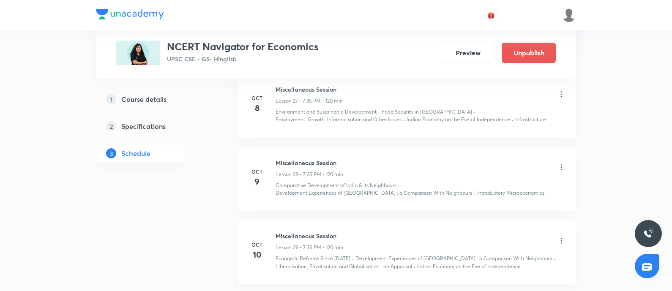
scroll to position [2003, 0]
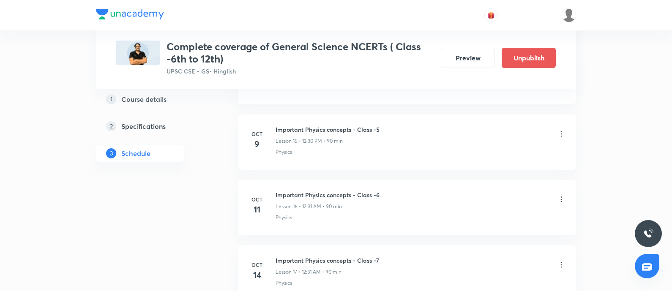
scroll to position [1396, 0]
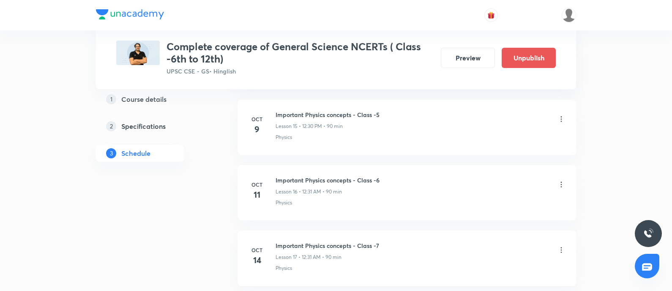
click at [562, 181] on icon at bounding box center [561, 185] width 8 height 8
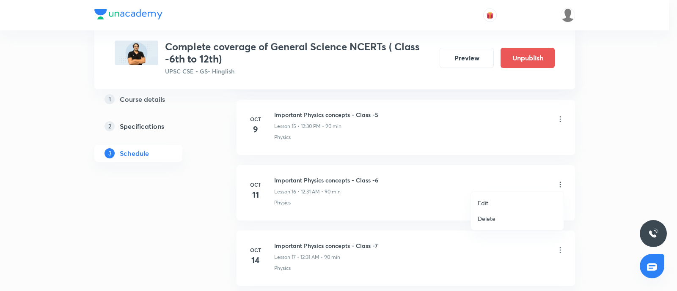
click at [484, 202] on p "Edit" at bounding box center [482, 203] width 11 height 9
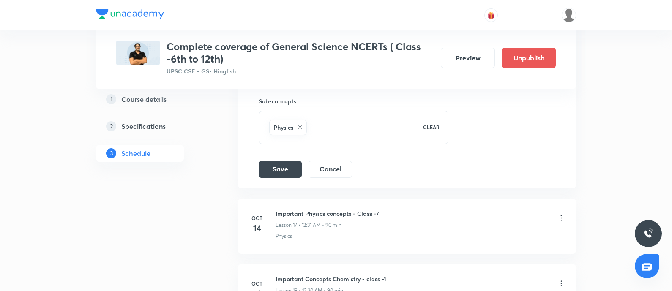
scroll to position [1237, 0]
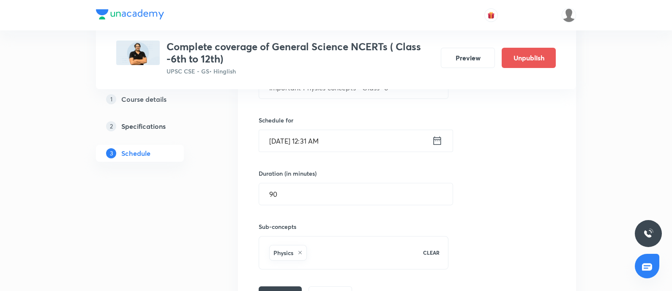
click at [431, 136] on input "[DATE] 12:31 AM" at bounding box center [345, 141] width 173 height 22
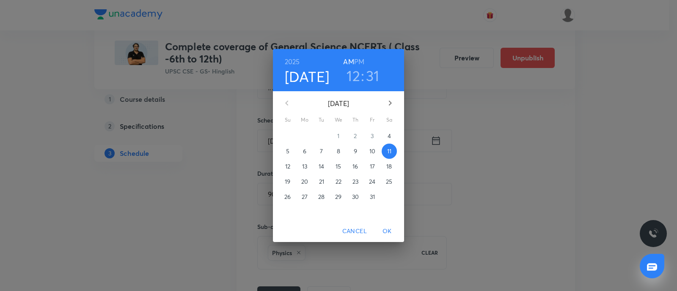
drag, startPoint x: 357, startPoint y: 62, endPoint x: 358, endPoint y: 69, distance: 6.5
click at [357, 62] on h6 "PM" at bounding box center [359, 62] width 10 height 12
click at [387, 232] on span "OK" at bounding box center [387, 231] width 20 height 11
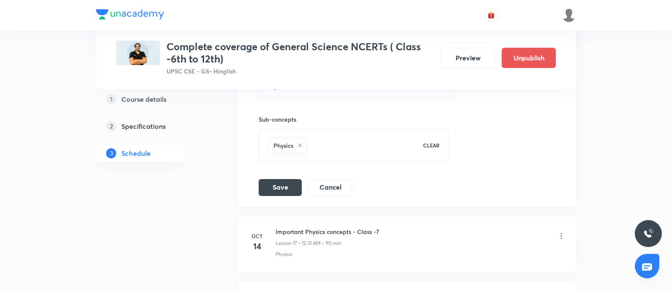
scroll to position [1343, 0]
click at [273, 192] on button "Save" at bounding box center [280, 188] width 43 height 17
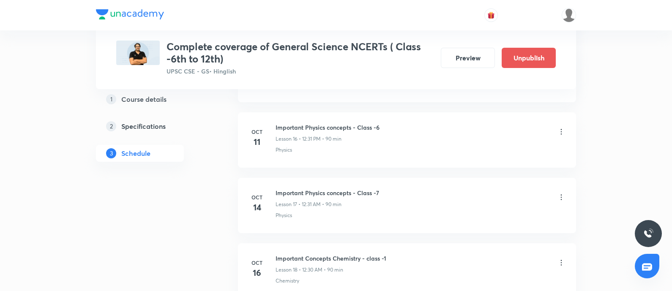
click at [562, 195] on icon at bounding box center [561, 197] width 8 height 8
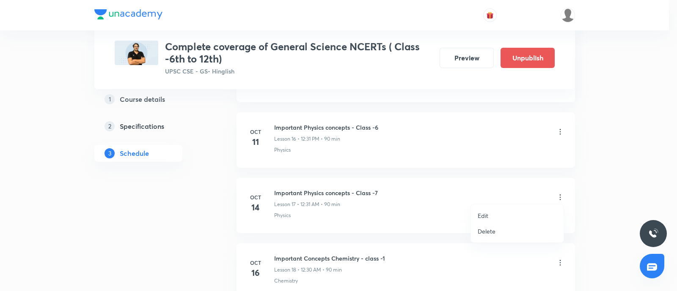
click at [484, 215] on p "Edit" at bounding box center [482, 215] width 11 height 9
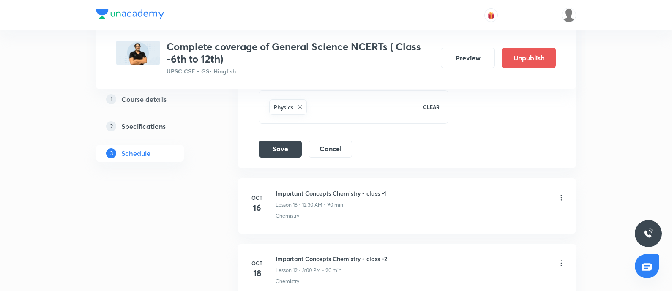
scroll to position [1290, 0]
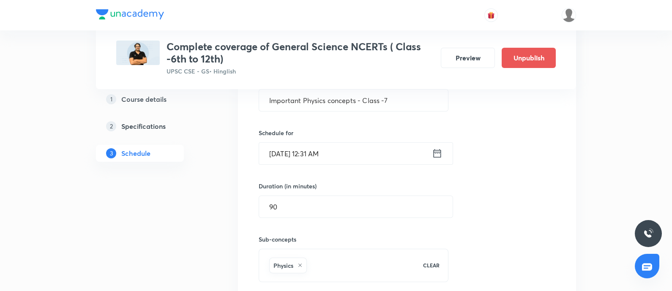
drag, startPoint x: 434, startPoint y: 155, endPoint x: 436, endPoint y: 151, distance: 4.7
click at [436, 151] on icon at bounding box center [437, 154] width 11 height 12
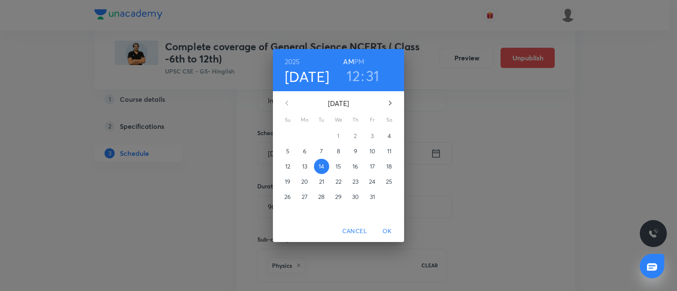
click at [359, 58] on h6 "PM" at bounding box center [359, 62] width 10 height 12
click at [385, 229] on span "OK" at bounding box center [387, 231] width 20 height 11
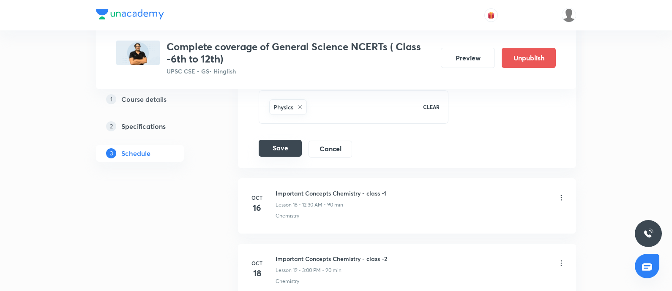
click at [272, 145] on button "Save" at bounding box center [280, 148] width 43 height 17
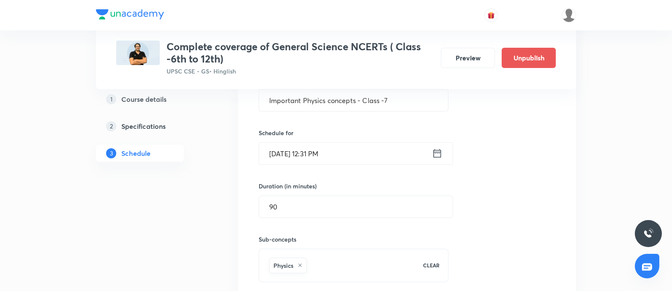
scroll to position [1449, 0]
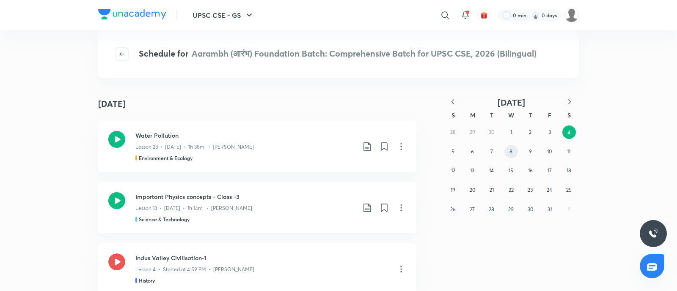
click at [513, 152] on button "8" at bounding box center [511, 152] width 14 height 14
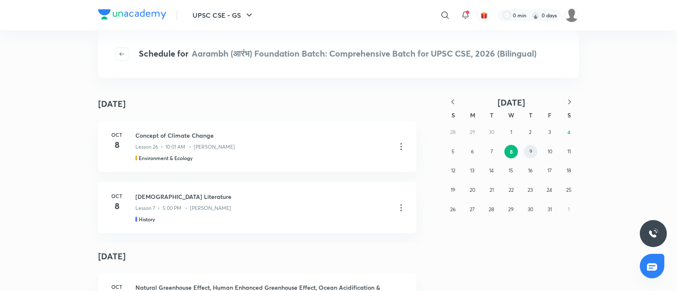
click at [536, 148] on div "28 29 30 1 2 3 4 5 6 7 8 9 10 11 12 13 14 15 16 17 18 19 20 21 22 23 24 25 26 2…" at bounding box center [510, 171] width 135 height 96
click at [535, 151] on button "9" at bounding box center [531, 152] width 14 height 14
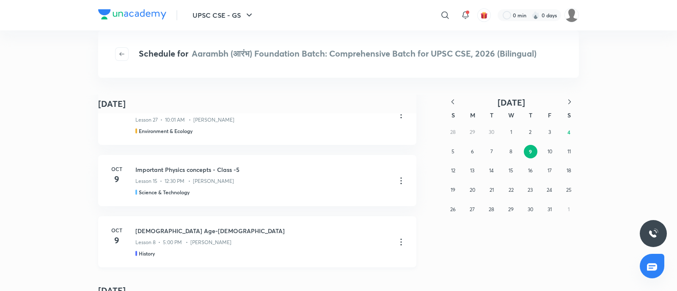
scroll to position [52, 0]
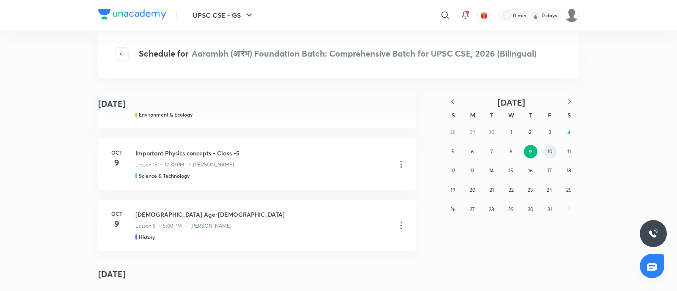
click at [548, 146] on button "10" at bounding box center [550, 152] width 14 height 14
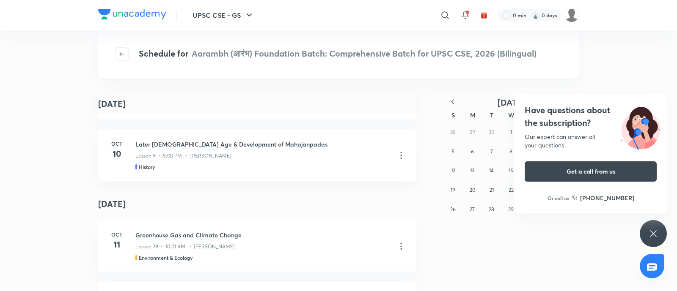
click at [555, 117] on h4 "Have questions about the subscription?" at bounding box center [590, 116] width 132 height 25
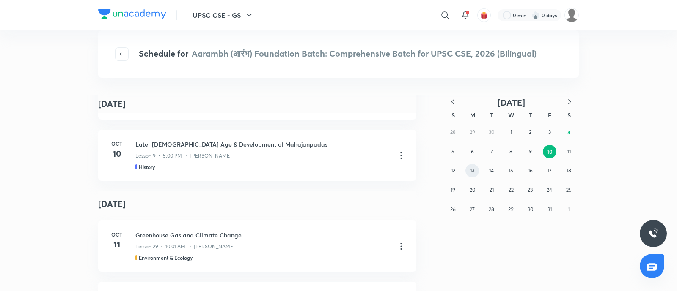
click at [469, 173] on button "13" at bounding box center [472, 171] width 14 height 14
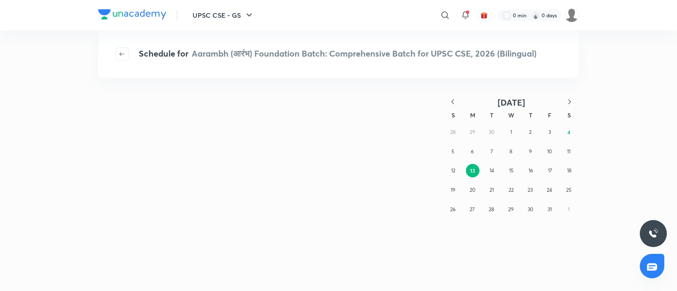
scroll to position [0, 0]
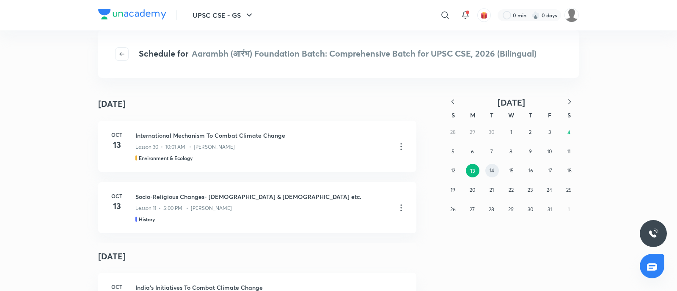
drag, startPoint x: 494, startPoint y: 168, endPoint x: 188, endPoint y: 215, distance: 309.8
click at [494, 167] on button "14" at bounding box center [492, 171] width 14 height 14
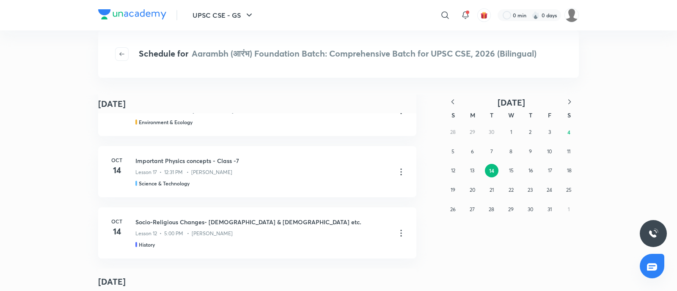
scroll to position [52, 0]
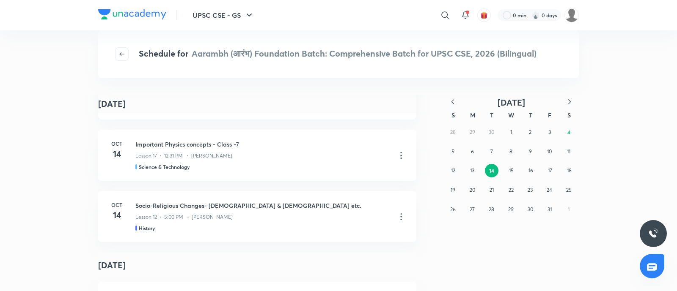
click at [506, 164] on div "28 29 30 1 2 3 4 5 6 7 8 9 10 11 12 13 14 15 16 17 18 19 20 21 22 23 24 25 26 2…" at bounding box center [510, 171] width 135 height 96
click at [508, 166] on button "15" at bounding box center [511, 171] width 14 height 14
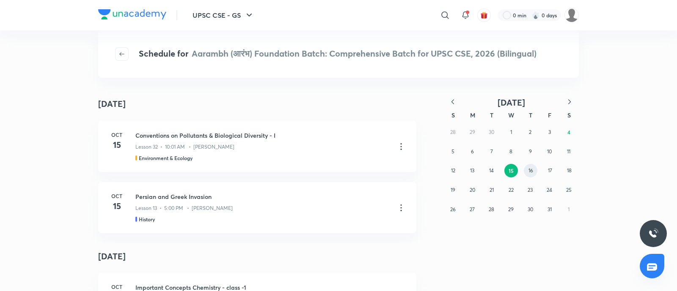
click at [535, 172] on button "16" at bounding box center [531, 171] width 14 height 14
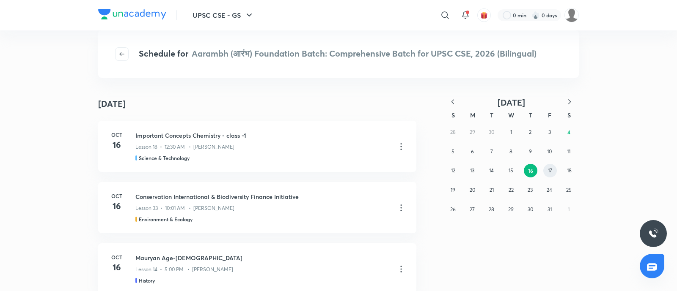
click at [549, 169] on abbr "17" at bounding box center [550, 170] width 4 height 6
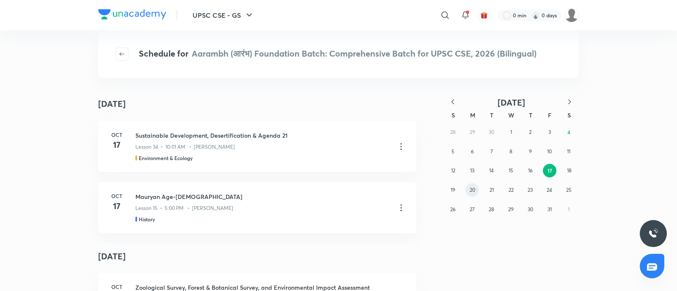
click at [472, 184] on button "20" at bounding box center [472, 191] width 14 height 14
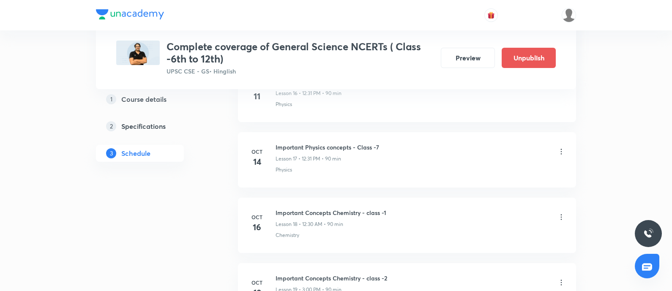
scroll to position [1555, 0]
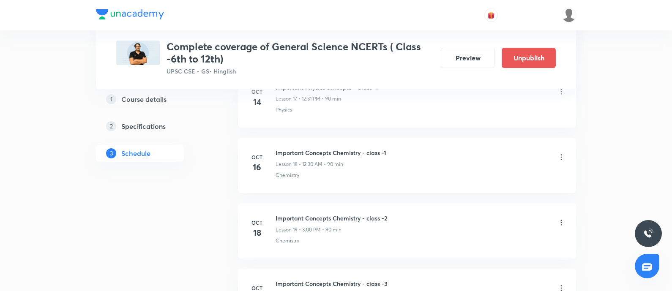
click at [560, 153] on icon at bounding box center [561, 157] width 8 height 8
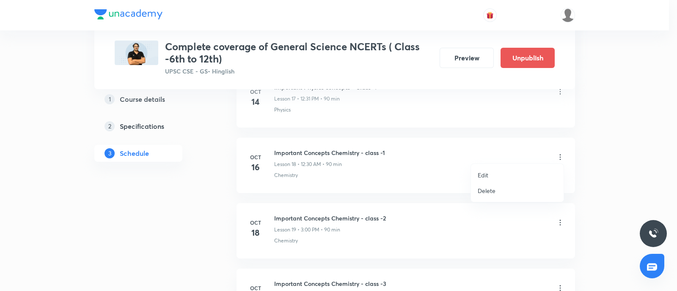
click at [482, 175] on p "Edit" at bounding box center [482, 175] width 11 height 9
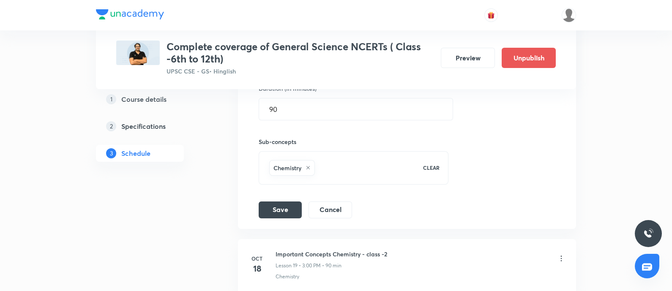
scroll to position [1396, 0]
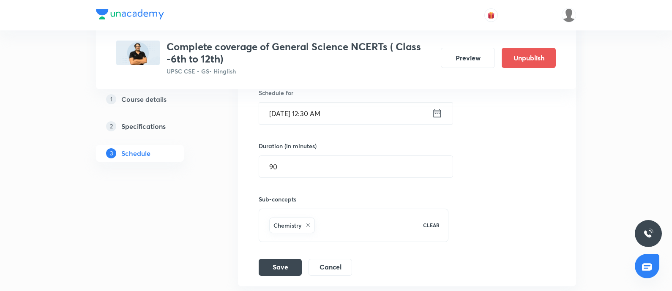
click at [436, 113] on icon at bounding box center [437, 113] width 11 height 12
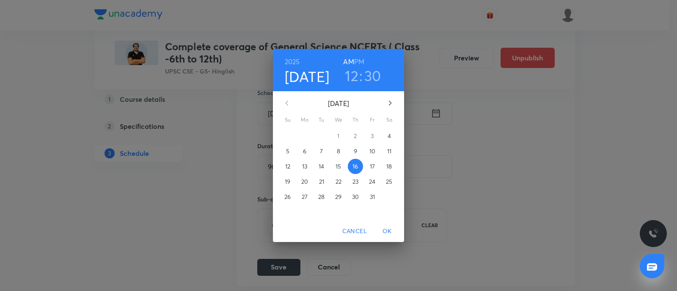
click at [359, 60] on h6 "PM" at bounding box center [359, 62] width 10 height 12
click at [384, 230] on span "OK" at bounding box center [387, 231] width 20 height 11
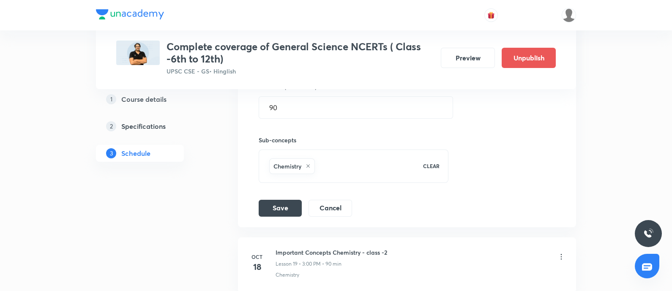
scroll to position [1502, 0]
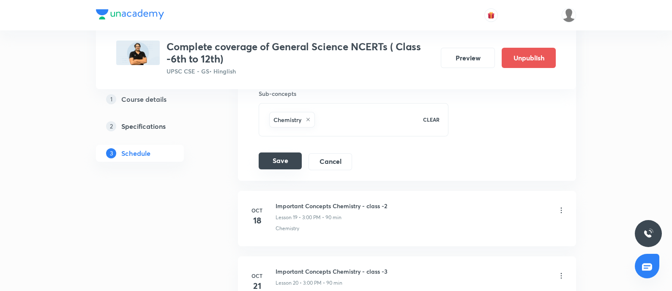
click at [280, 161] on button "Save" at bounding box center [280, 161] width 43 height 17
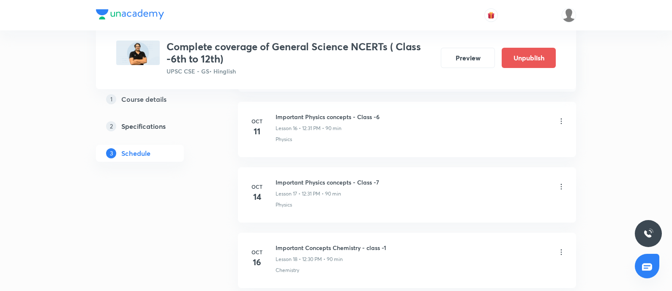
scroll to position [1396, 0]
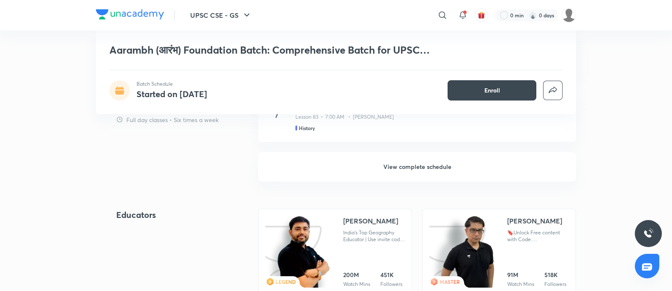
drag, startPoint x: 396, startPoint y: 162, endPoint x: 432, endPoint y: 181, distance: 40.9
click at [396, 162] on h6 "View complete schedule" at bounding box center [417, 167] width 318 height 30
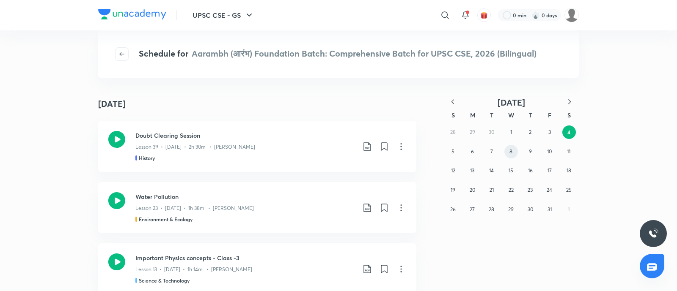
click at [513, 151] on button "8" at bounding box center [511, 152] width 14 height 14
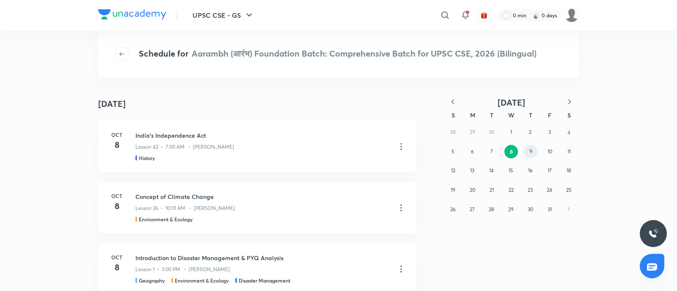
click at [532, 151] on button "9" at bounding box center [531, 152] width 14 height 14
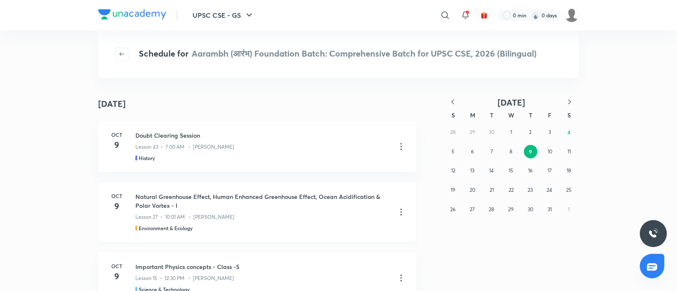
scroll to position [52, 0]
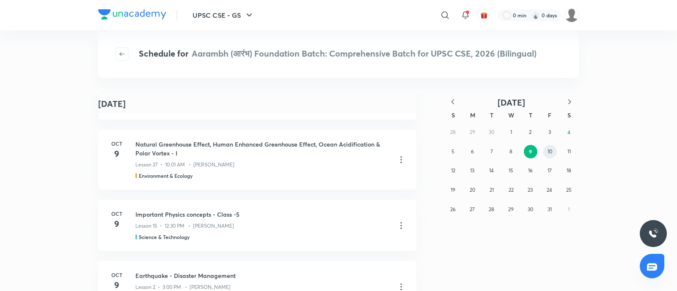
click at [546, 151] on button "10" at bounding box center [550, 152] width 14 height 14
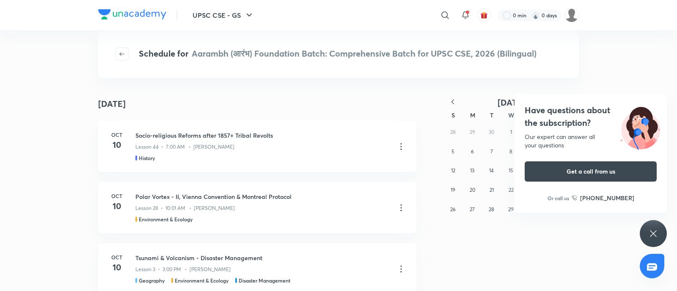
click at [563, 121] on h4 "Have questions about the subscription?" at bounding box center [590, 116] width 132 height 25
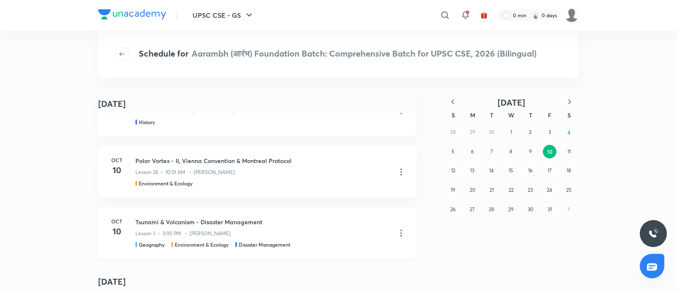
scroll to position [52, 0]
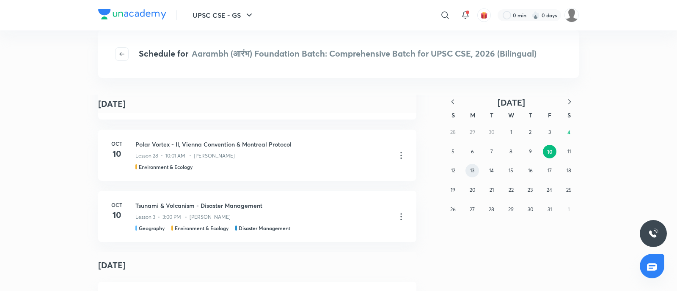
click at [472, 175] on button "13" at bounding box center [472, 171] width 14 height 14
click at [490, 171] on abbr "14" at bounding box center [491, 170] width 5 height 6
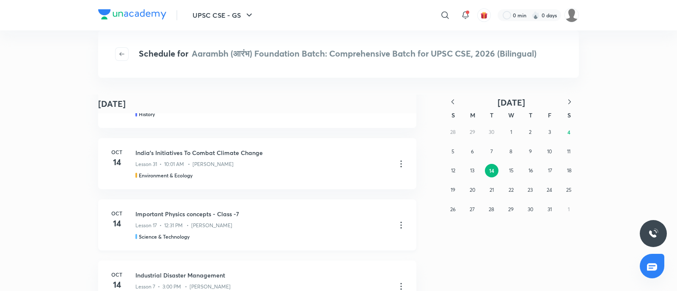
scroll to position [105, 0]
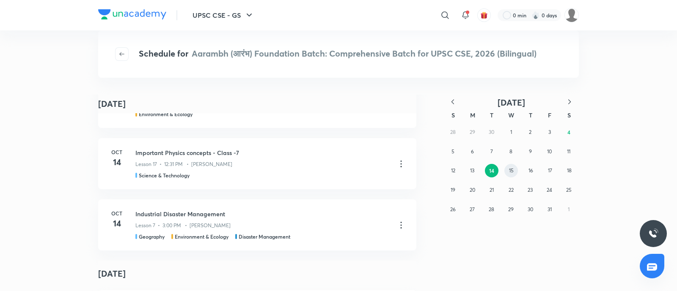
drag, startPoint x: 506, startPoint y: 171, endPoint x: 500, endPoint y: 172, distance: 5.6
click at [506, 171] on button "15" at bounding box center [511, 171] width 14 height 14
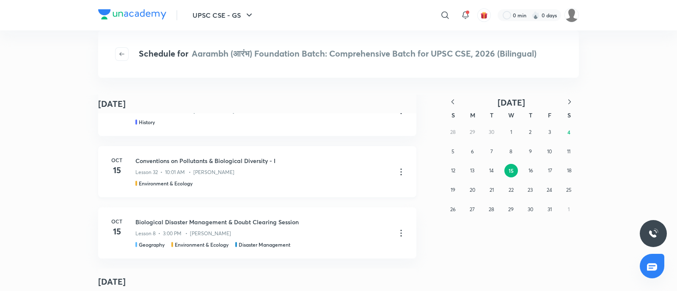
scroll to position [52, 0]
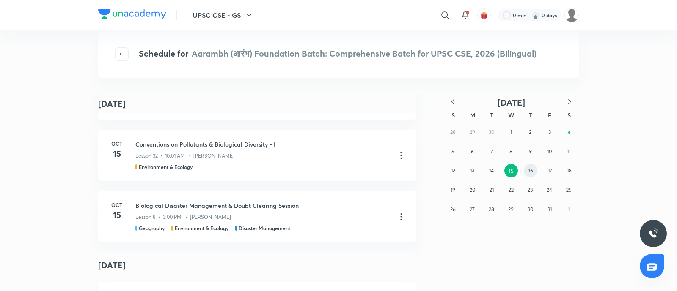
click at [533, 170] on button "16" at bounding box center [531, 171] width 14 height 14
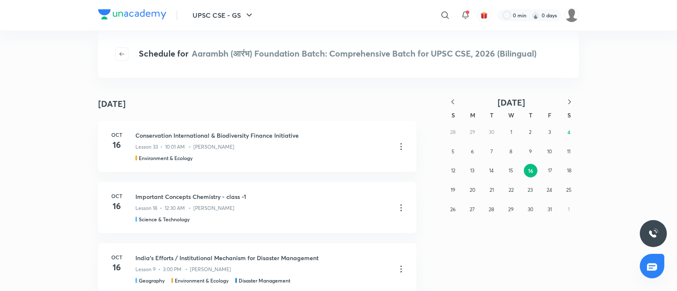
scroll to position [105, 0]
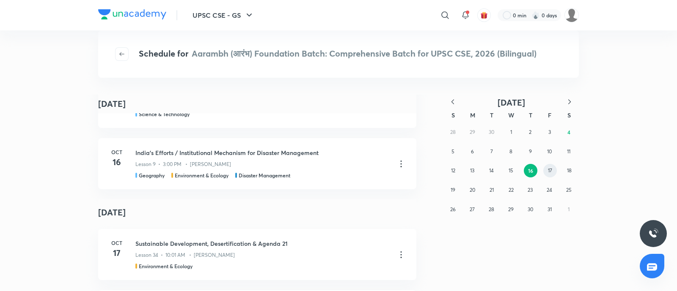
click at [546, 167] on button "17" at bounding box center [550, 171] width 14 height 14
